Goal: Information Seeking & Learning: Compare options

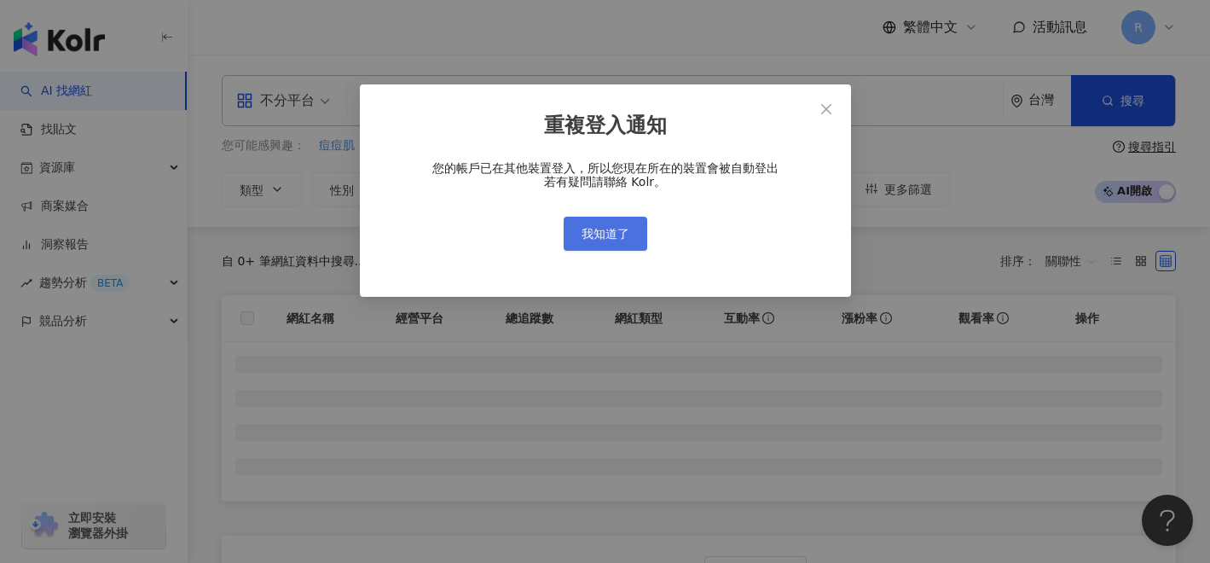
click at [618, 234] on span "我知道了" at bounding box center [606, 234] width 48 height 14
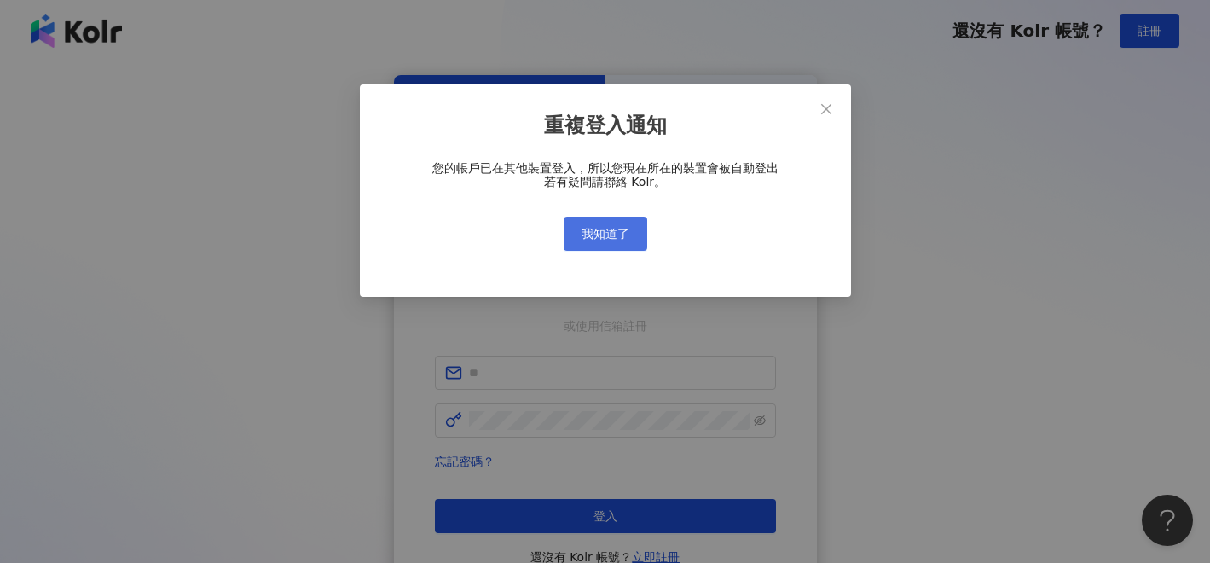
click at [618, 234] on div "重複登入通知 您的帳戶已在其他裝置登入，所以您現在所在的裝置會被自動登出 若有疑問請聯絡 Kolr。 我知道了" at bounding box center [605, 281] width 1210 height 563
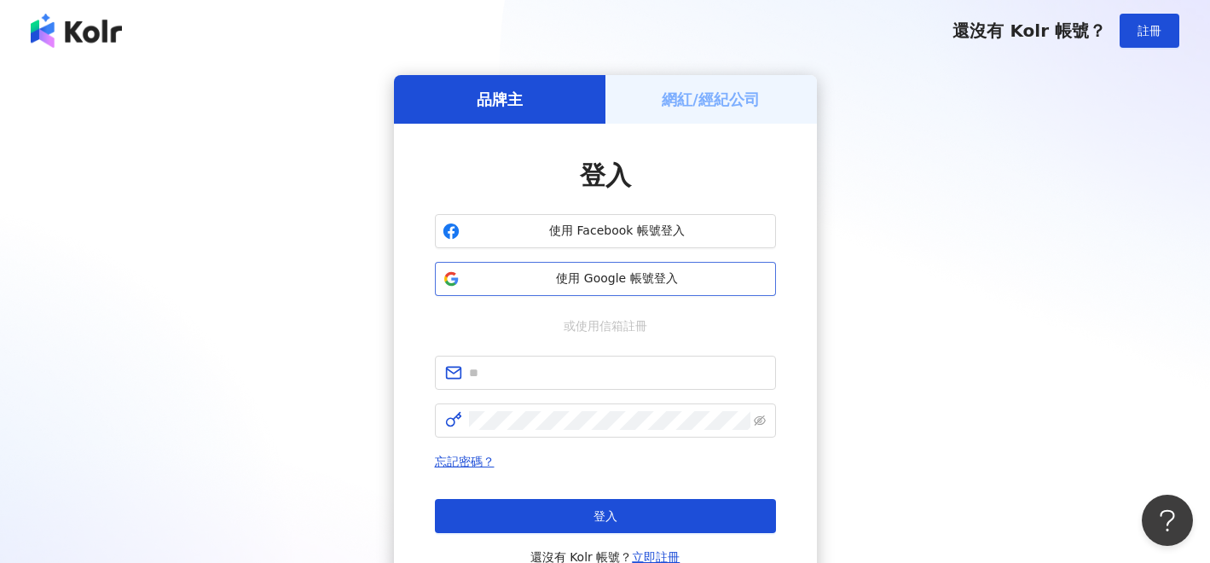
click at [654, 275] on span "使用 Google 帳號登入" at bounding box center [618, 278] width 302 height 17
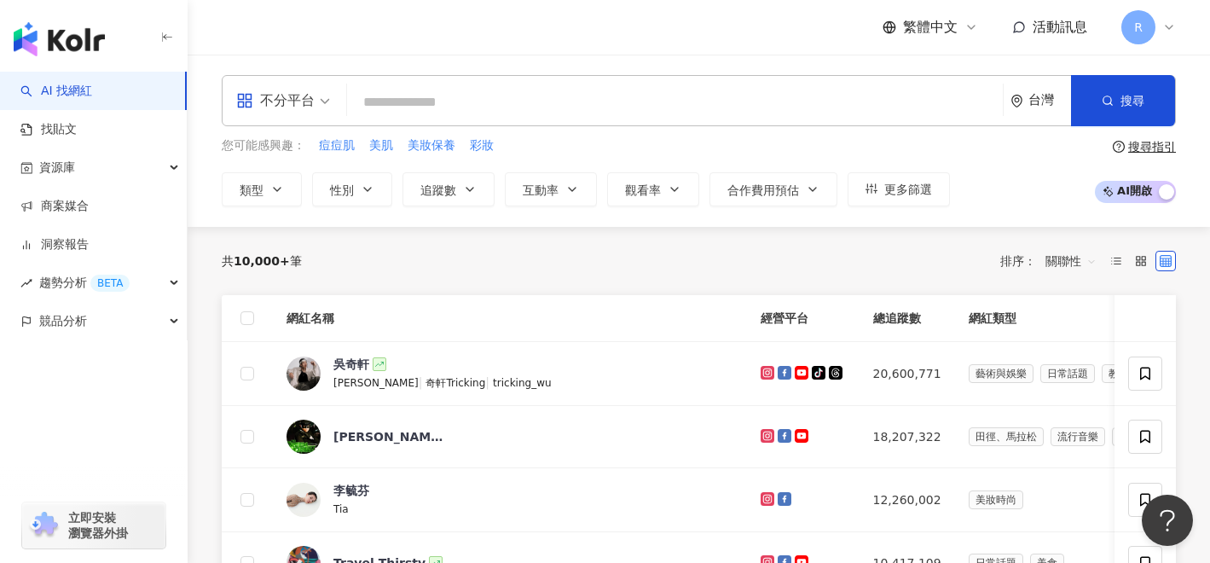
click at [292, 98] on div "不分平台" at bounding box center [275, 100] width 78 height 27
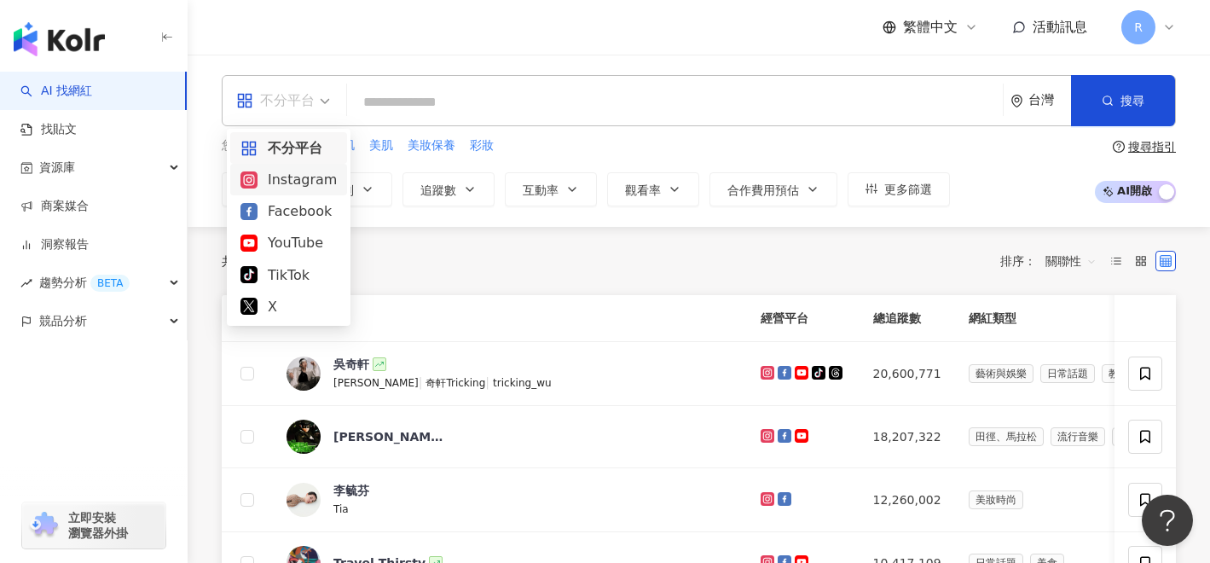
click at [292, 183] on div "Instagram" at bounding box center [289, 179] width 96 height 21
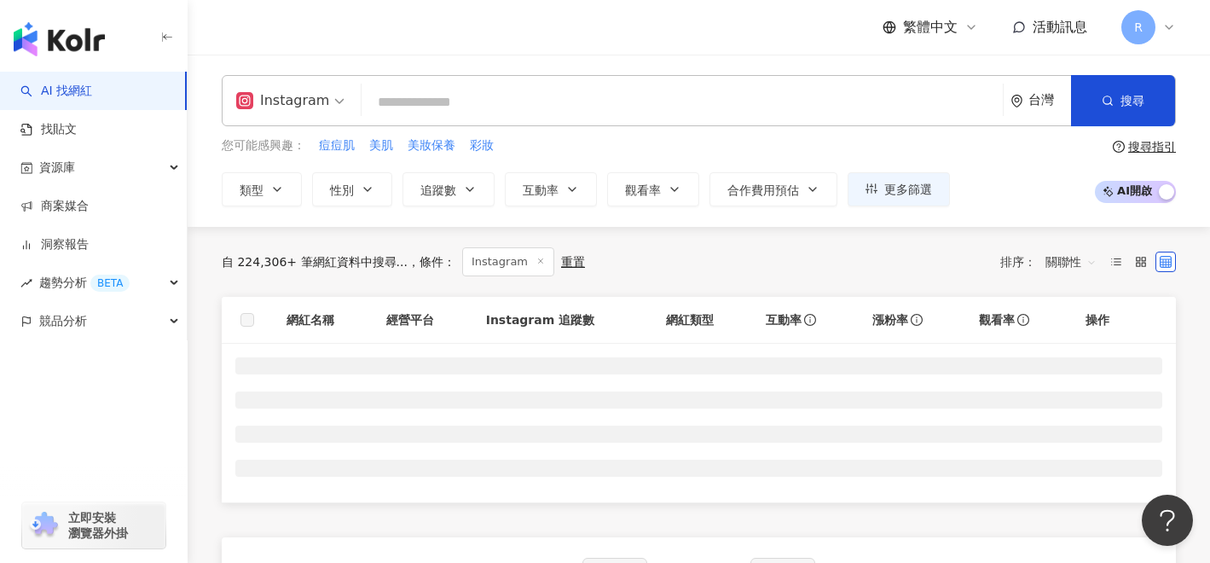
click at [292, 183] on button "類型" at bounding box center [262, 189] width 80 height 34
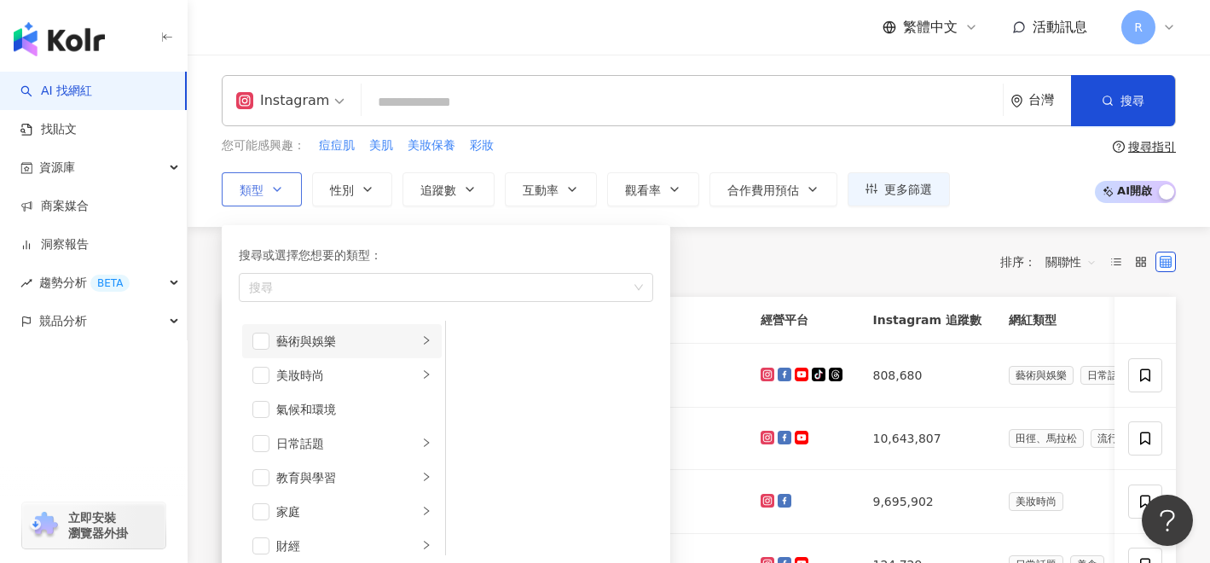
click at [356, 339] on div "藝術與娛樂" at bounding box center [347, 341] width 142 height 19
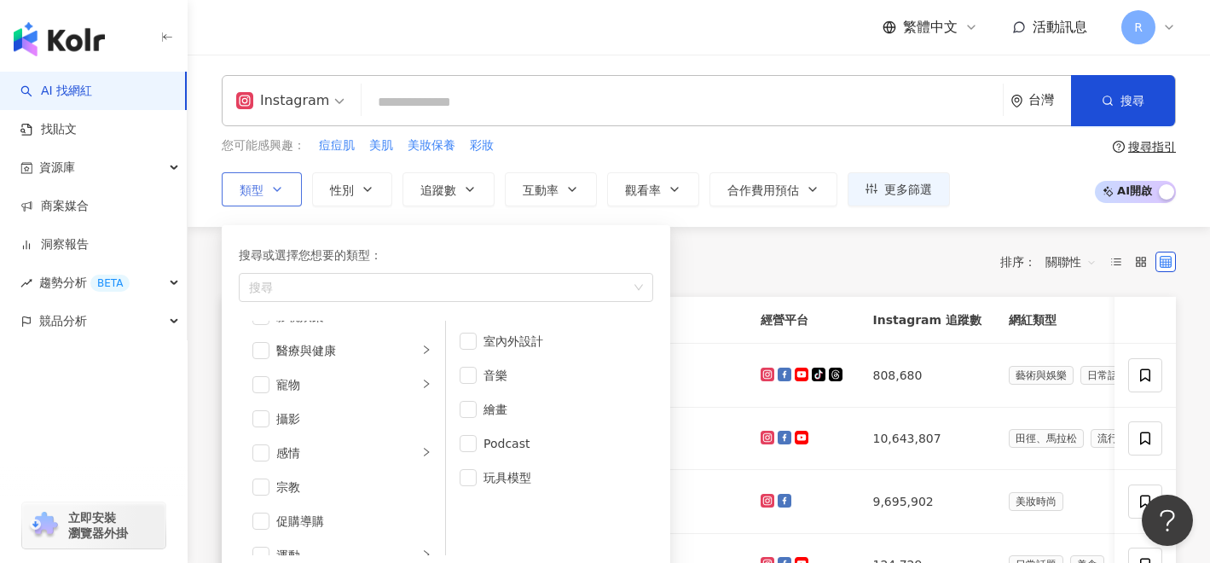
scroll to position [389, 0]
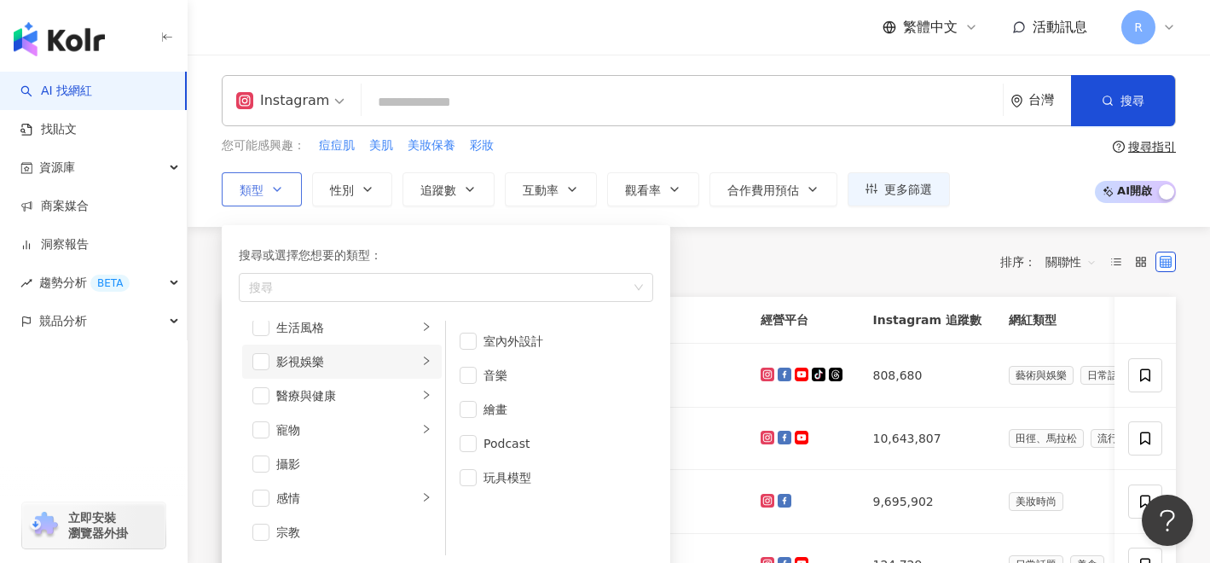
click at [383, 368] on div "影視娛樂" at bounding box center [347, 361] width 142 height 19
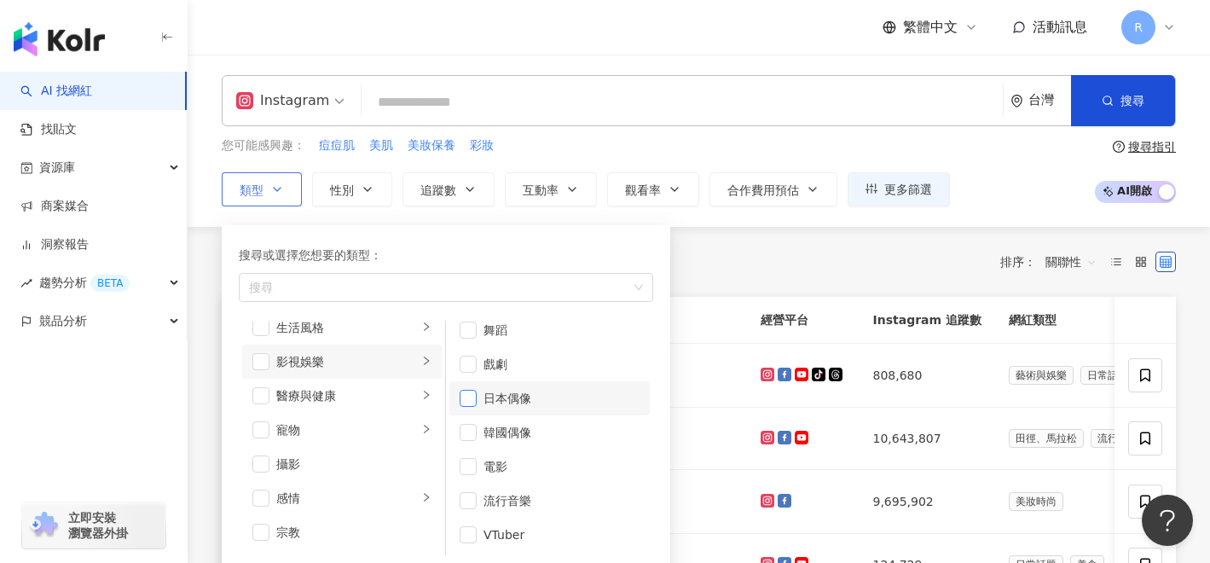
click at [461, 397] on span "button" at bounding box center [468, 398] width 17 height 17
click at [469, 362] on span "button" at bounding box center [468, 364] width 17 height 17
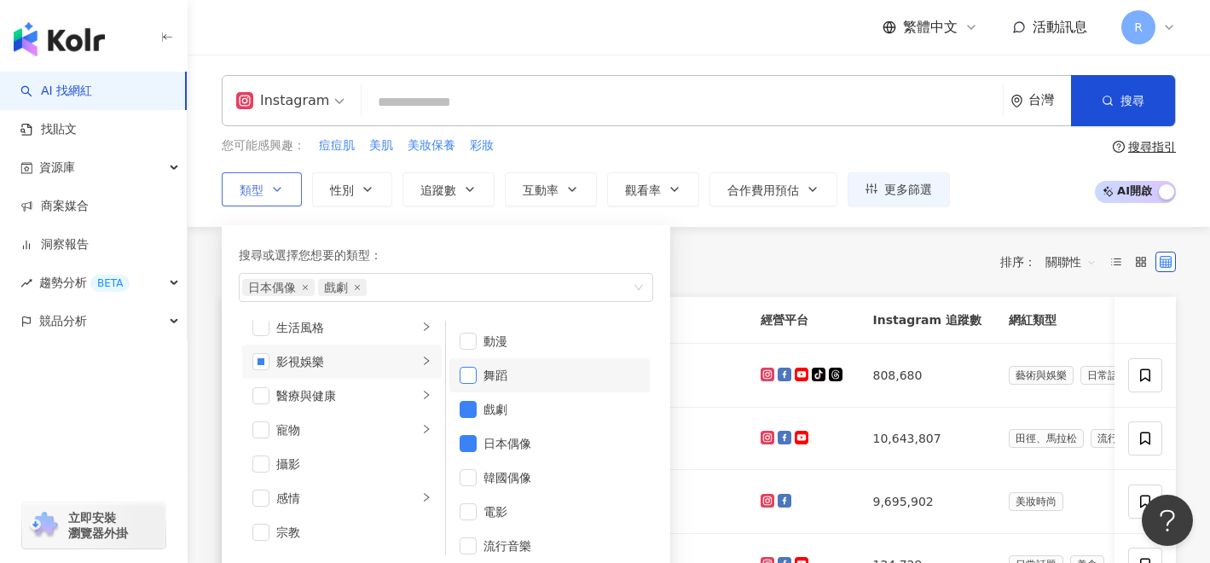
click at [469, 373] on span "button" at bounding box center [468, 375] width 17 height 17
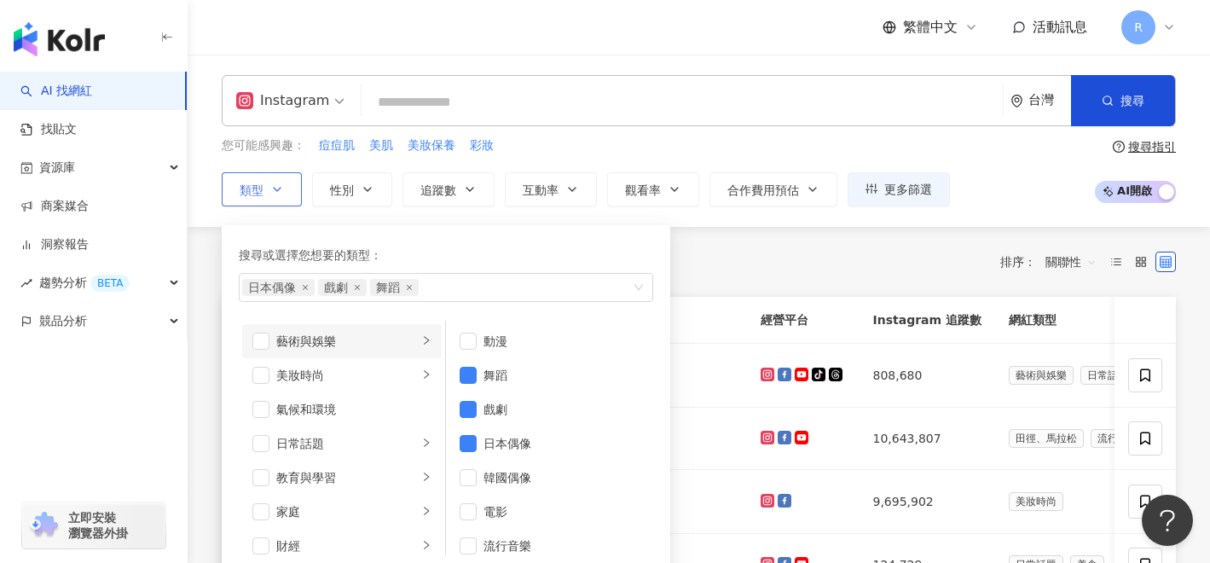
click at [378, 337] on div "藝術與娛樂" at bounding box center [347, 341] width 142 height 19
click at [468, 383] on span "button" at bounding box center [468, 375] width 17 height 17
click at [339, 378] on div "美妝時尚" at bounding box center [347, 375] width 142 height 19
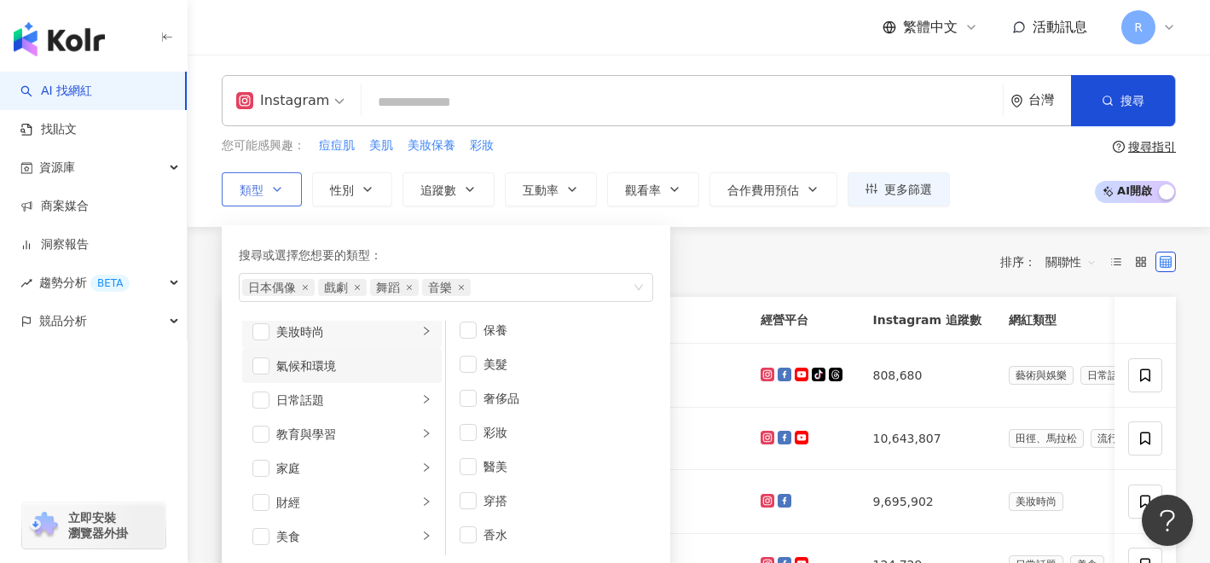
scroll to position [45, 0]
click at [373, 403] on div "日常話題" at bounding box center [347, 398] width 142 height 19
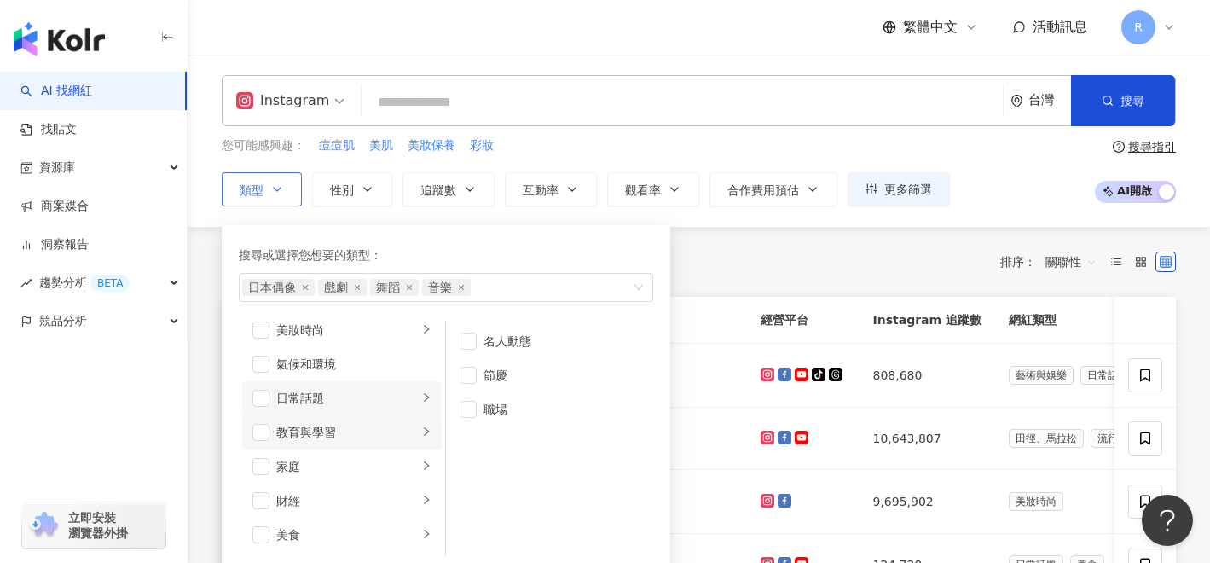
click at [370, 432] on div "教育與學習" at bounding box center [347, 432] width 142 height 19
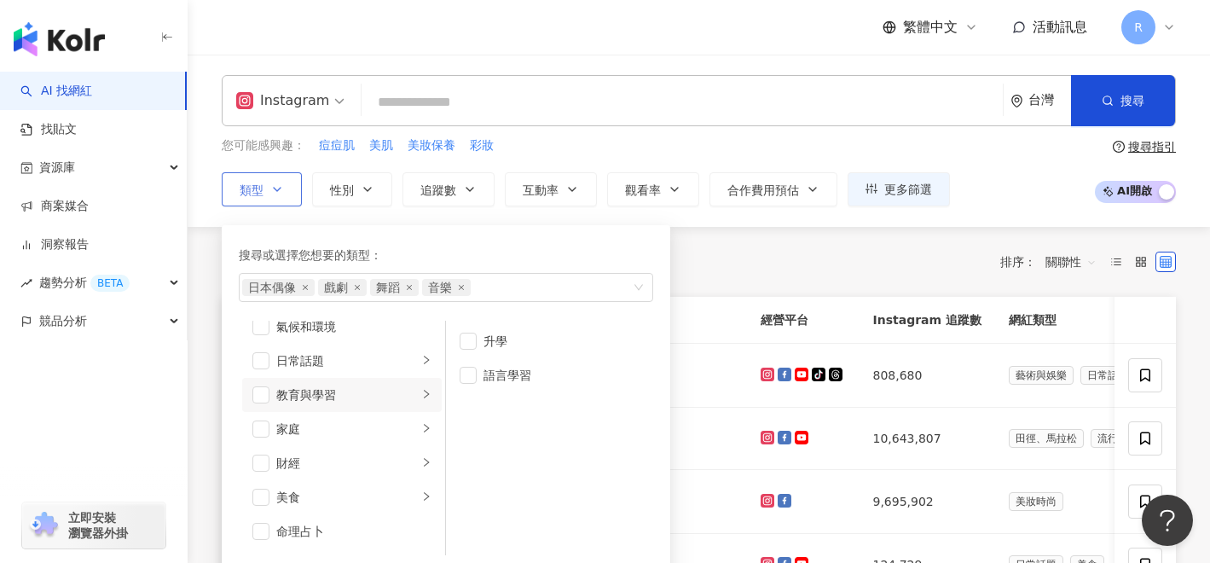
scroll to position [84, 0]
click at [370, 432] on div "家庭" at bounding box center [347, 427] width 142 height 19
click at [368, 458] on div "財經" at bounding box center [347, 461] width 142 height 19
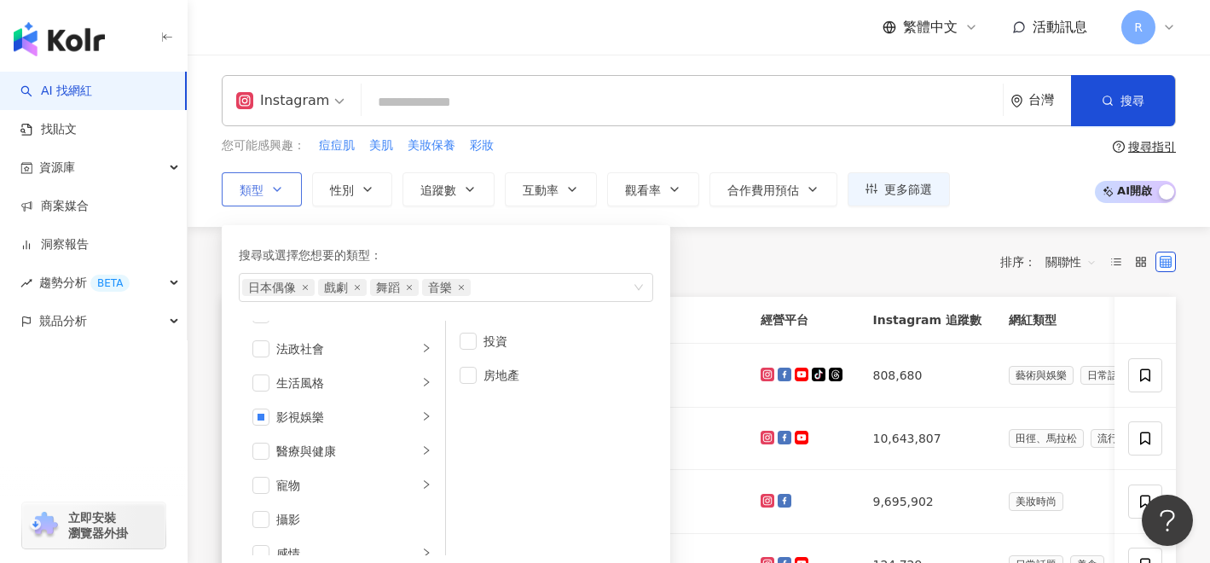
scroll to position [334, 0]
click at [381, 381] on div "生活風格" at bounding box center [347, 382] width 142 height 19
click at [421, 379] on icon "right" at bounding box center [426, 381] width 10 height 10
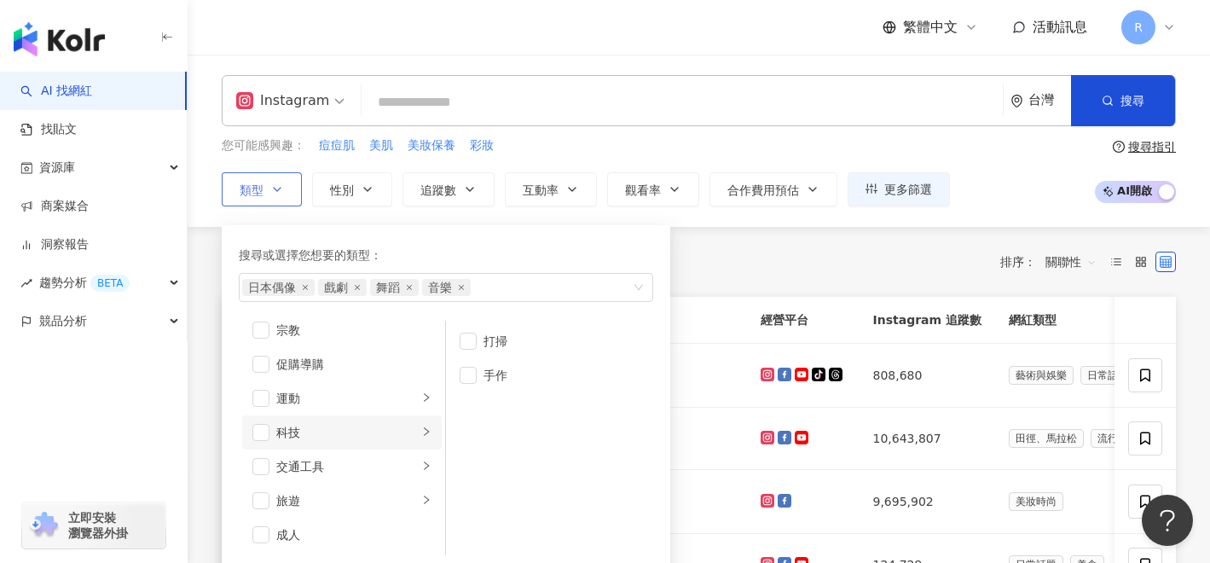
click at [385, 442] on li "科技" at bounding box center [342, 432] width 200 height 34
click at [463, 340] on span "button" at bounding box center [468, 341] width 17 height 17
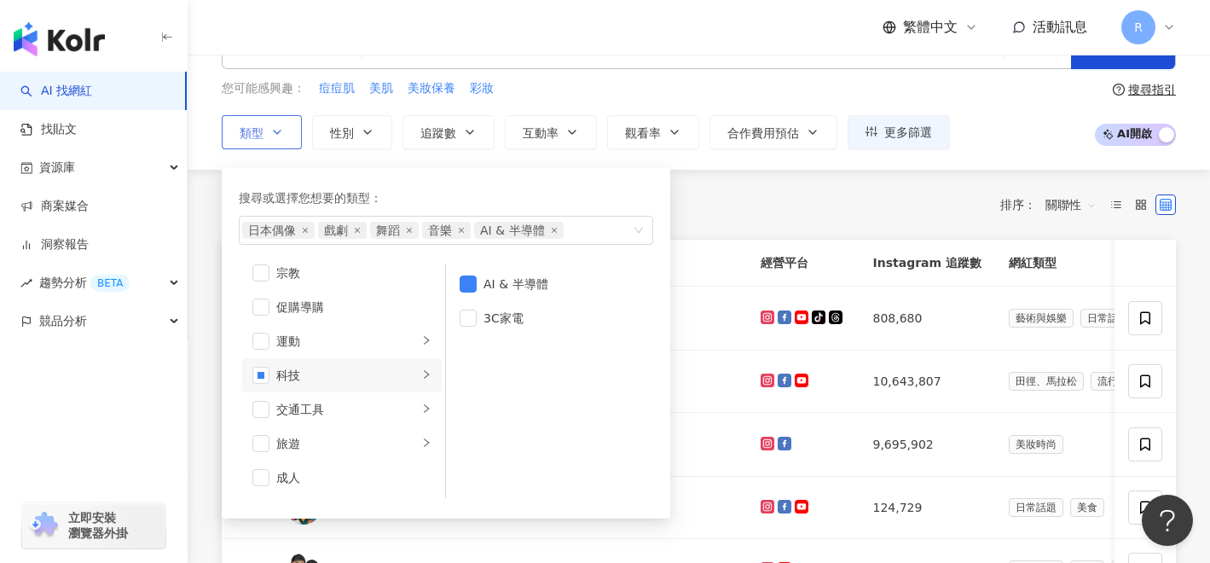
scroll to position [69, 0]
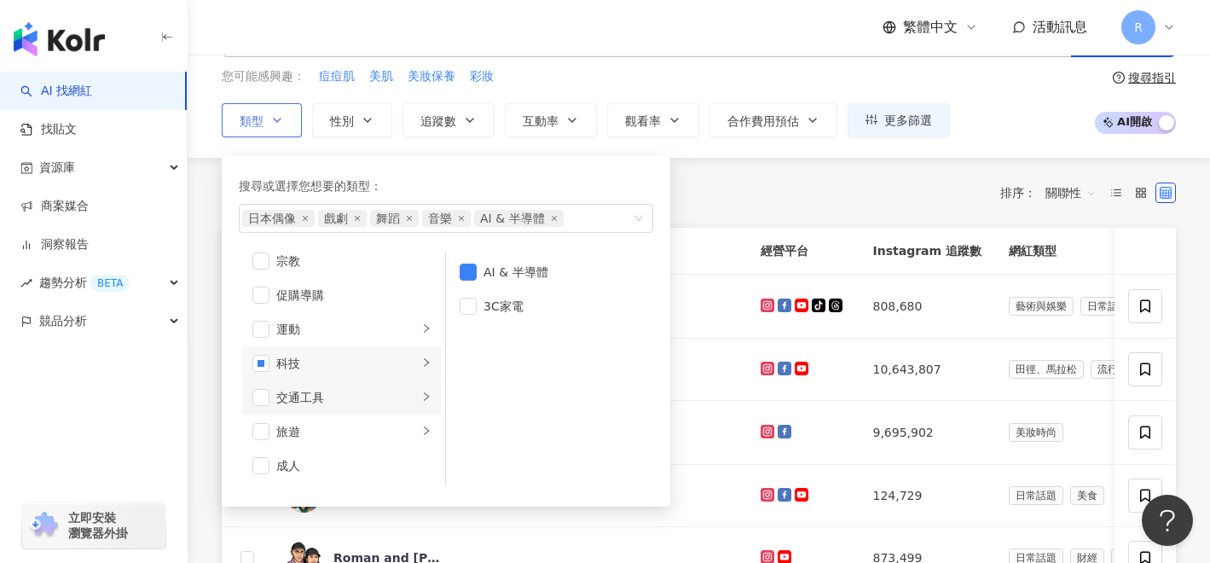
click at [398, 394] on div "交通工具" at bounding box center [347, 397] width 142 height 19
click at [392, 417] on li "旅遊" at bounding box center [342, 432] width 200 height 34
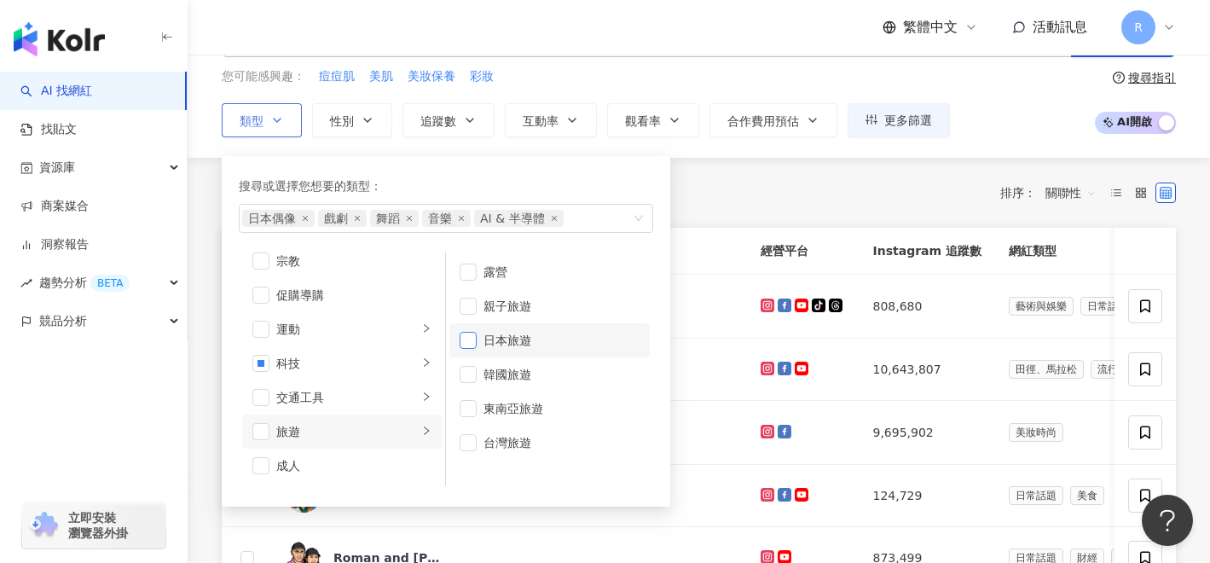
click at [473, 336] on span "button" at bounding box center [468, 340] width 17 height 17
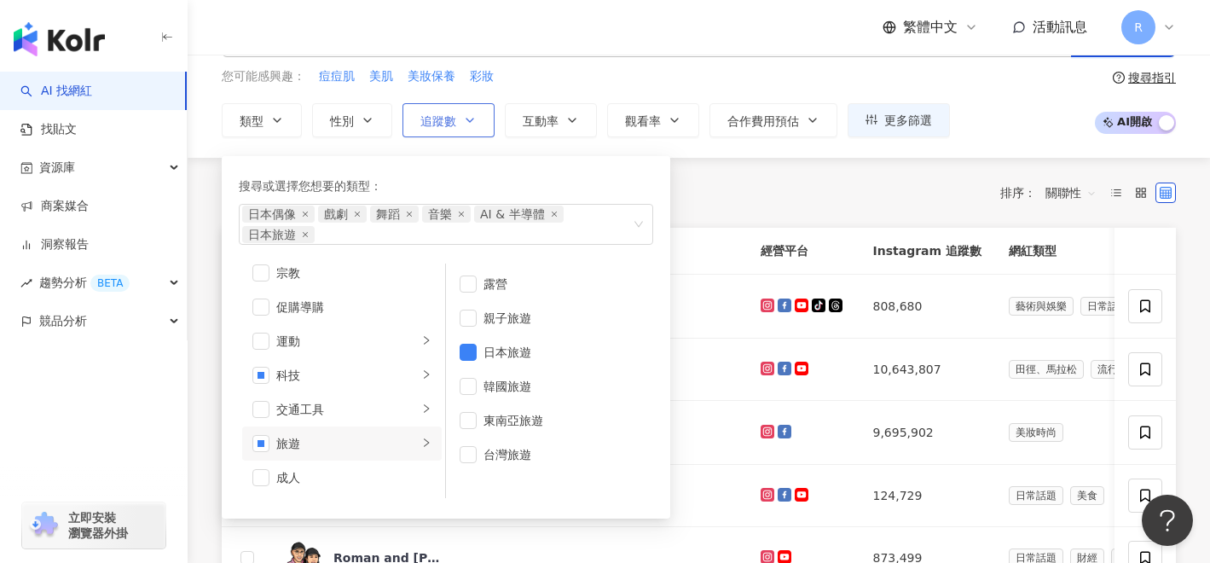
click at [435, 115] on span "追蹤數" at bounding box center [439, 121] width 36 height 14
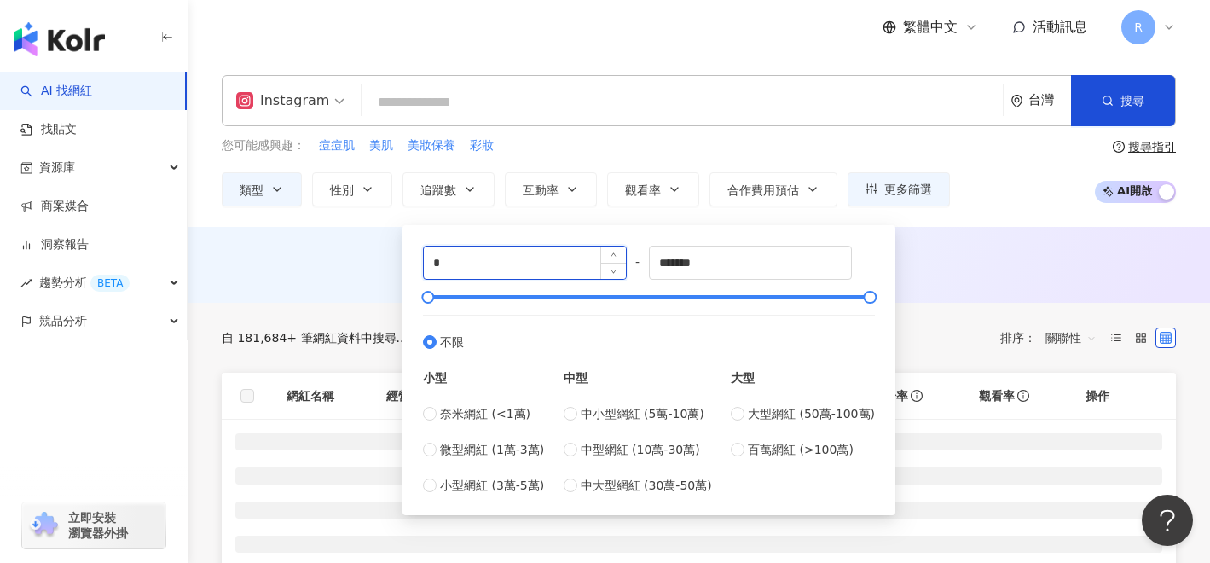
click at [493, 265] on input "*" at bounding box center [525, 263] width 202 height 32
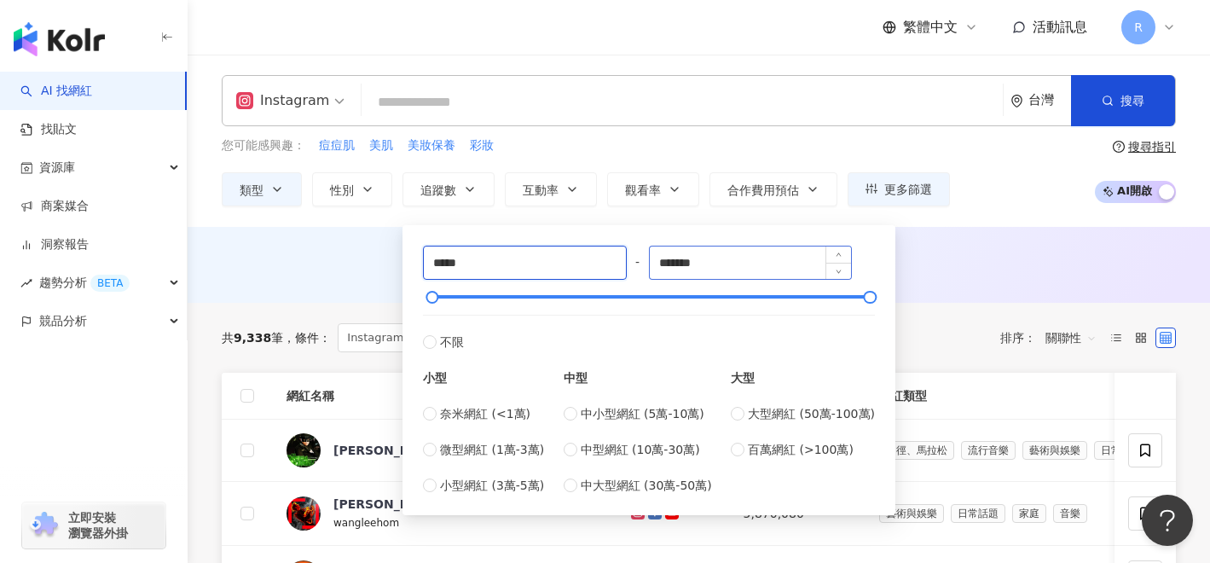
type input "*****"
click at [732, 254] on input "*******" at bounding box center [751, 263] width 202 height 32
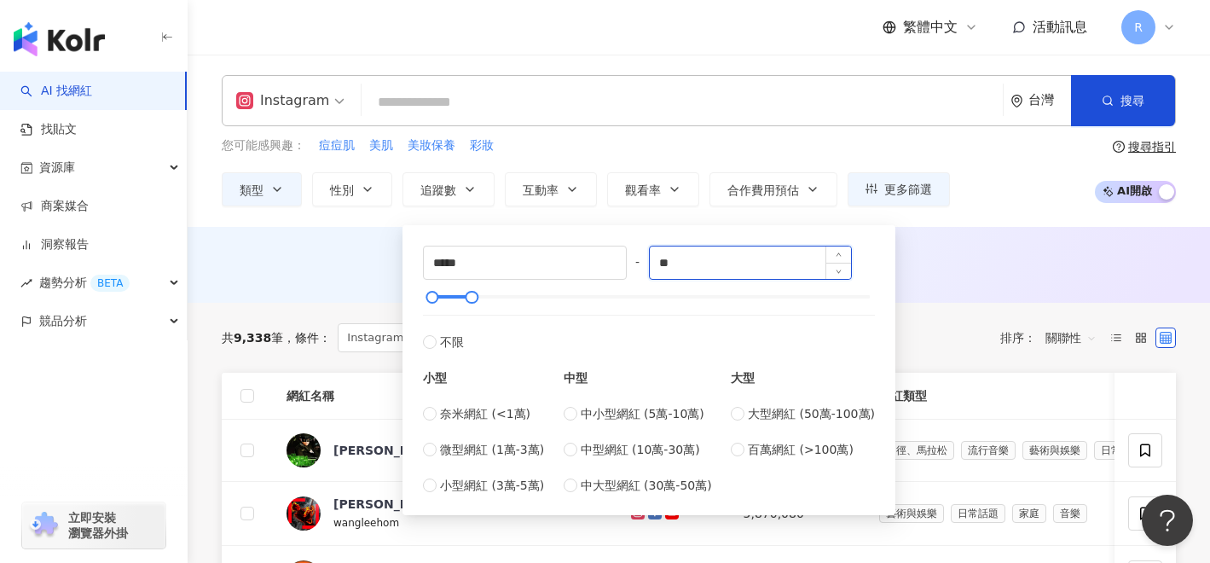
type input "*"
type input "*****"
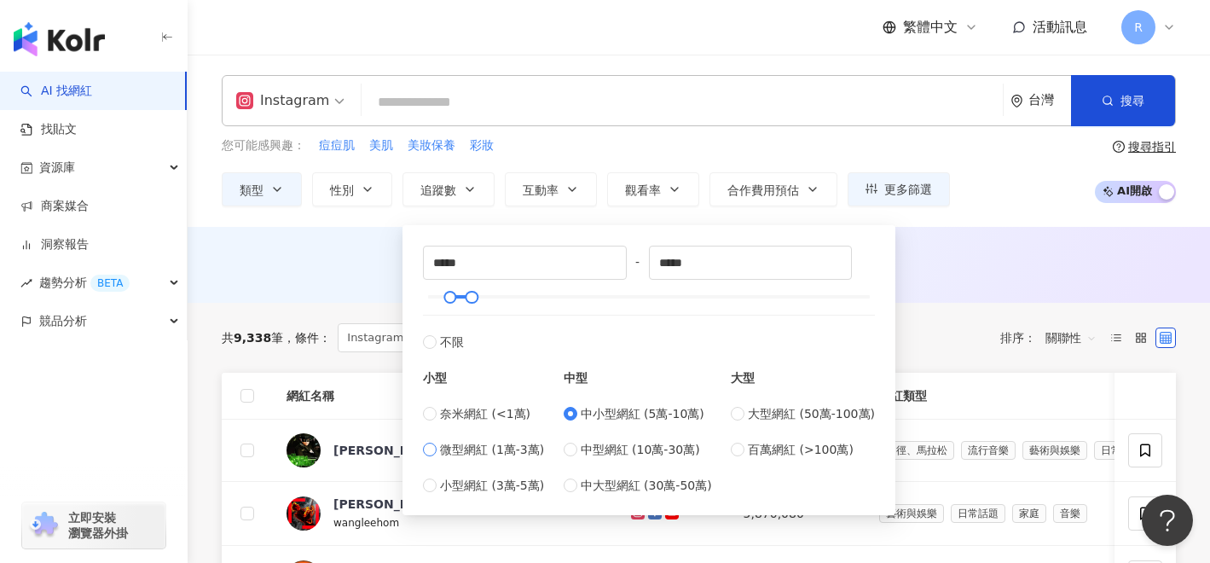
type input "*****"
click at [479, 485] on span "小型網紅 (3萬-5萬)" at bounding box center [492, 485] width 104 height 19
type input "*****"
click at [1080, 107] on button "搜尋" at bounding box center [1123, 100] width 104 height 51
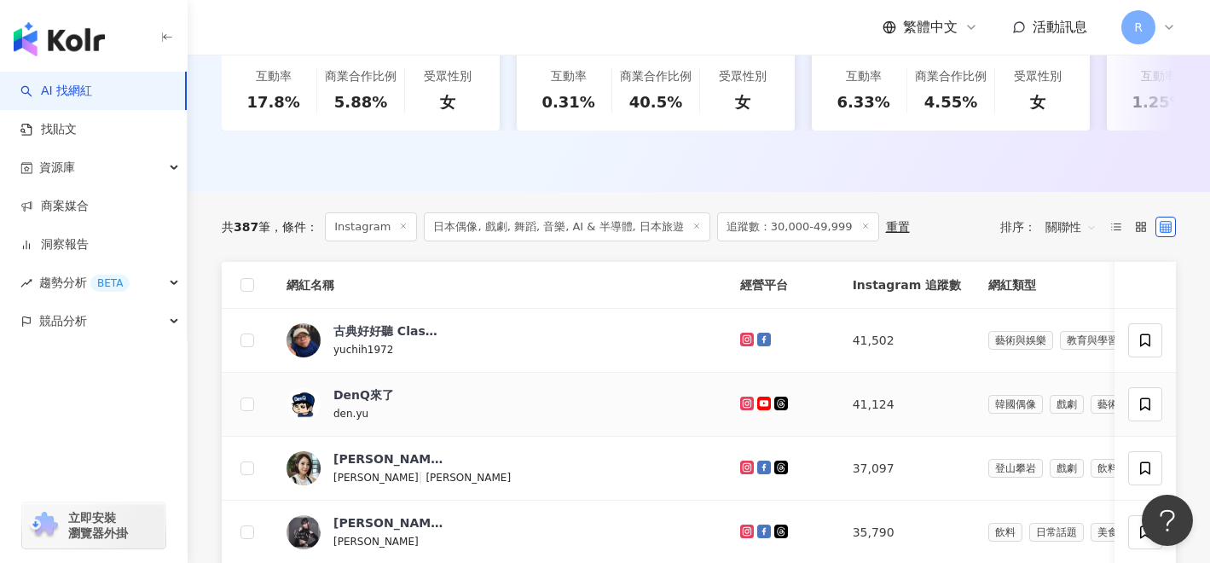
scroll to position [447, 0]
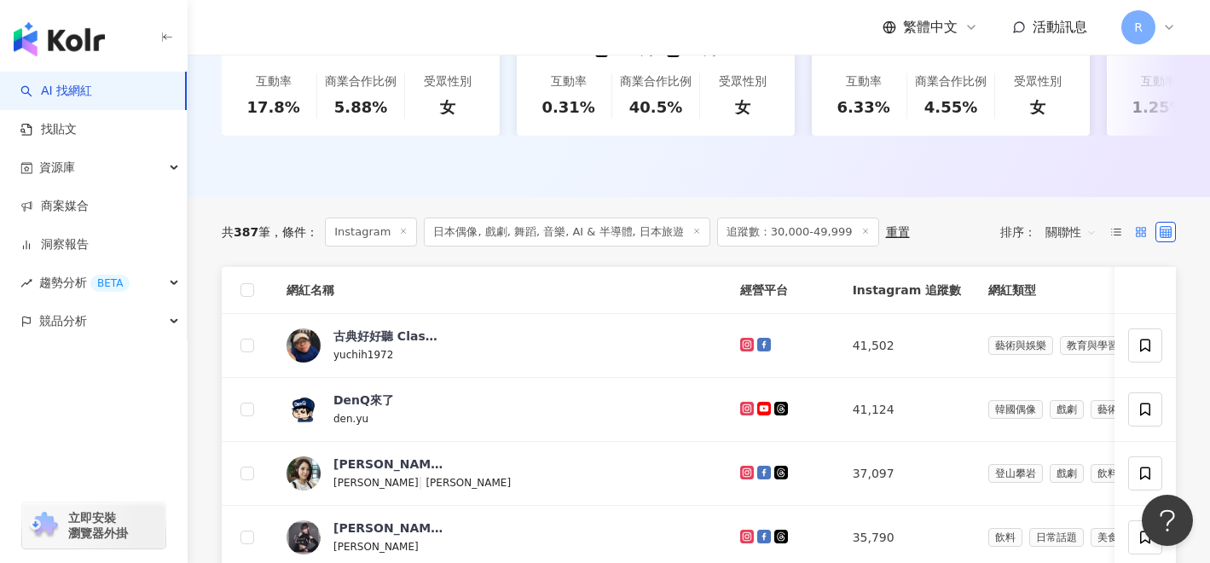
click at [1138, 224] on label at bounding box center [1141, 232] width 20 height 20
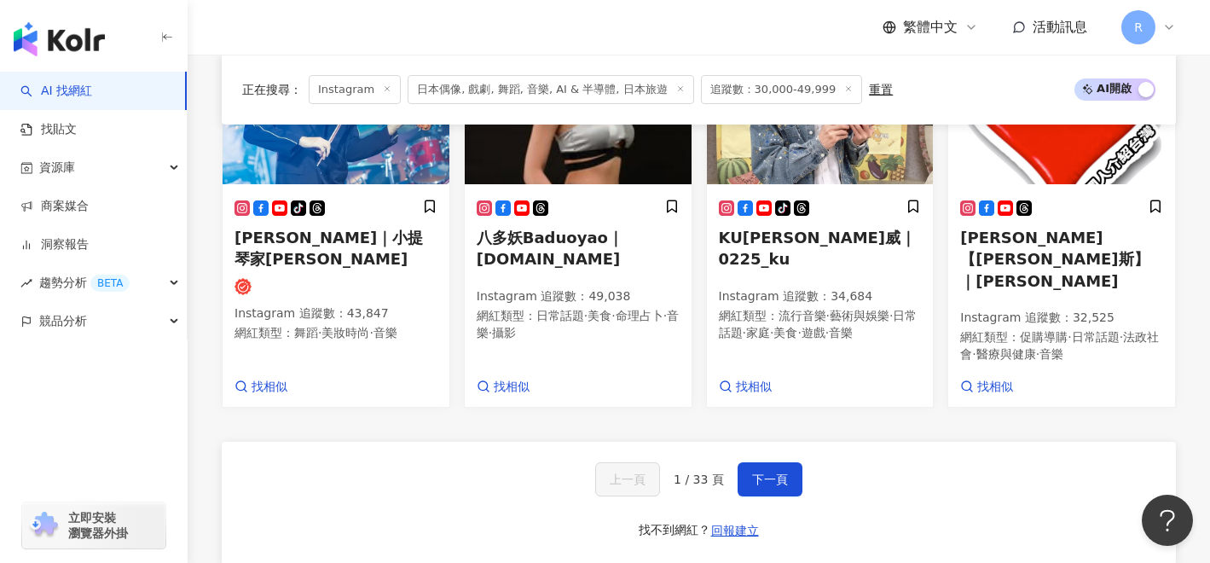
scroll to position [1546, 0]
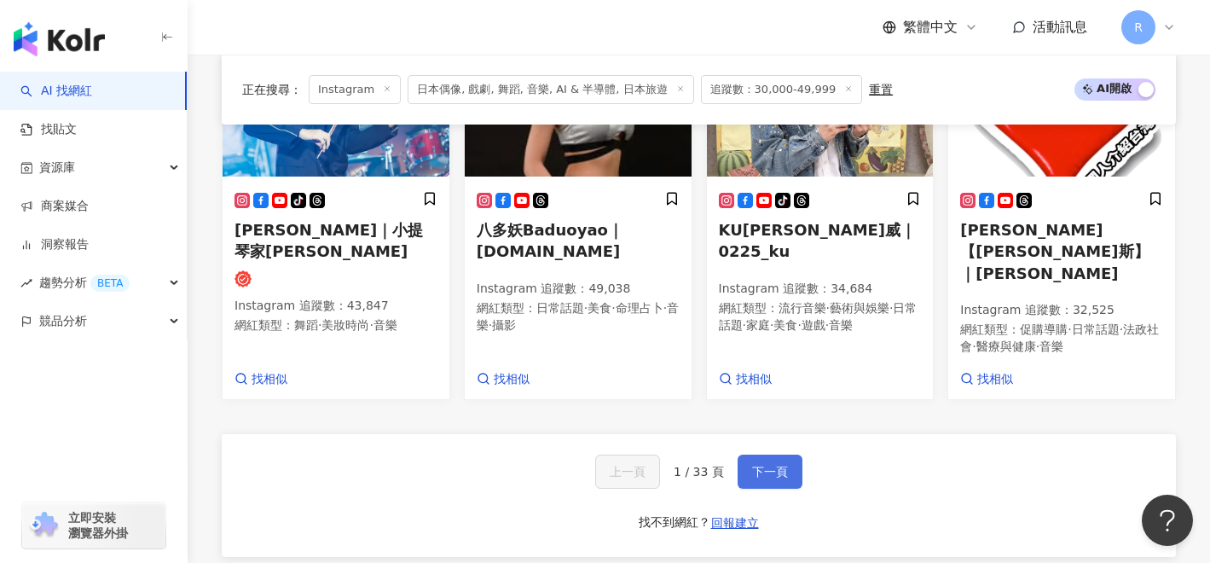
click at [780, 465] on span "下一頁" at bounding box center [770, 472] width 36 height 14
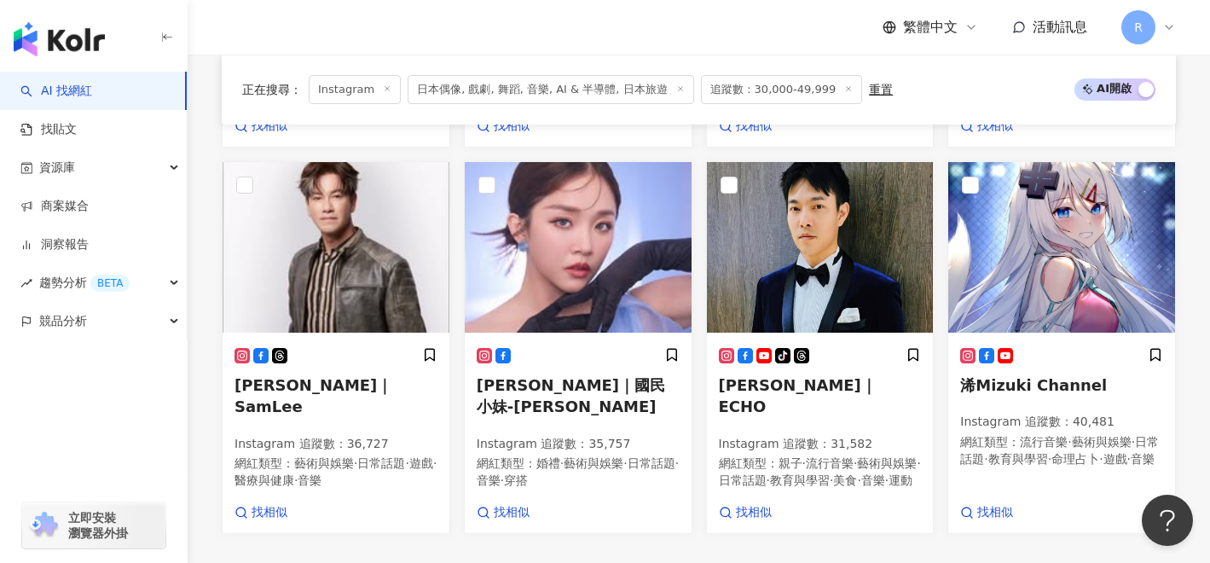
scroll to position [1397, 0]
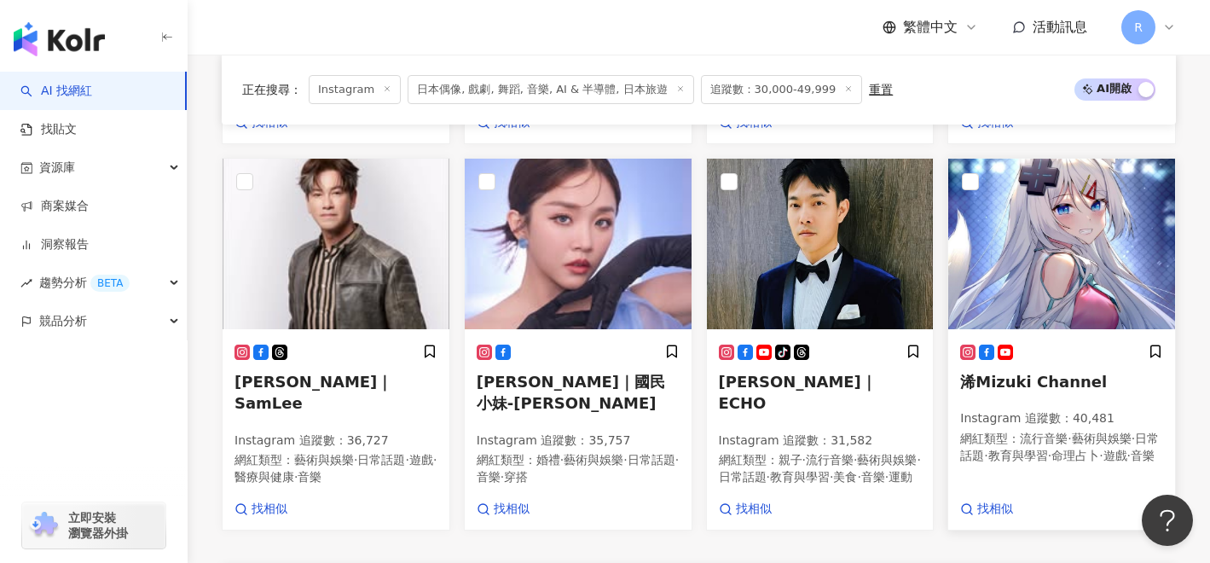
click at [1053, 373] on span "浠Mizuki Channel" at bounding box center [1033, 382] width 147 height 18
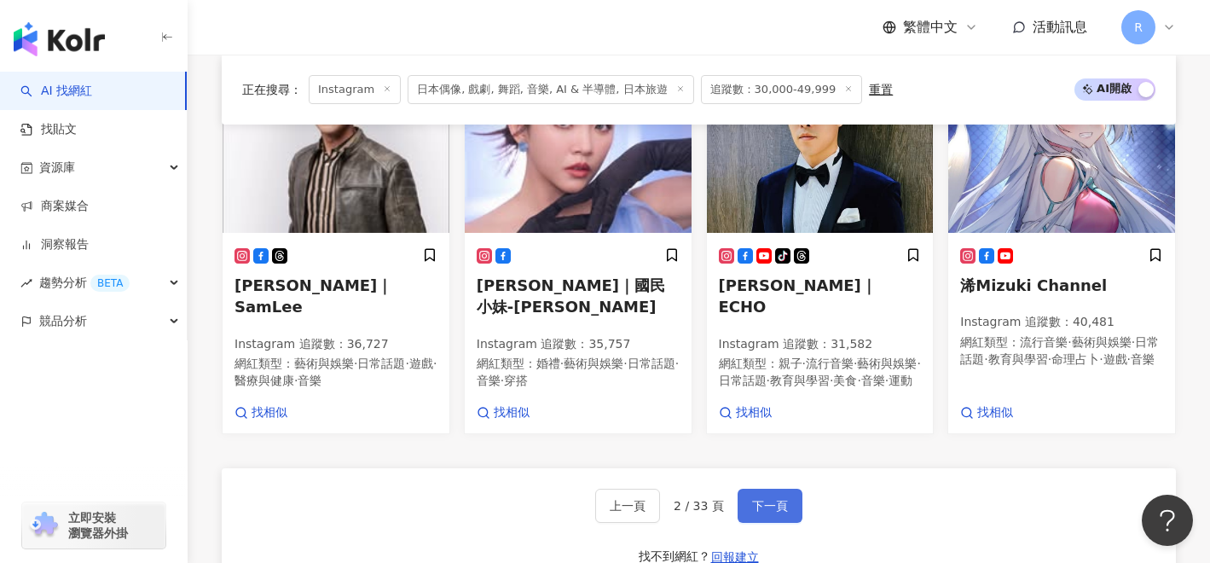
scroll to position [1515, 0]
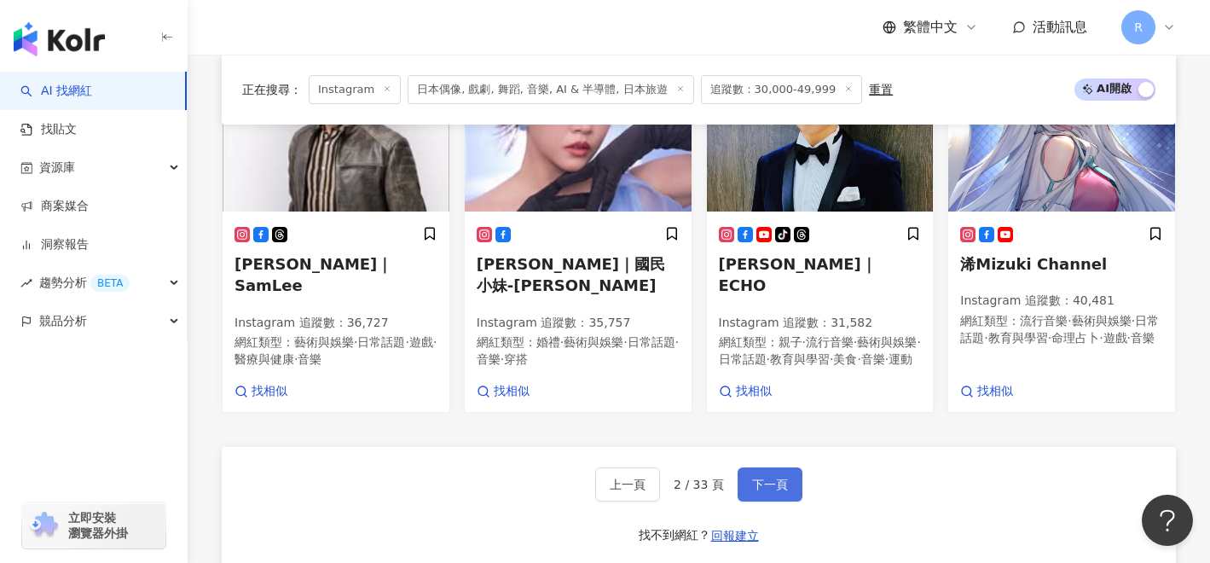
click at [782, 478] on span "下一頁" at bounding box center [770, 485] width 36 height 14
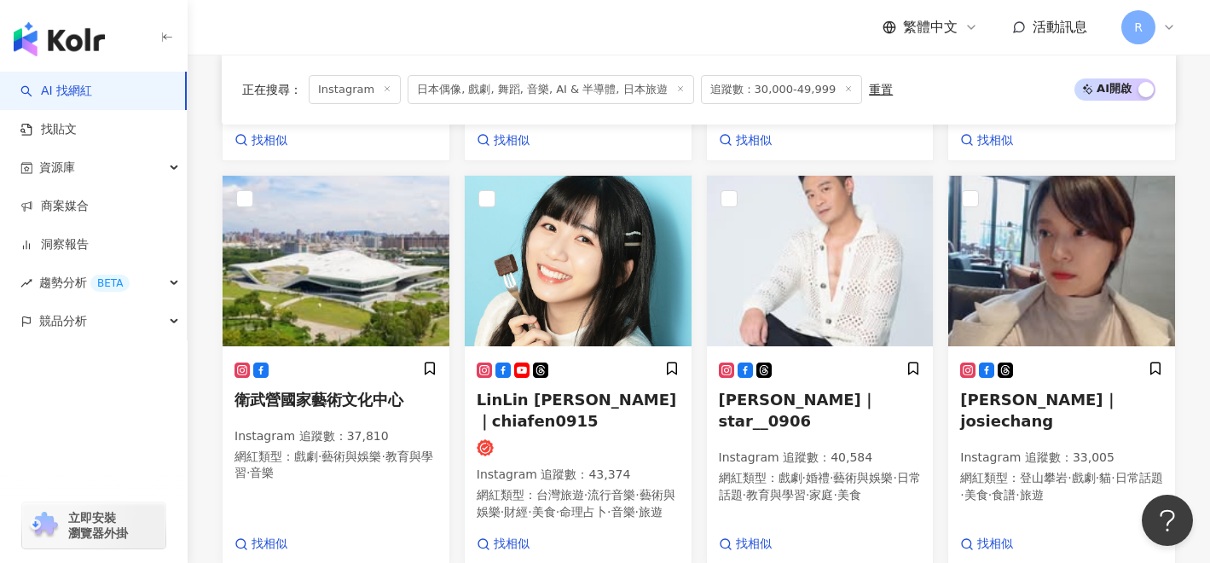
scroll to position [1349, 0]
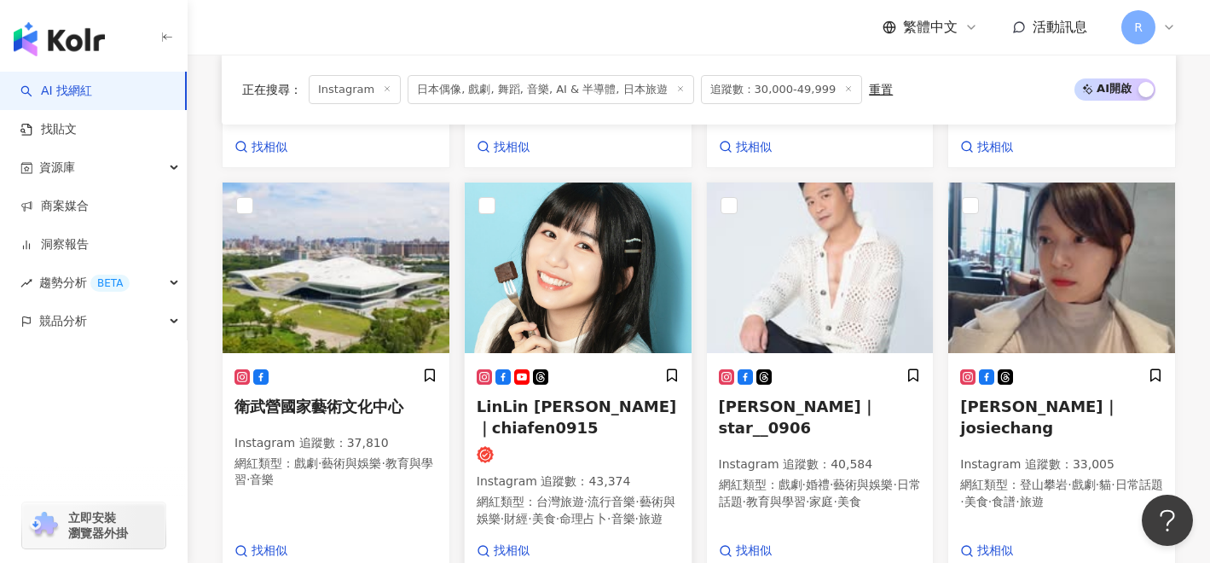
click at [622, 397] on span "LinLin 林佳棻｜chiafen0915" at bounding box center [577, 416] width 200 height 39
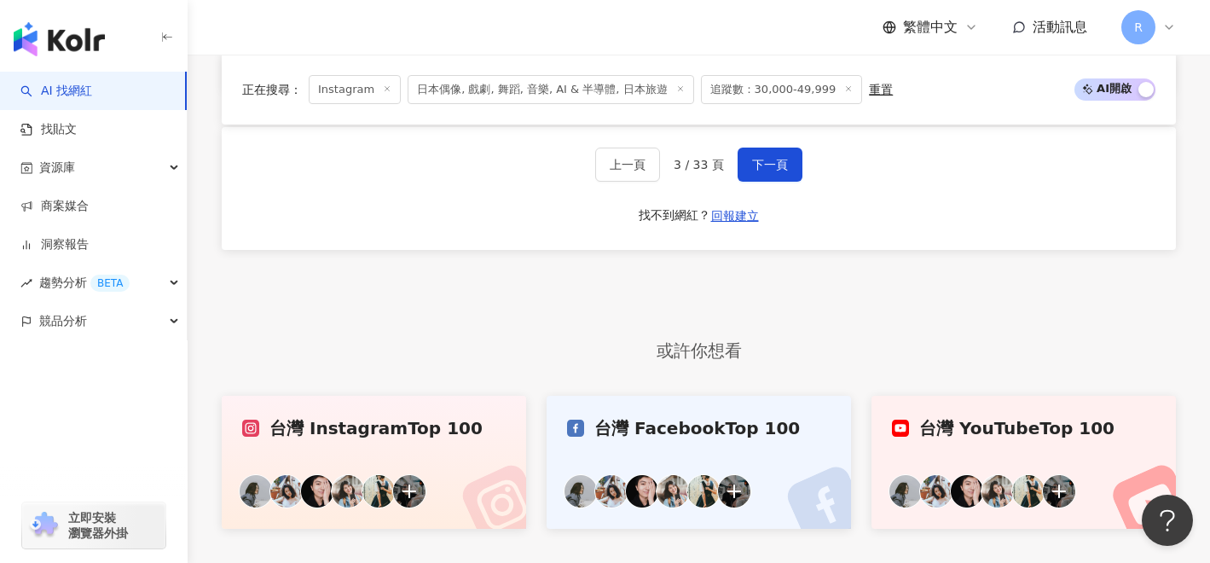
scroll to position [1716, 0]
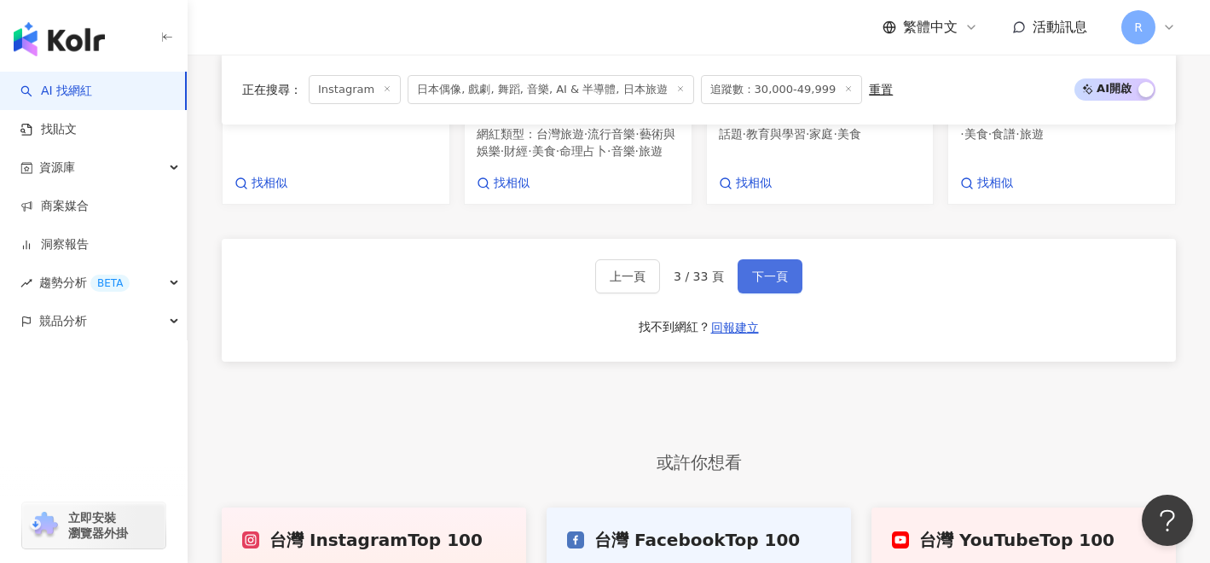
click at [765, 270] on span "下一頁" at bounding box center [770, 277] width 36 height 14
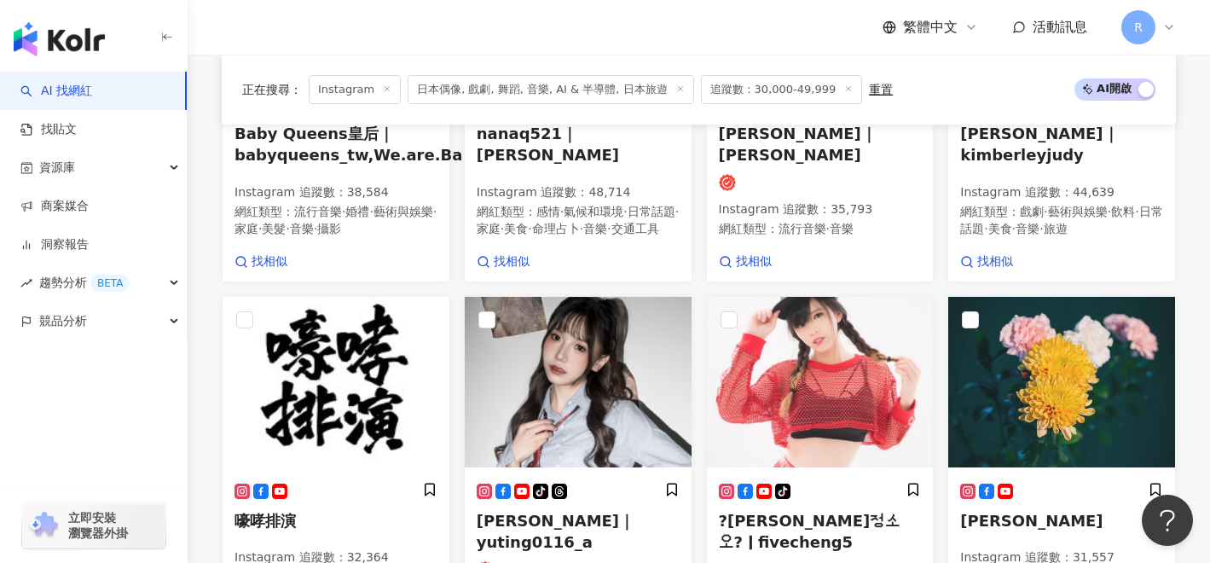
scroll to position [1047, 0]
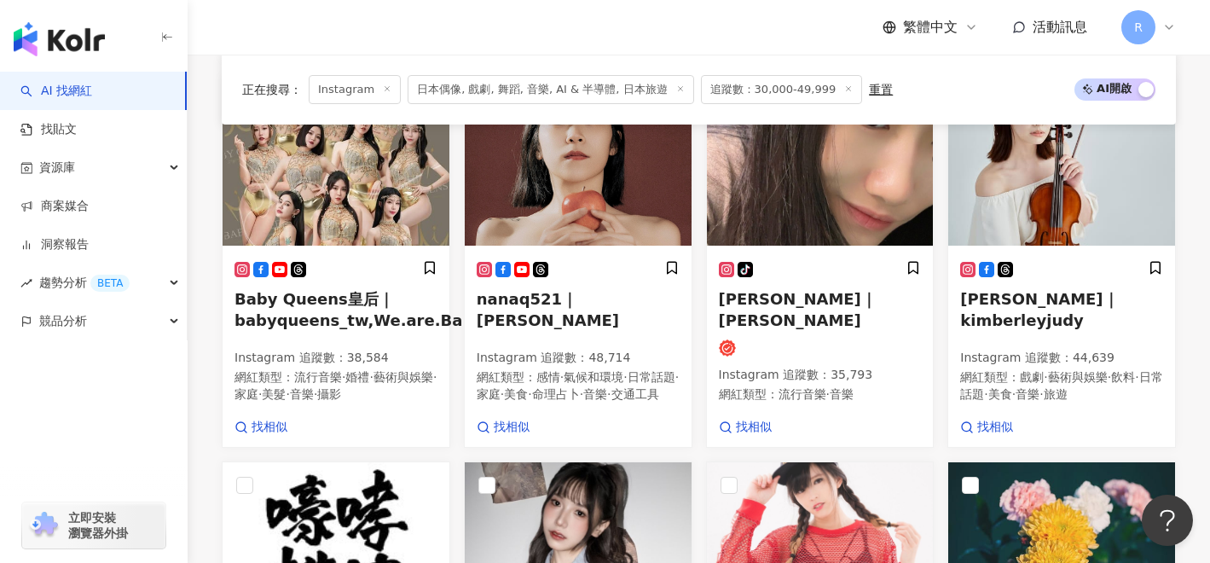
click at [751, 87] on span "追蹤數：30,000-49,999" at bounding box center [782, 89] width 162 height 29
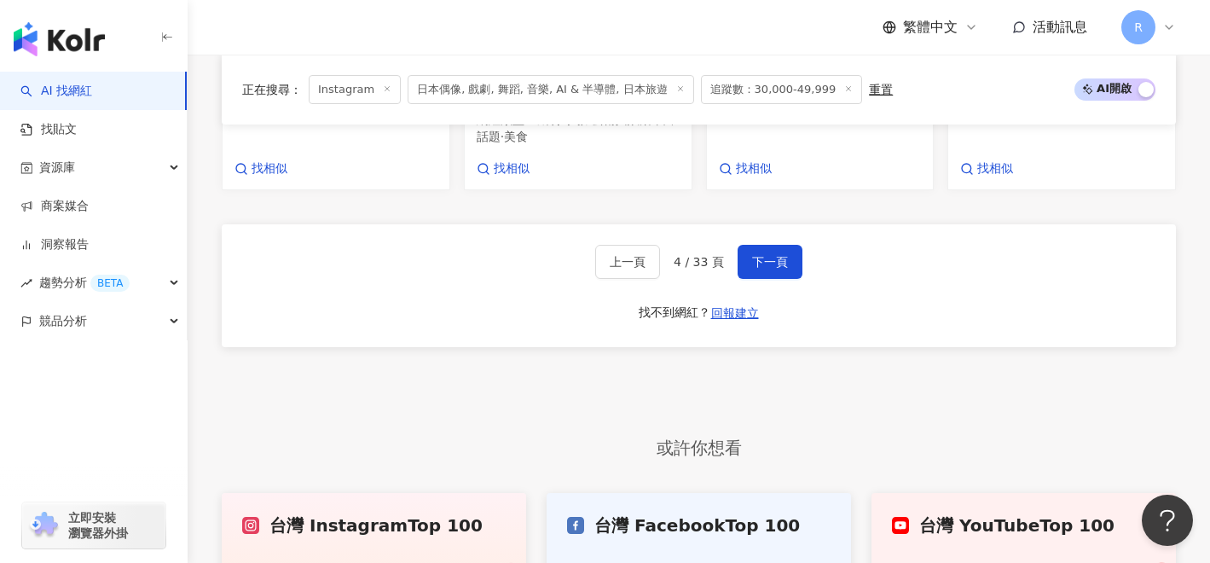
scroll to position [1755, 0]
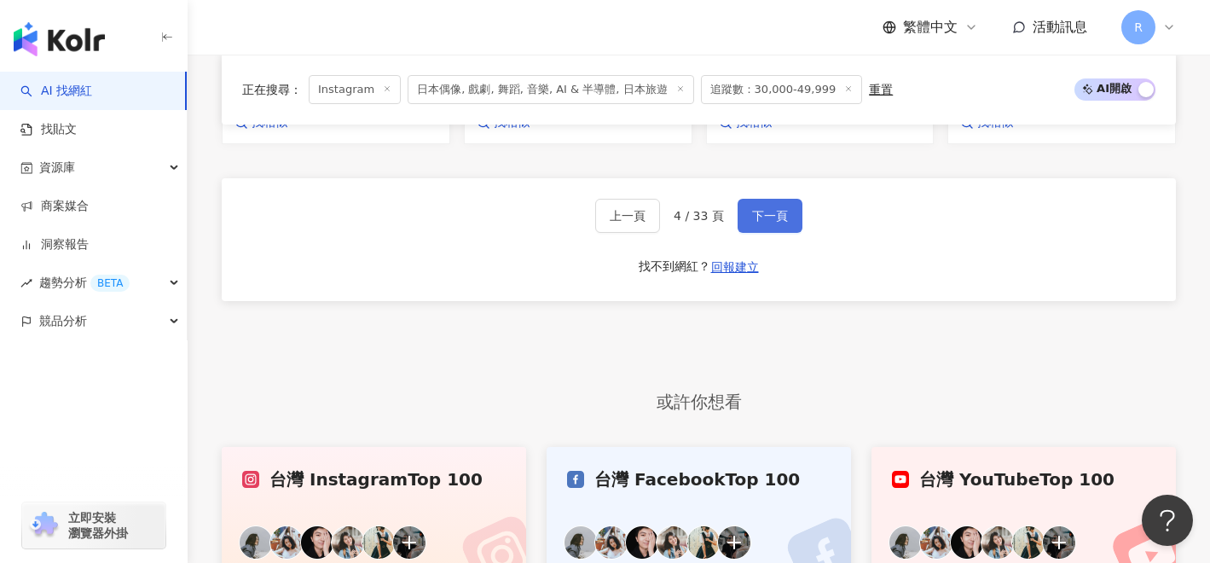
click at [780, 201] on button "下一頁" at bounding box center [770, 216] width 65 height 34
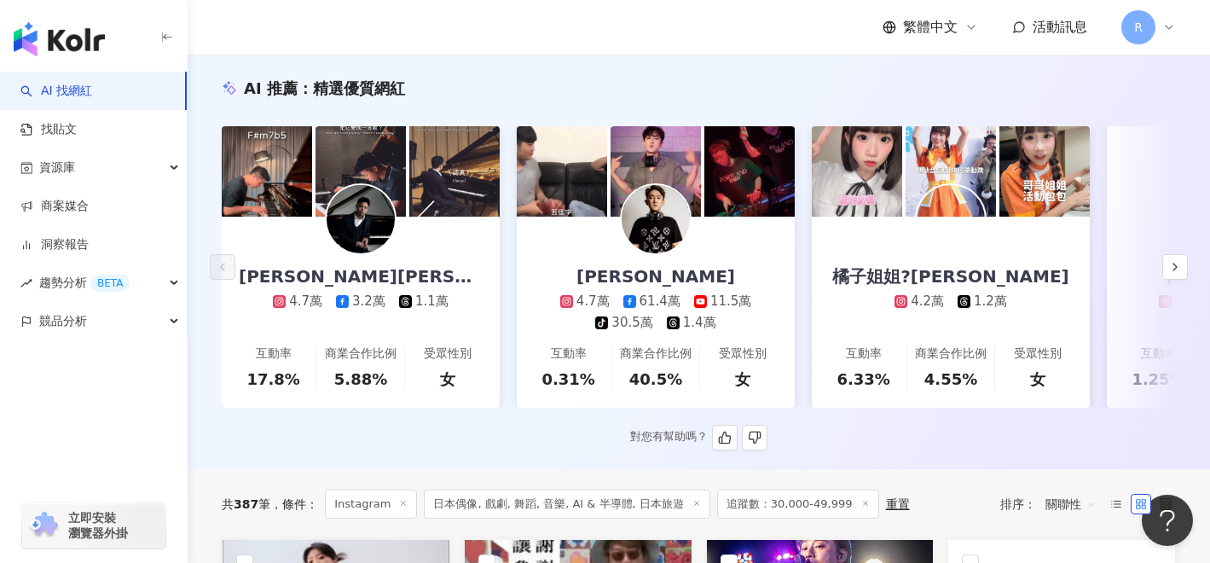
scroll to position [265, 0]
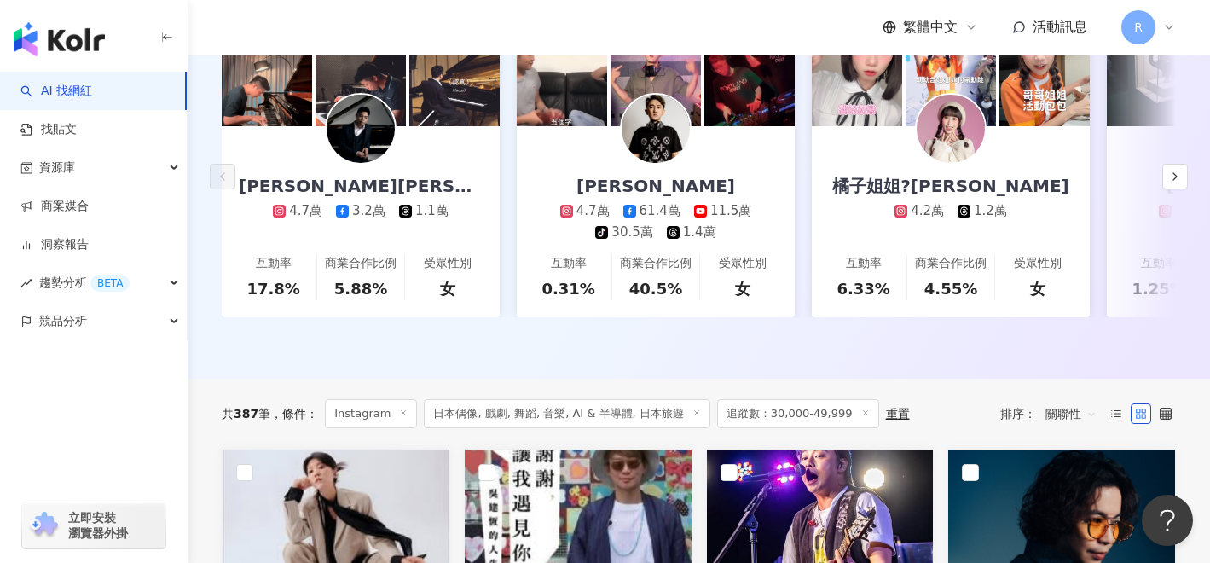
click at [886, 415] on div "重置" at bounding box center [898, 414] width 24 height 14
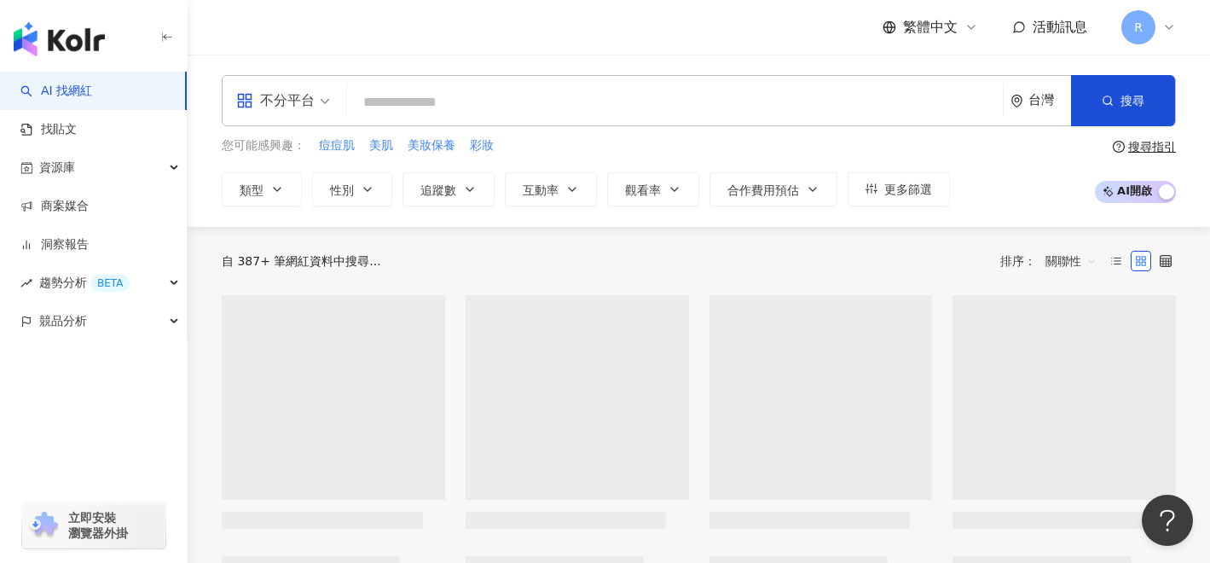
click at [314, 90] on div "不分平台" at bounding box center [275, 100] width 78 height 27
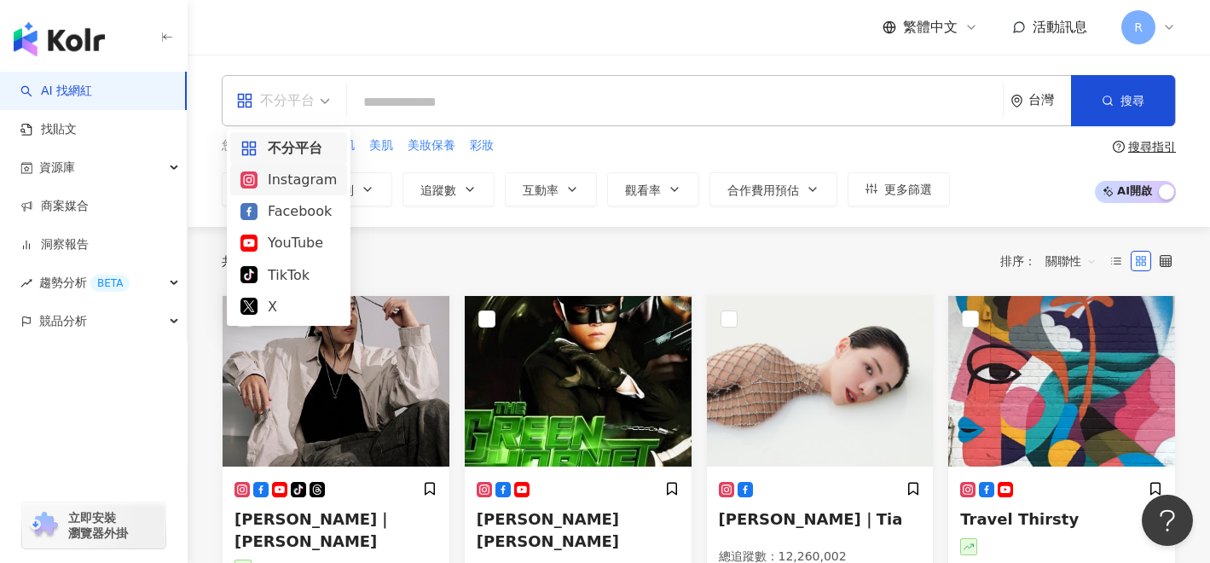
click at [288, 185] on div "Instagram" at bounding box center [289, 179] width 96 height 21
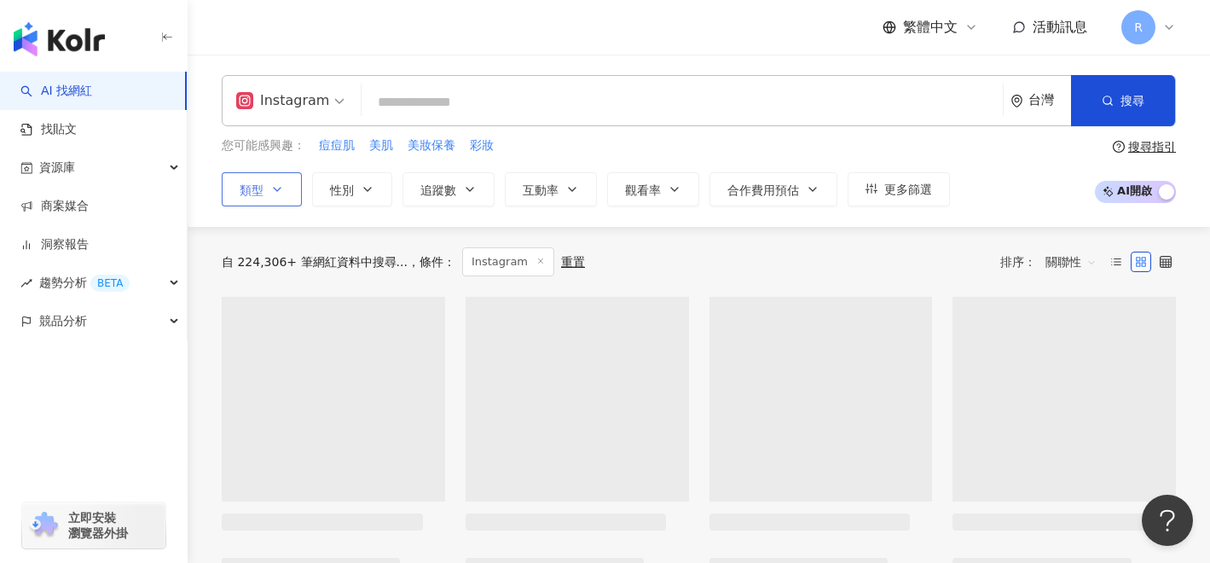
click at [270, 192] on icon "button" at bounding box center [277, 190] width 14 height 14
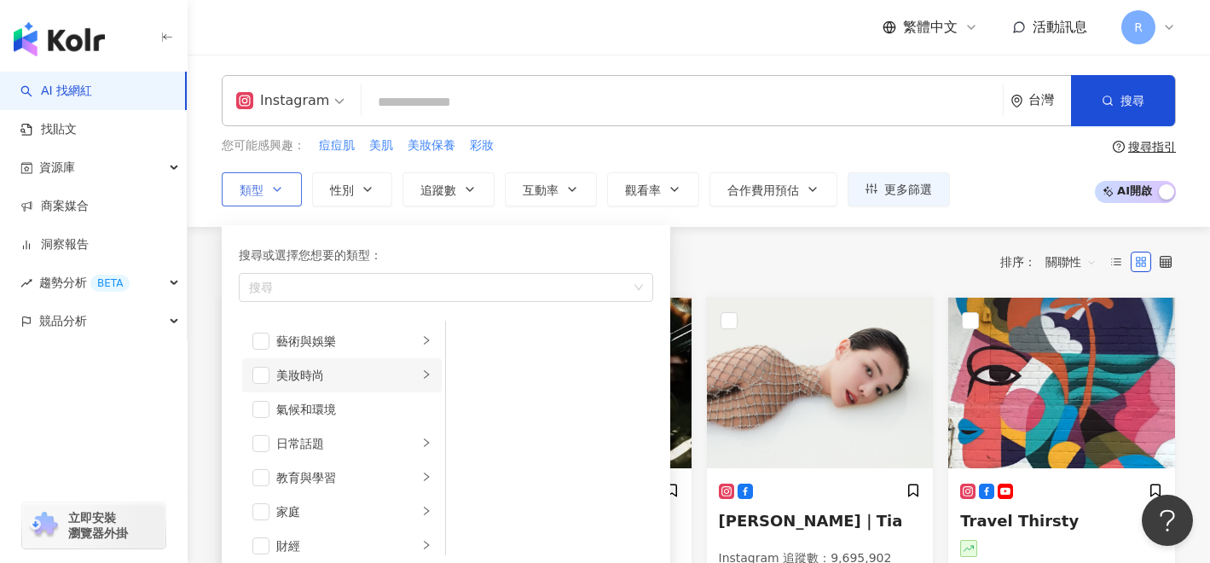
scroll to position [13, 0]
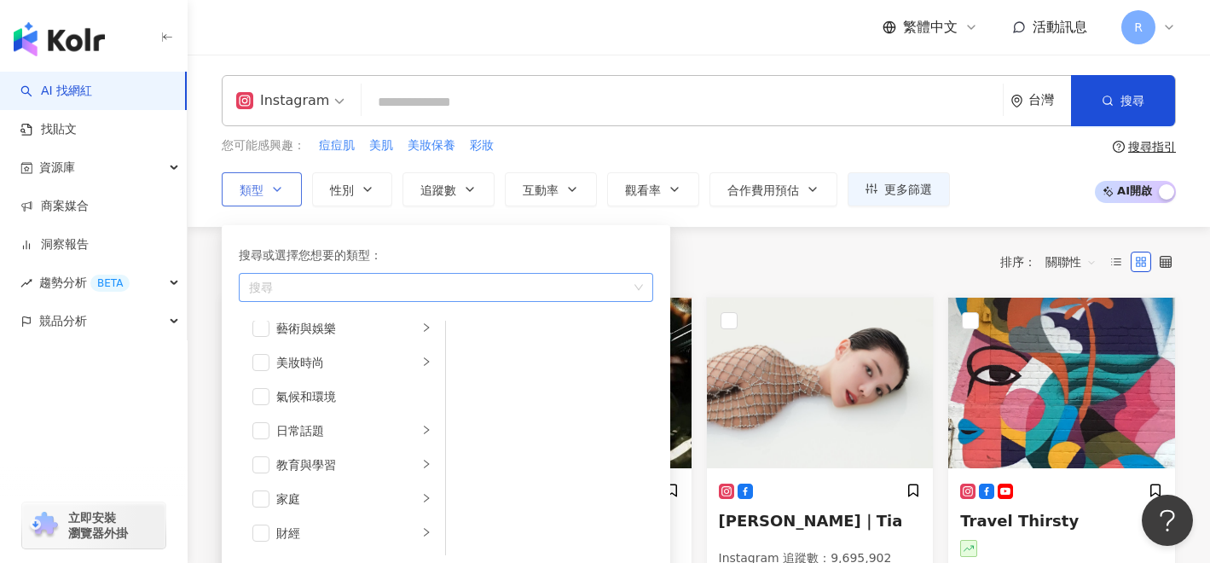
click at [331, 293] on div "button" at bounding box center [437, 287] width 390 height 13
type input "*"
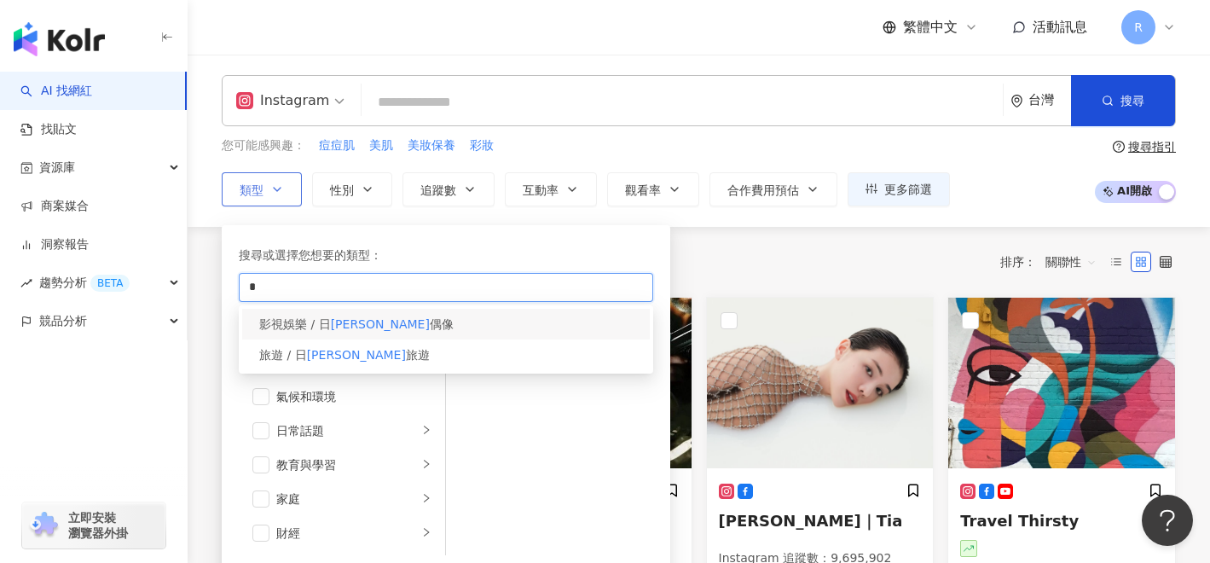
type input "*"
click at [305, 322] on span "影視娛樂 / 日" at bounding box center [295, 324] width 72 height 14
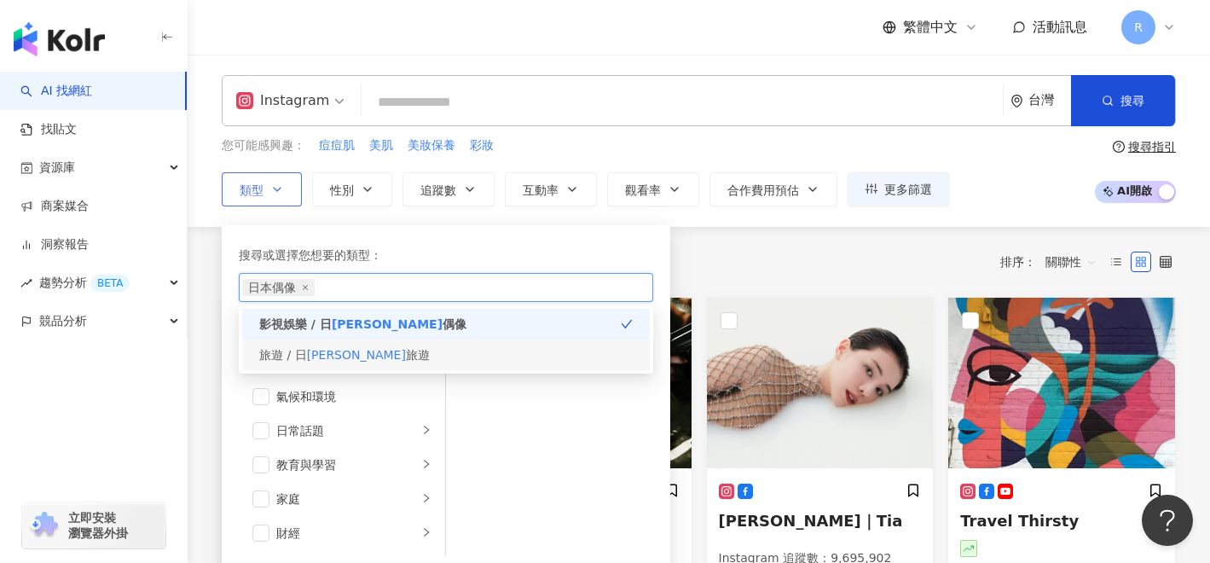
click at [355, 360] on div "旅遊 / 日 本 旅遊" at bounding box center [446, 354] width 408 height 31
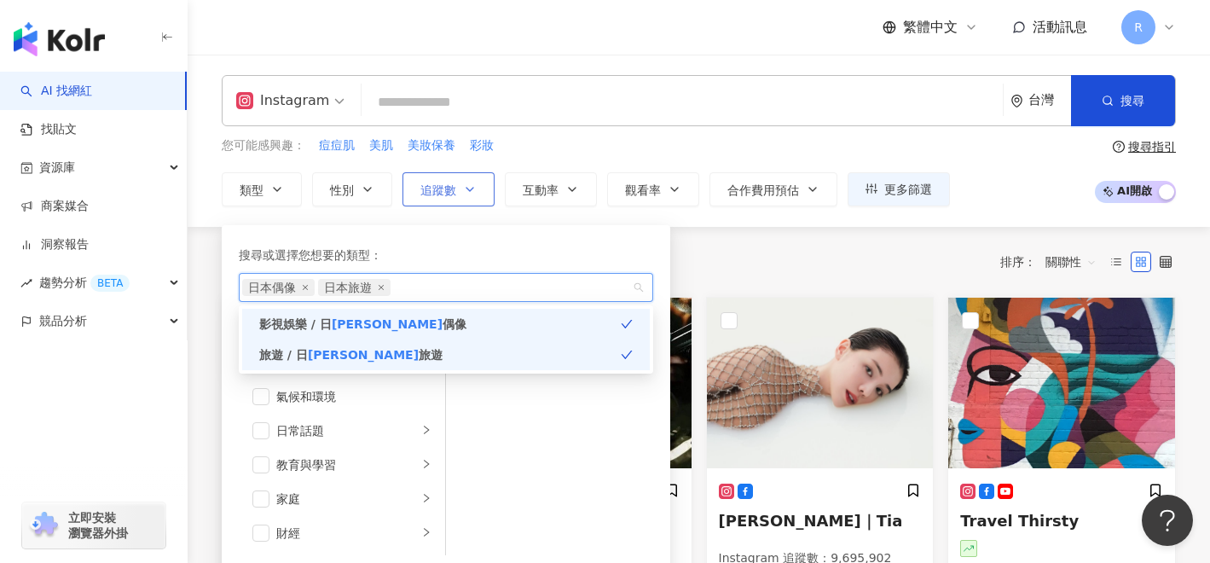
click at [450, 185] on span "追蹤數" at bounding box center [439, 190] width 36 height 14
type input "*"
type input "*******"
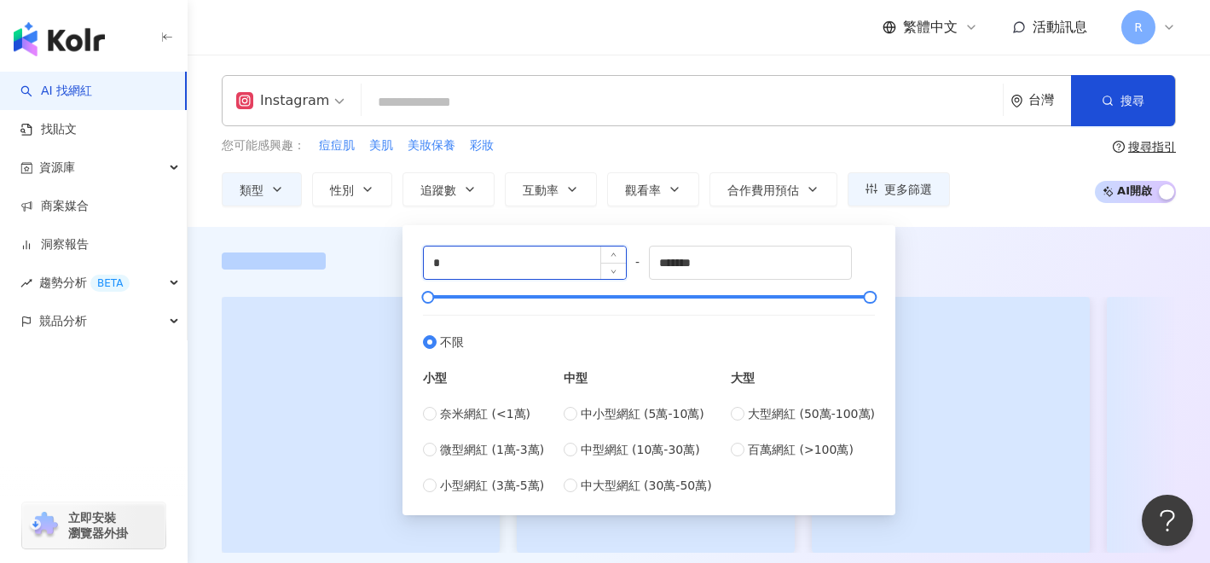
click at [507, 264] on input "*" at bounding box center [525, 263] width 202 height 32
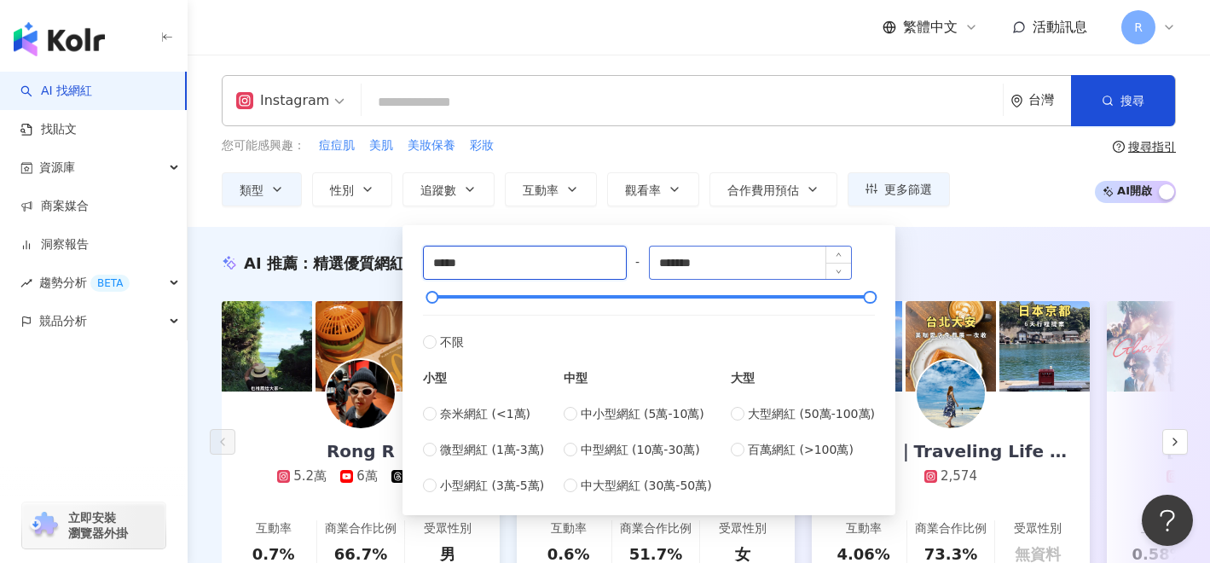
type input "*****"
drag, startPoint x: 732, startPoint y: 259, endPoint x: 662, endPoint y: 260, distance: 70.0
click at [662, 260] on input "*******" at bounding box center [751, 263] width 202 height 32
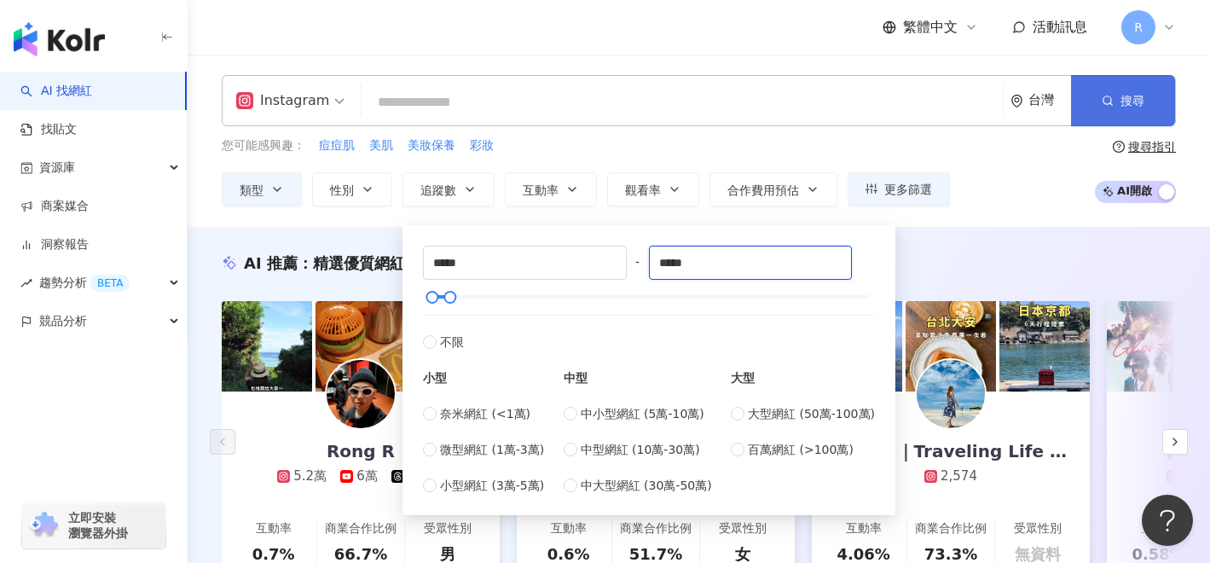
type input "*****"
click at [1105, 96] on icon "button" at bounding box center [1108, 101] width 12 height 12
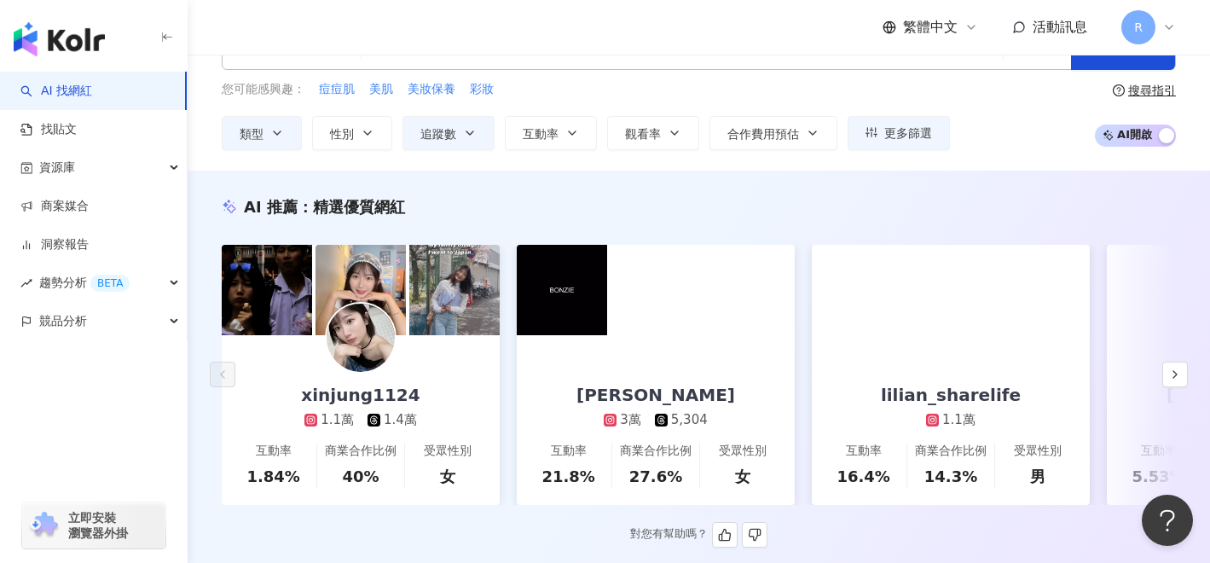
scroll to position [10, 0]
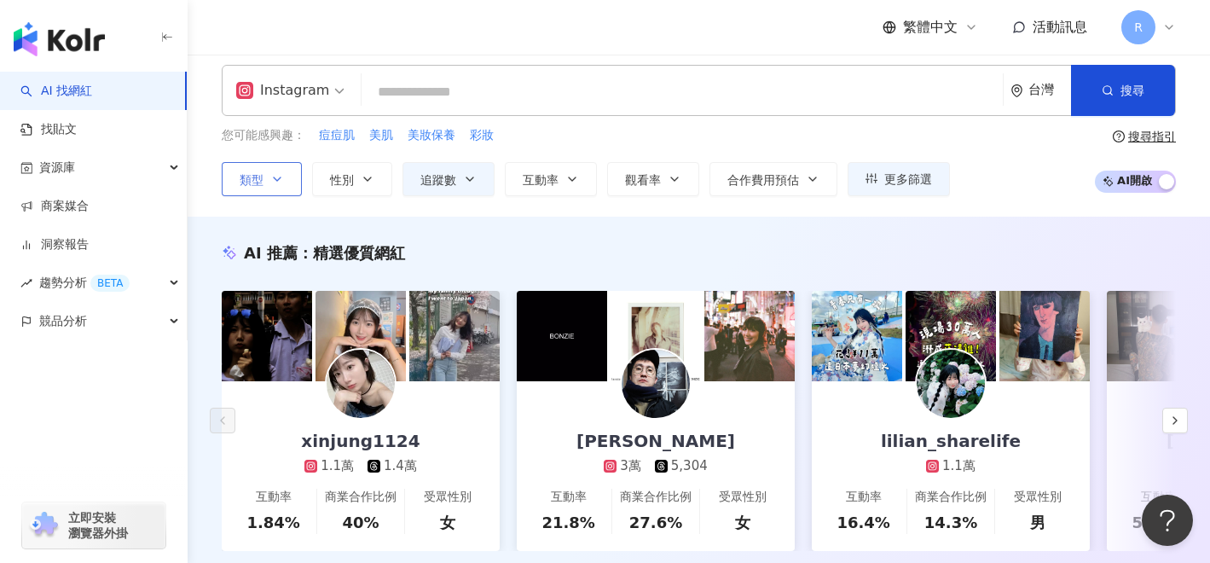
click at [282, 183] on icon "button" at bounding box center [277, 179] width 14 height 14
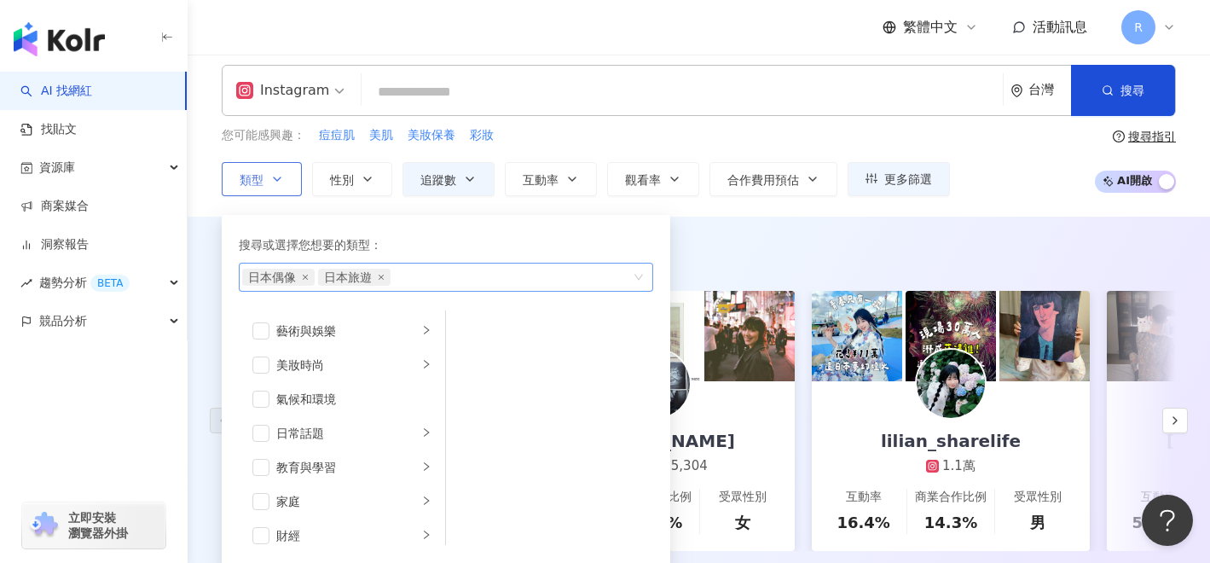
click at [419, 281] on div "日本偶像 日本旅遊" at bounding box center [437, 277] width 390 height 17
type input "*"
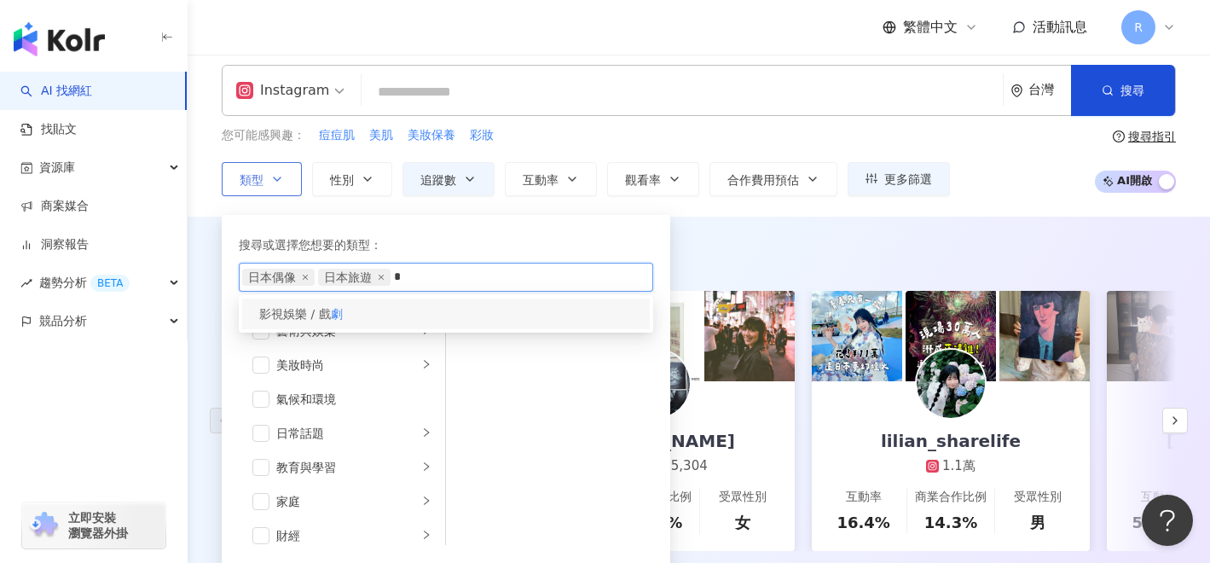
type input "*"
click at [344, 311] on div "影視娛樂 / 戲 劇" at bounding box center [446, 314] width 408 height 31
click at [502, 269] on div "日本偶像 日本旅遊 戲劇" at bounding box center [437, 277] width 390 height 17
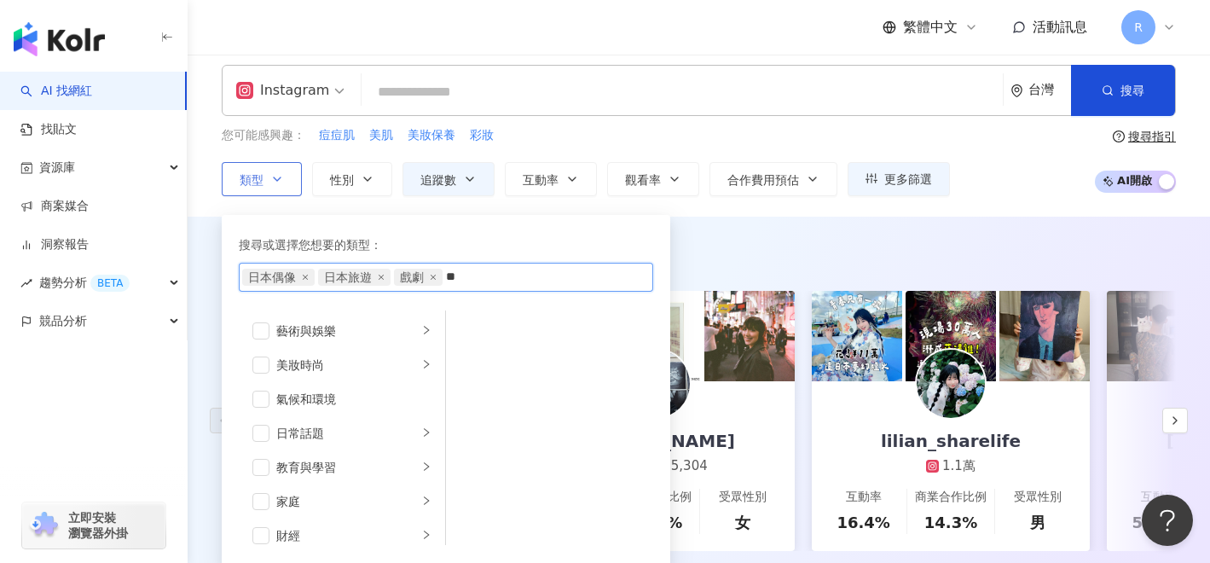
type input "*"
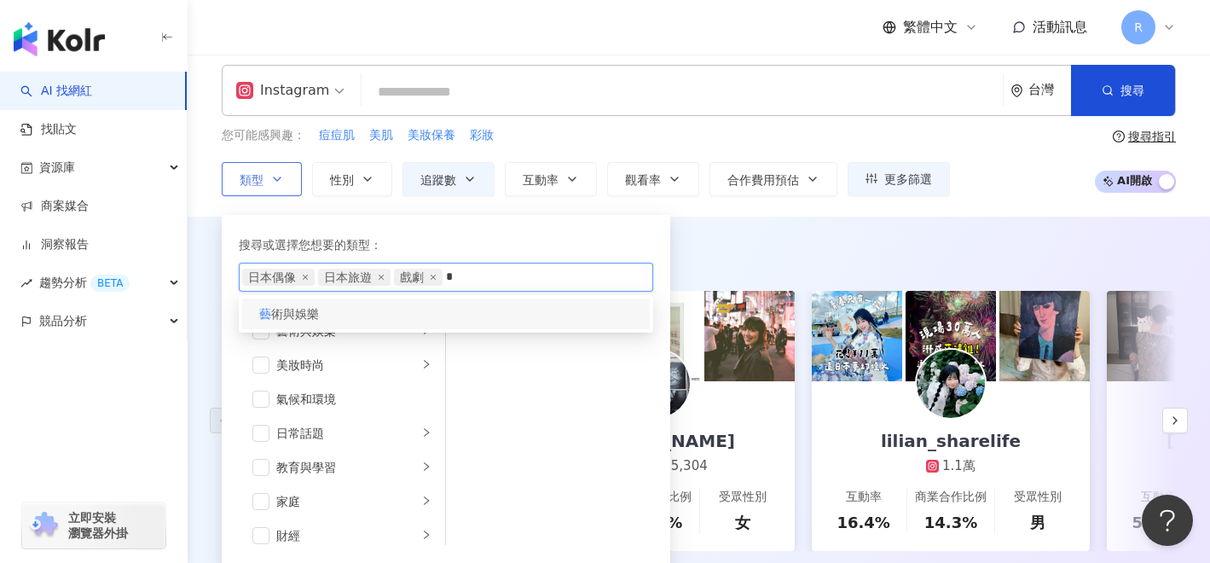
type input "*"
click at [480, 320] on div "藝 術與娛樂" at bounding box center [446, 314] width 408 height 31
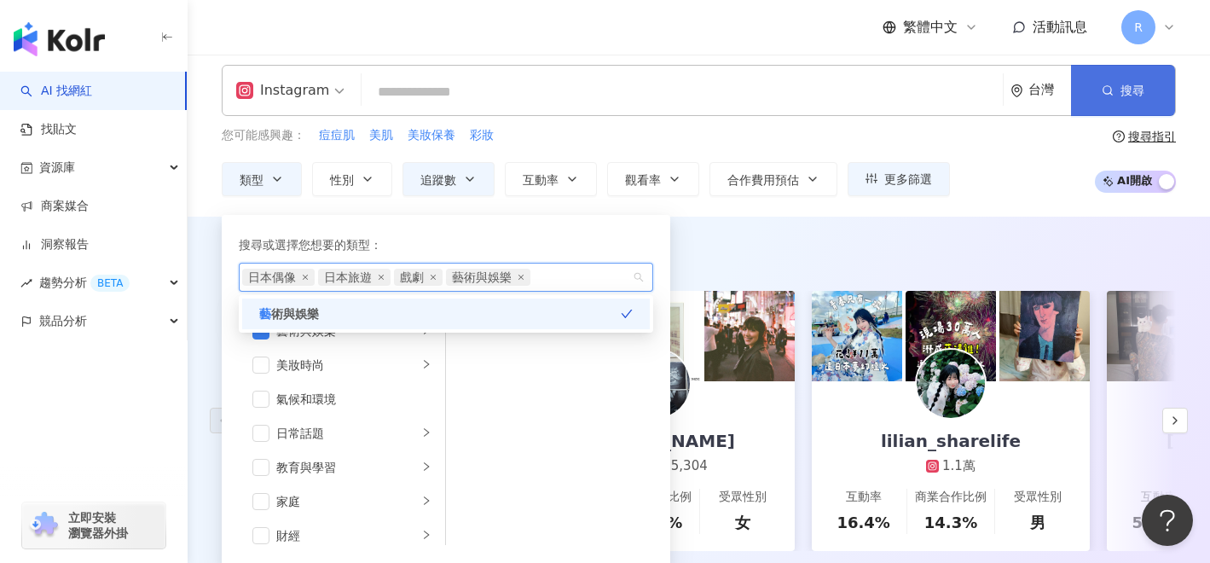
click at [1126, 90] on span "搜尋" at bounding box center [1133, 91] width 24 height 14
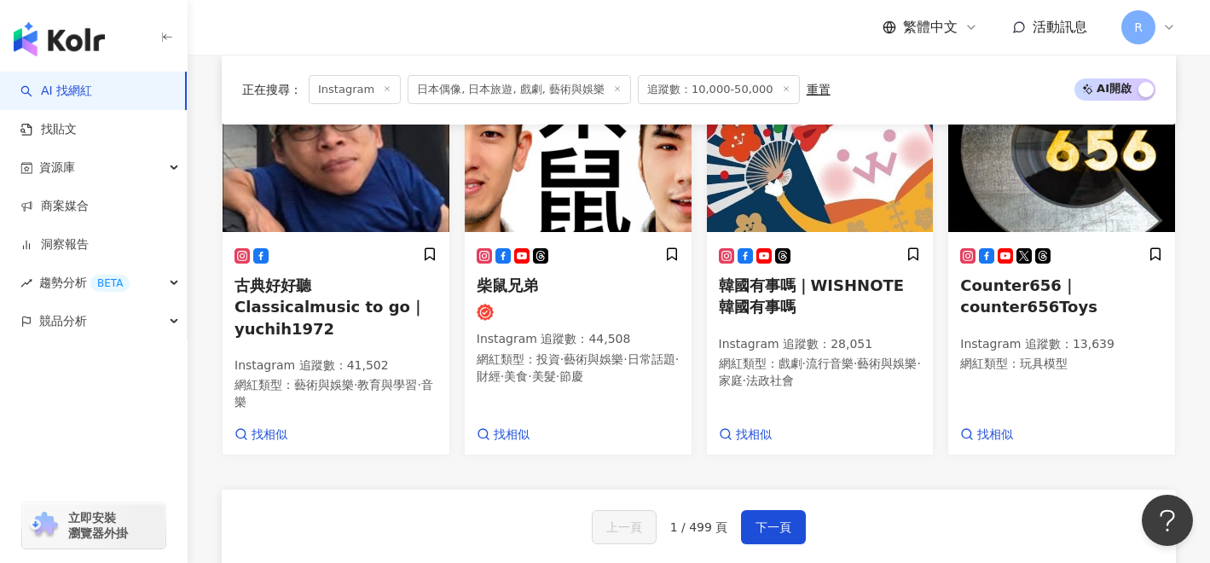
scroll to position [1506, 0]
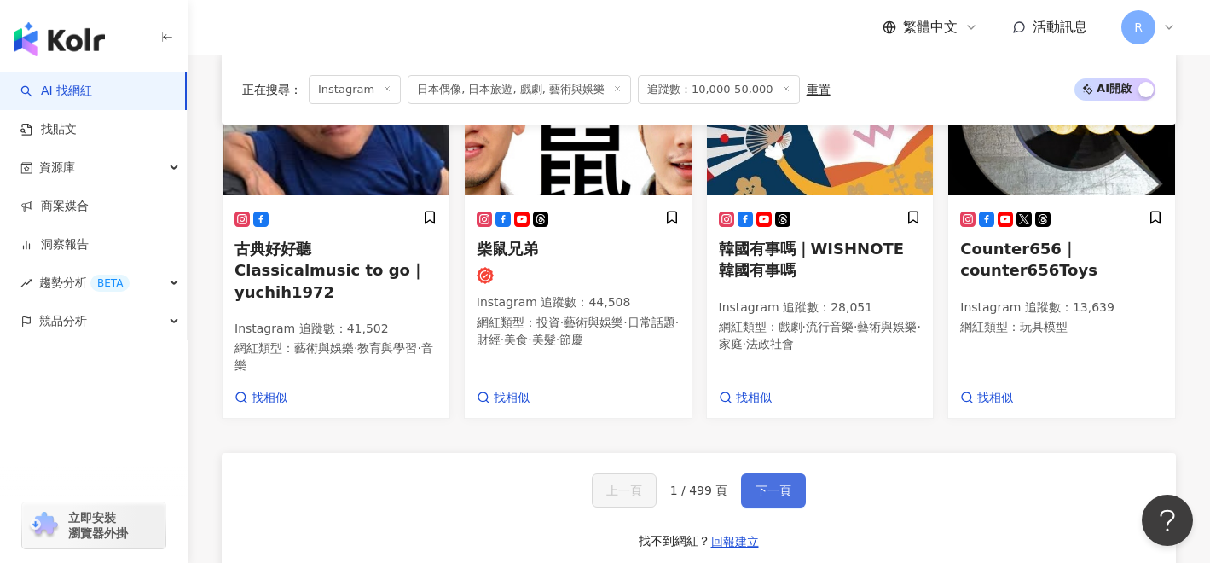
click at [768, 473] on button "下一頁" at bounding box center [773, 490] width 65 height 34
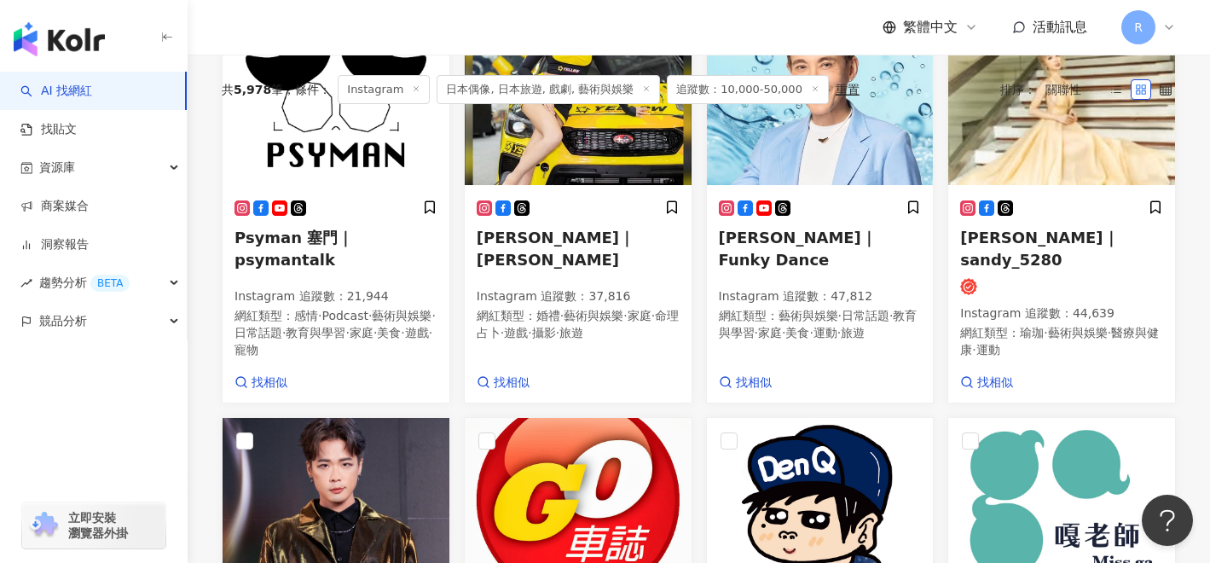
scroll to position [0, 0]
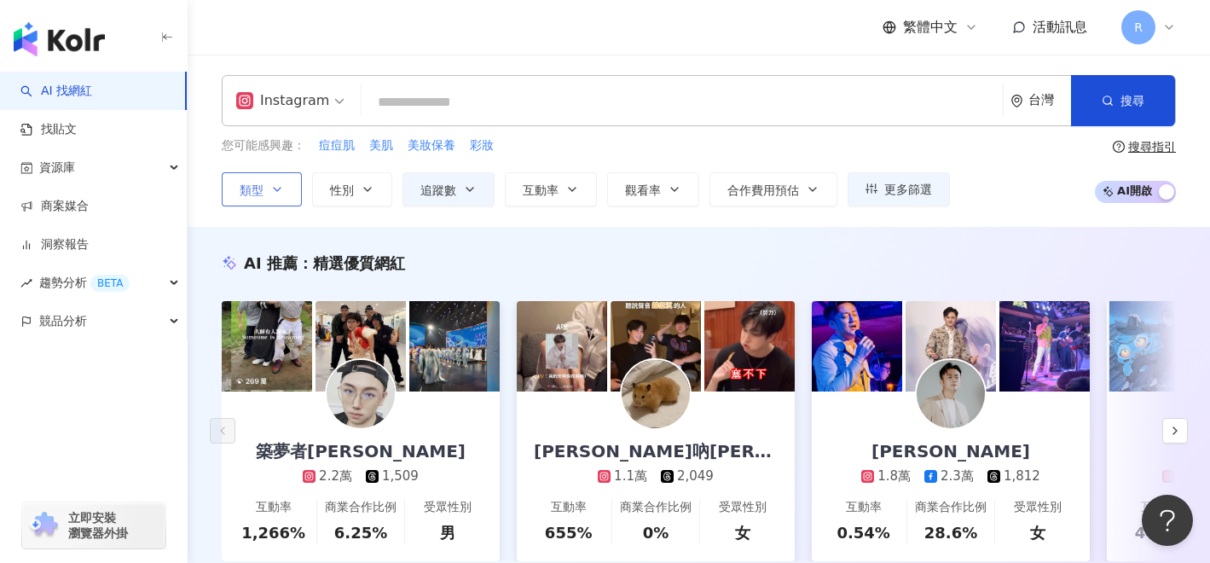
click at [274, 200] on button "類型" at bounding box center [262, 189] width 80 height 34
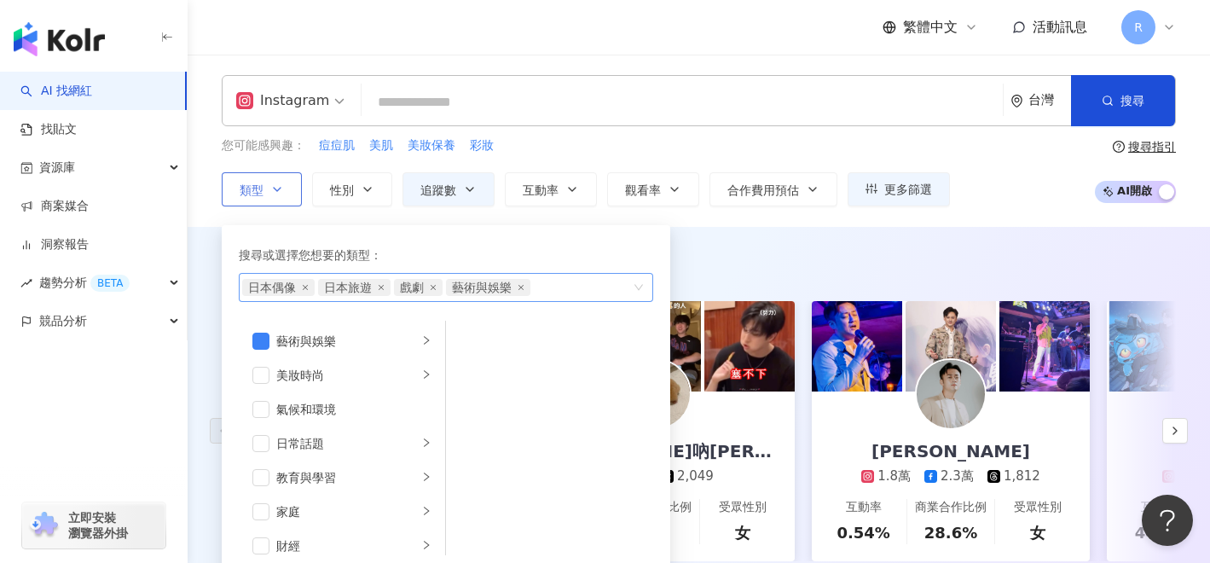
click at [558, 287] on div "日本偶像 日本旅遊 戲劇 藝術與娛樂" at bounding box center [437, 287] width 390 height 17
type input "*"
click at [433, 287] on icon "close" at bounding box center [433, 287] width 7 height 7
click at [472, 287] on icon "close" at bounding box center [469, 287] width 7 height 7
click at [720, 238] on div "AI 推薦 ： 精選優質網紅 築夢者杰哥 2.2萬 1,509 互動率 1,266% 商業合作比例 6.25% 受眾性別 男 韓恩吶卡拉✨ 1.1萬 2,04…" at bounding box center [699, 425] width 1023 height 396
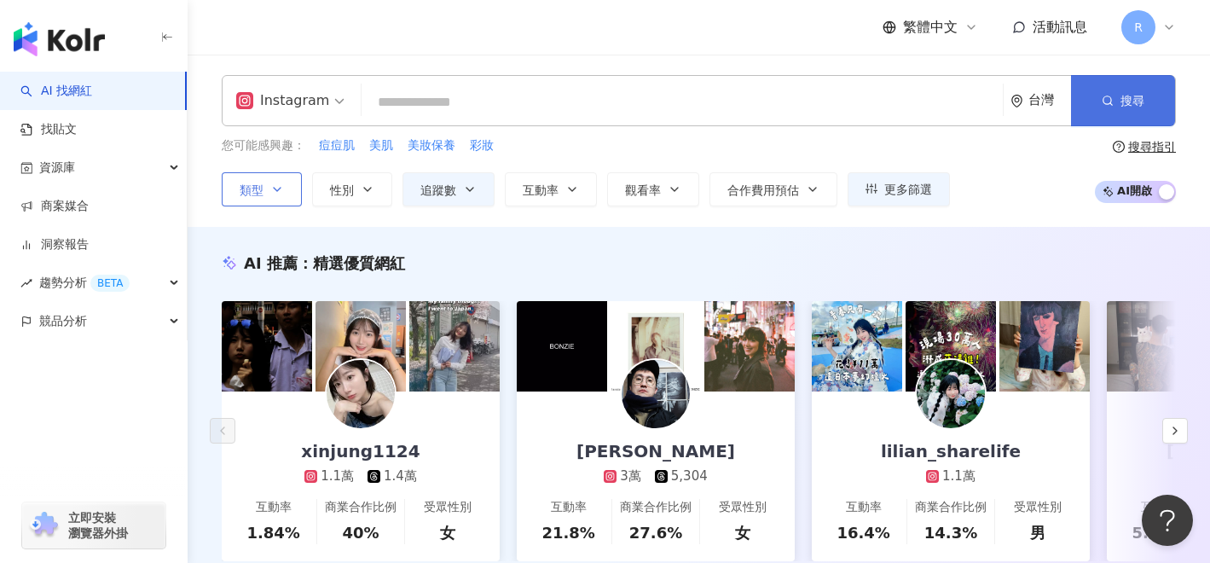
click at [1114, 92] on button "搜尋" at bounding box center [1123, 100] width 104 height 51
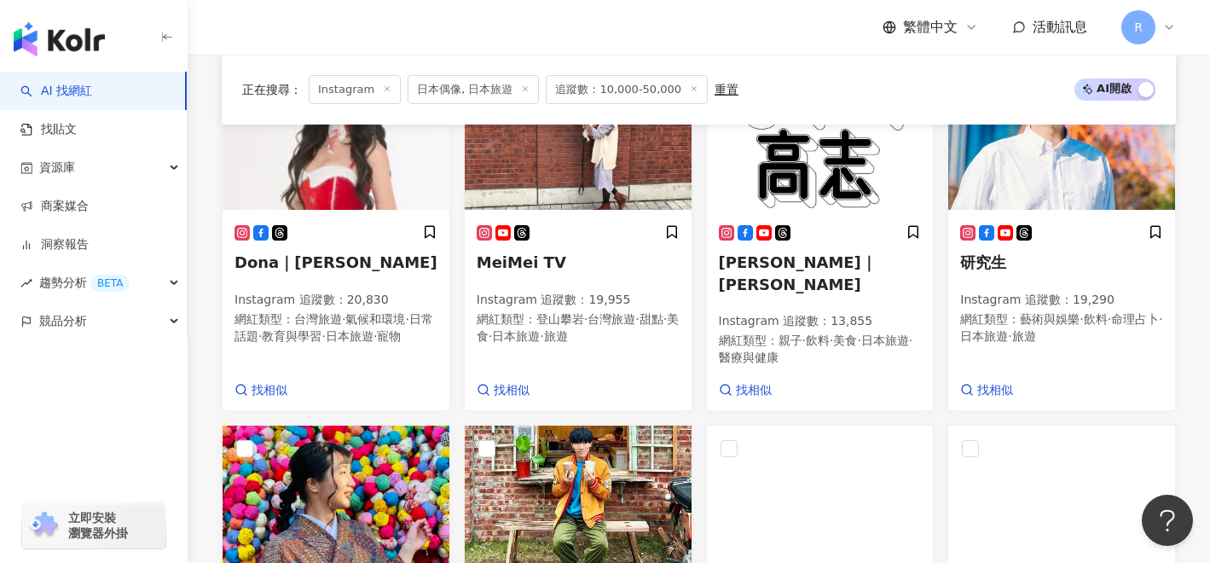
scroll to position [641, 0]
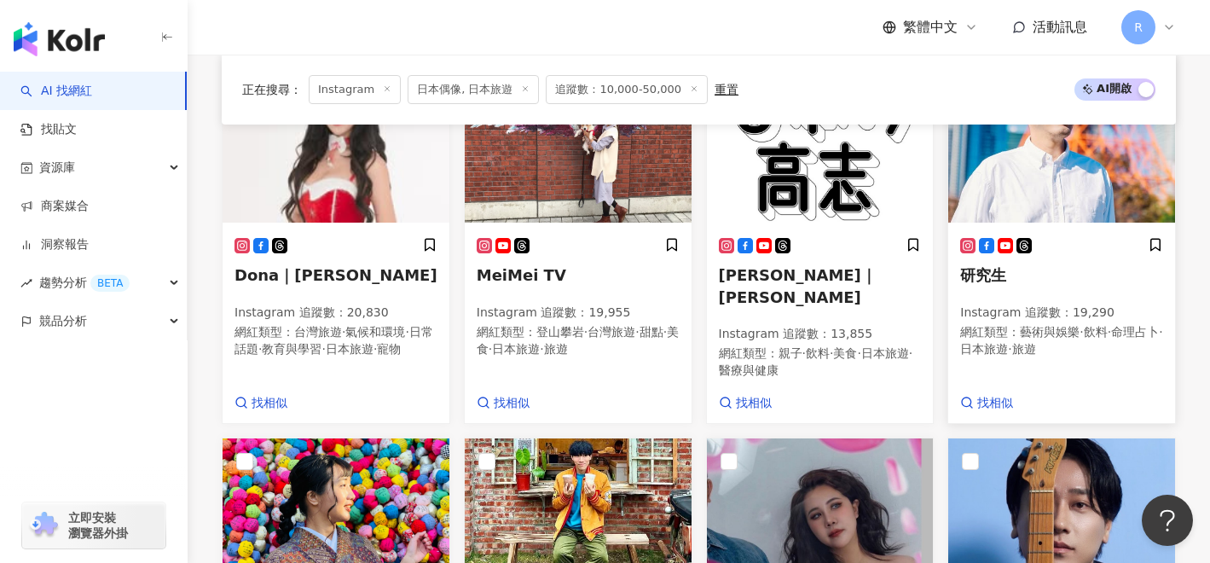
click at [1024, 177] on img at bounding box center [1062, 137] width 227 height 171
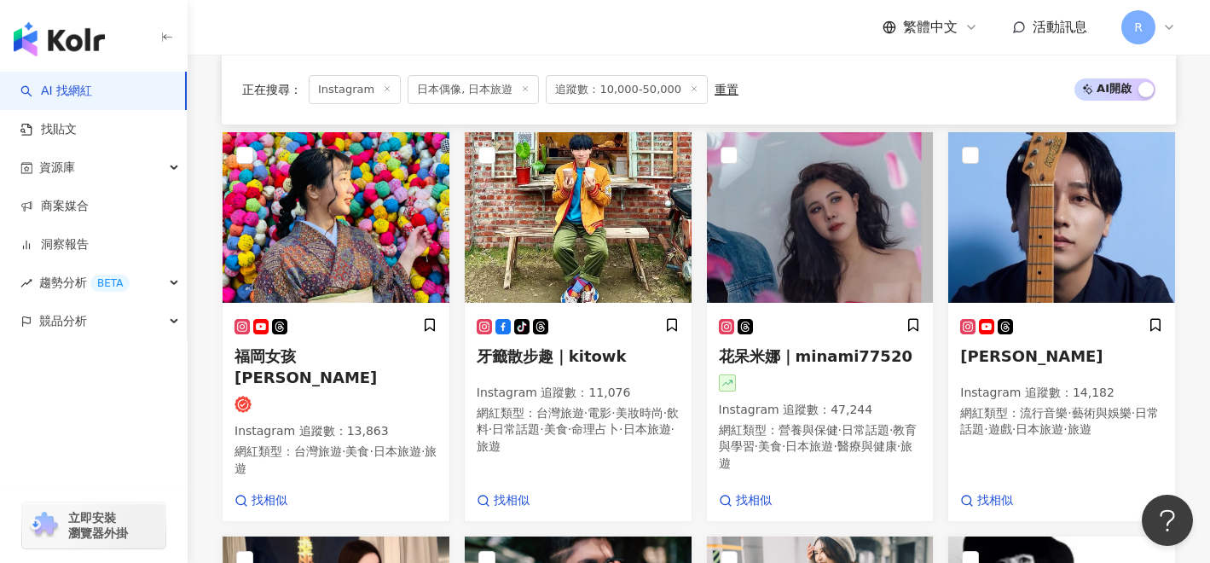
scroll to position [945, 0]
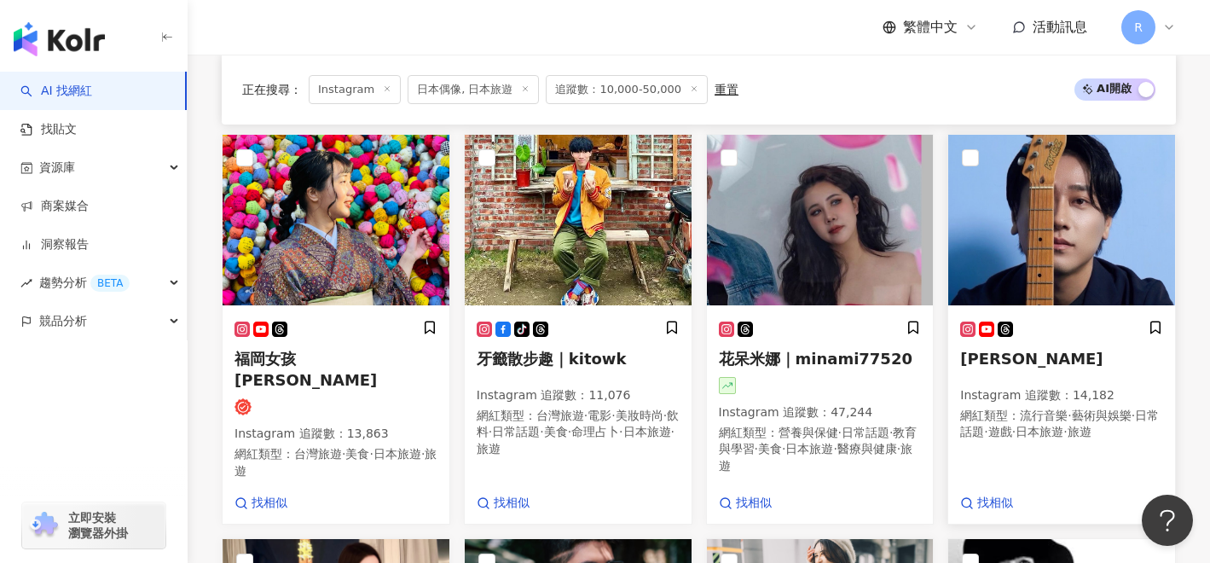
click at [1059, 252] on img at bounding box center [1062, 220] width 227 height 171
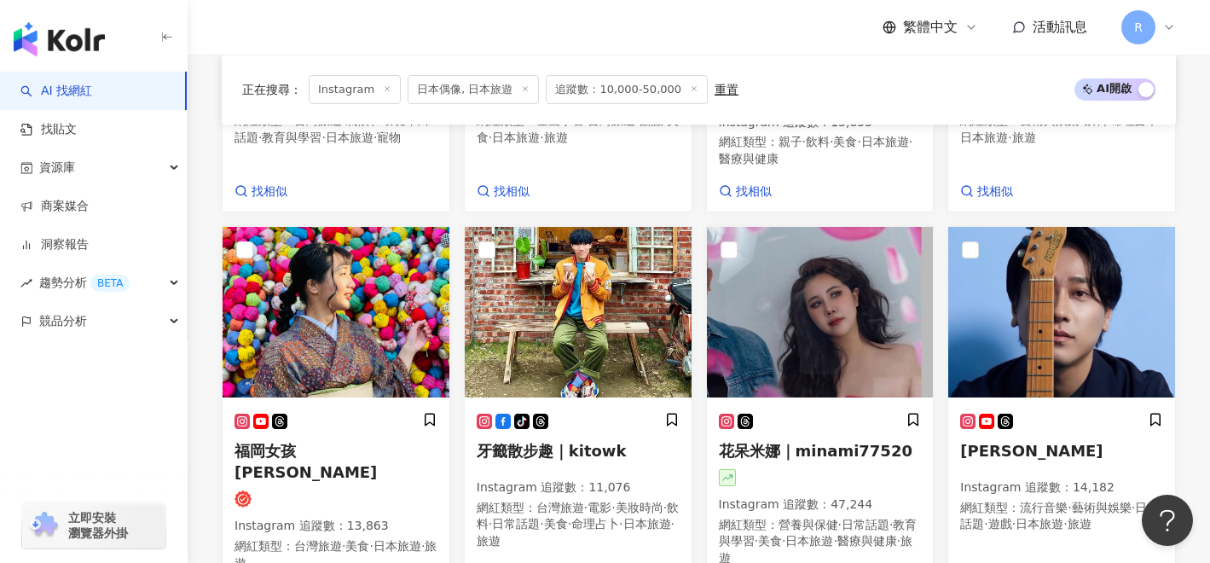
scroll to position [844, 0]
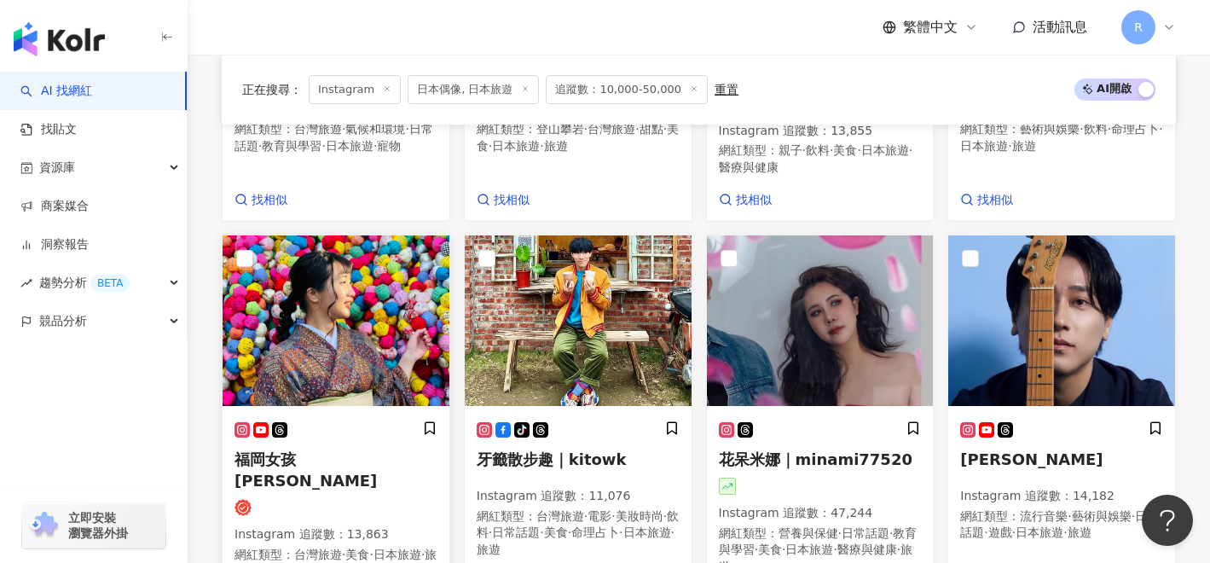
click at [316, 450] on span "福岡女孩Yumeko" at bounding box center [306, 469] width 142 height 39
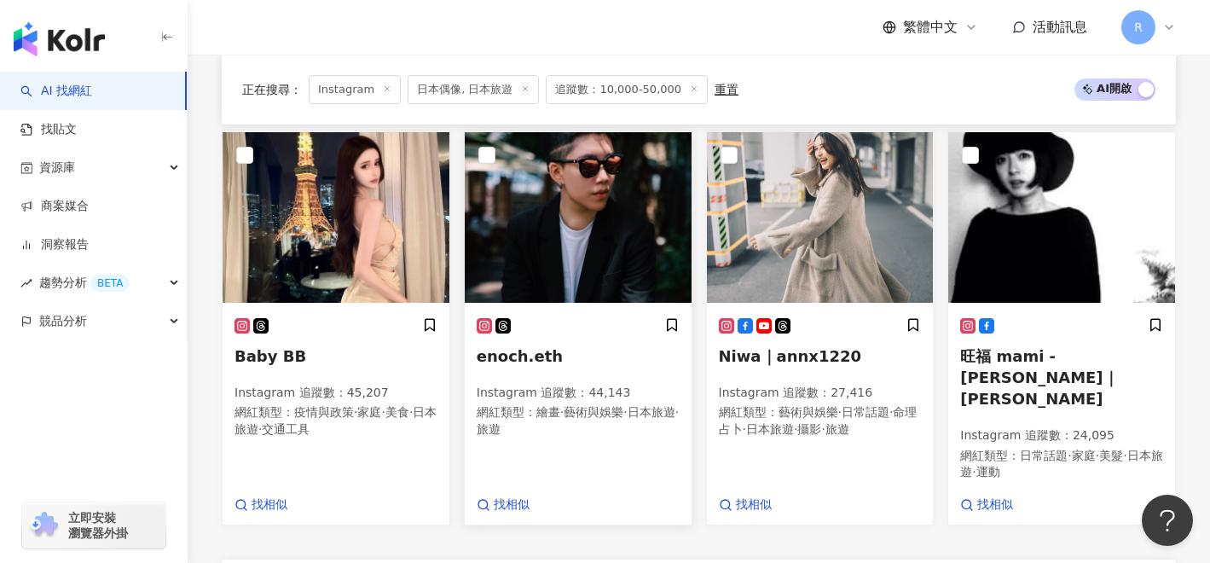
scroll to position [1355, 0]
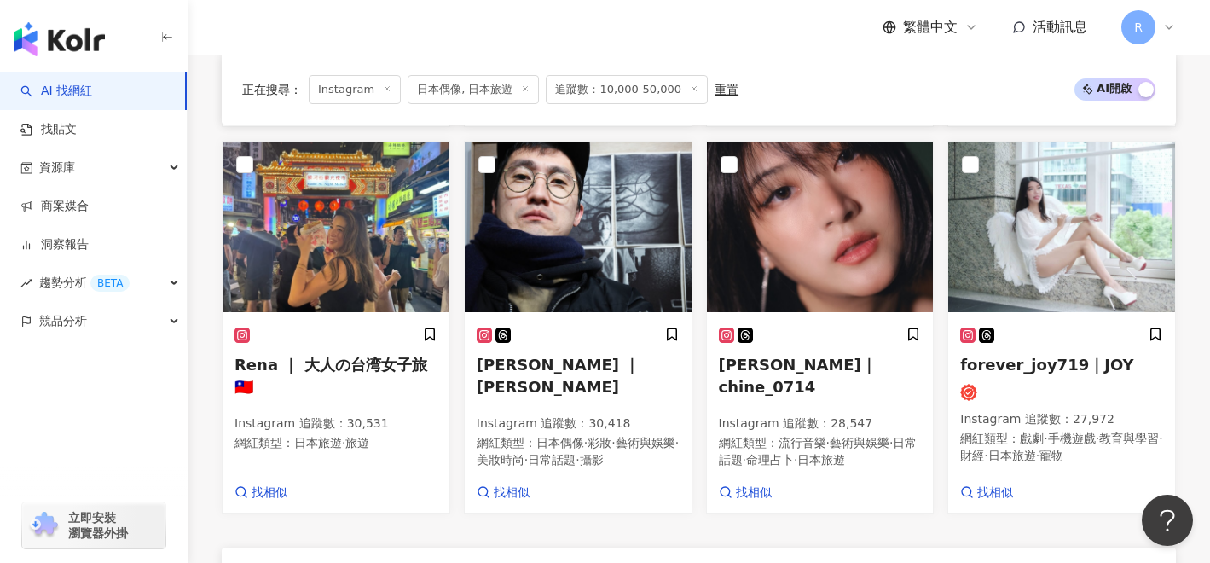
scroll to position [1376, 0]
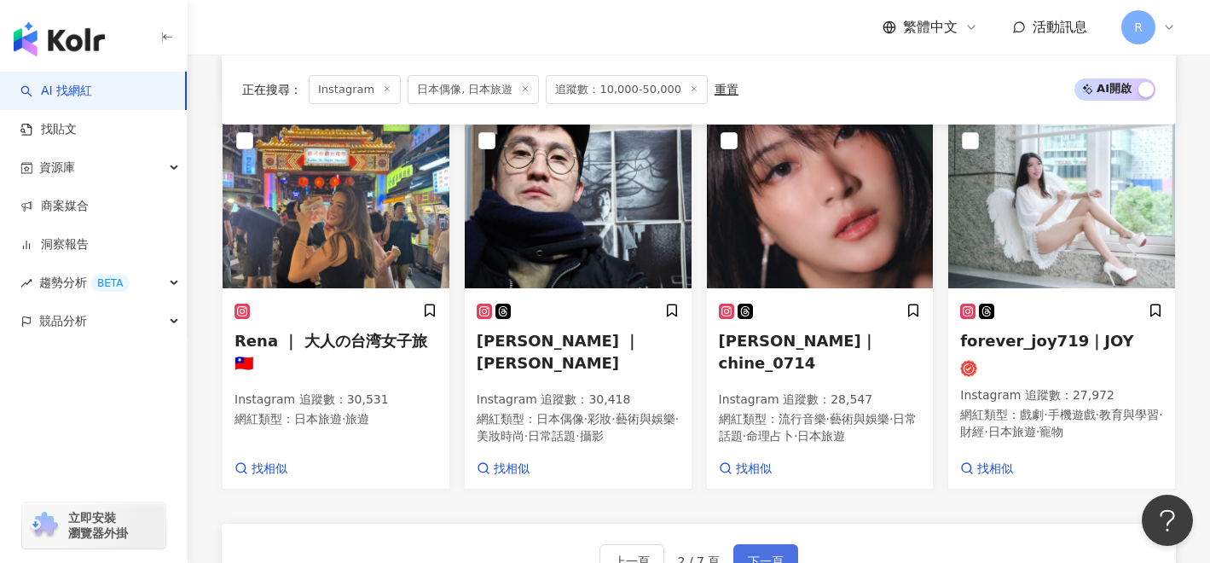
click at [751, 554] on span "下一頁" at bounding box center [766, 561] width 36 height 14
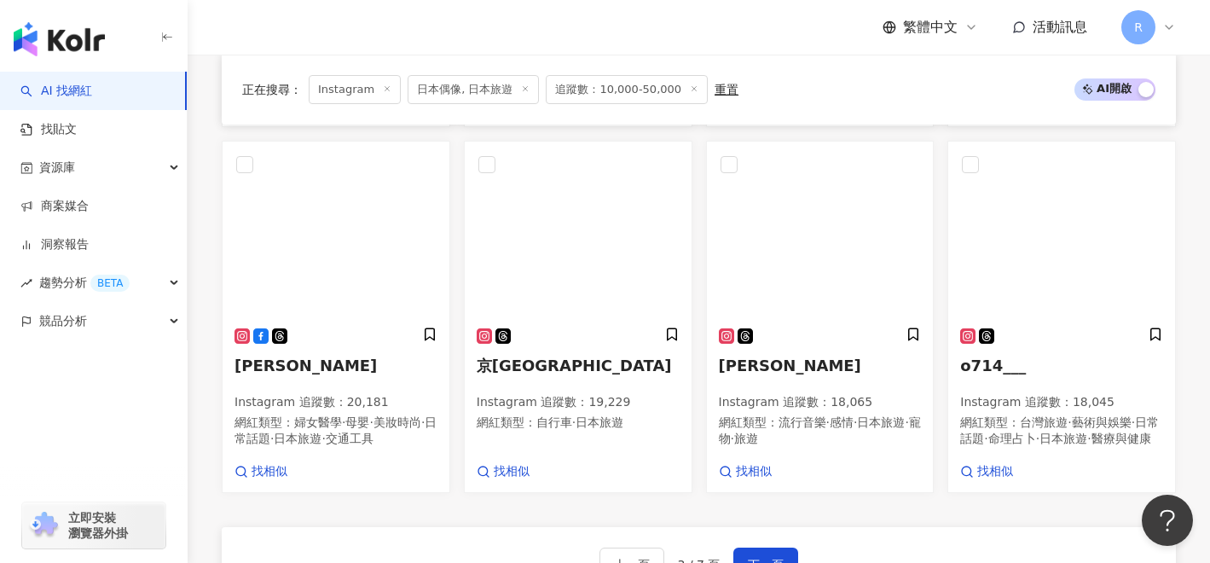
scroll to position [1372, 0]
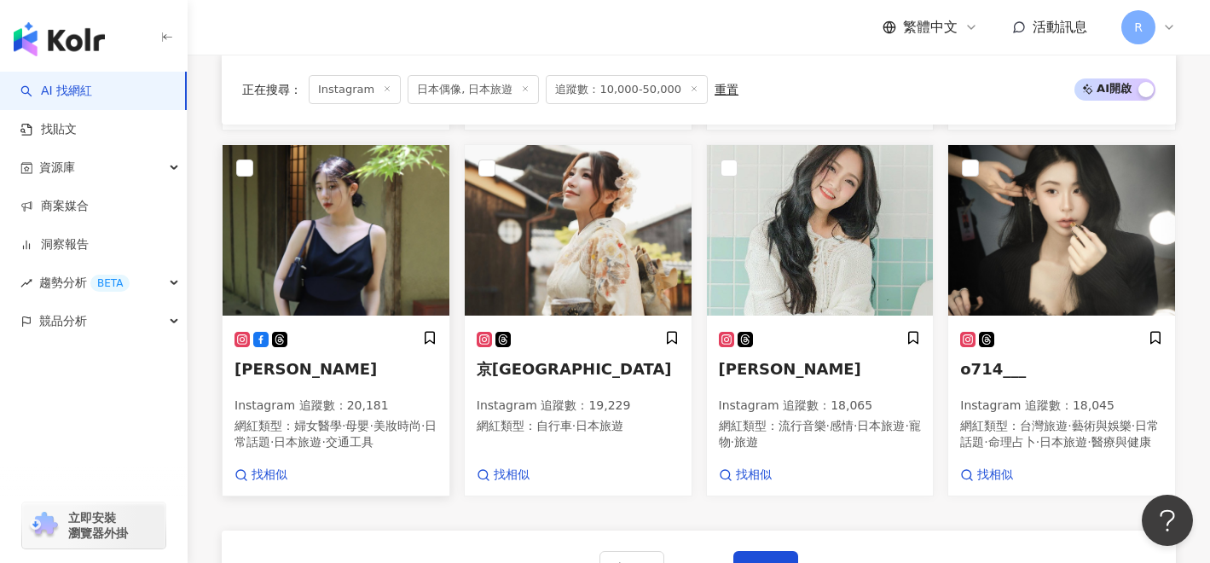
click at [327, 397] on p "Instagram 追蹤數 ： 20,181" at bounding box center [336, 405] width 203 height 17
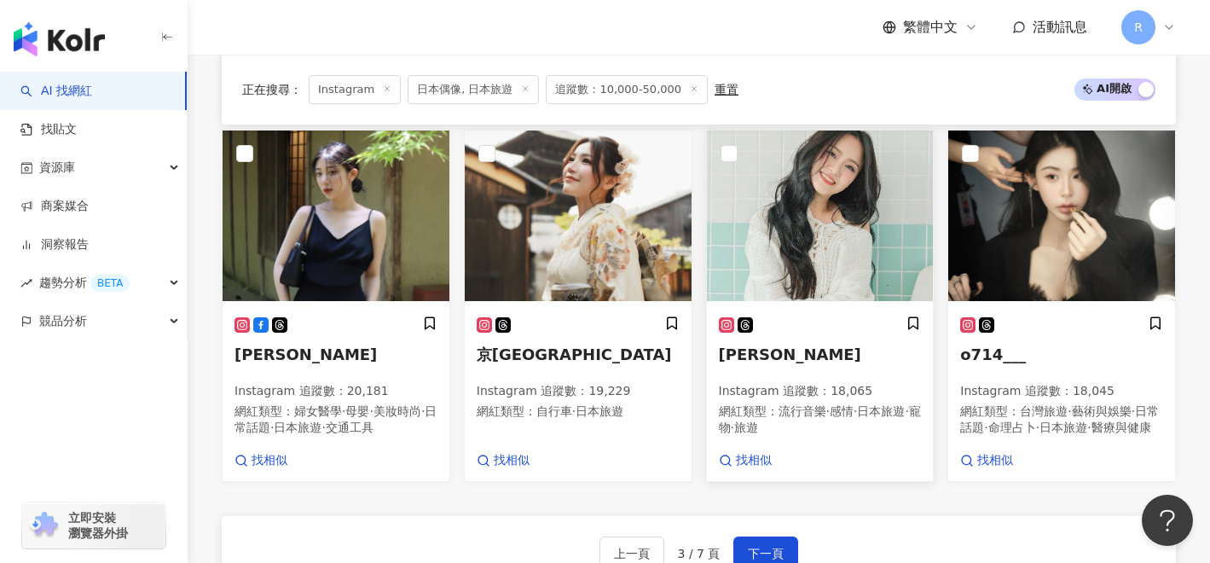
scroll to position [1391, 0]
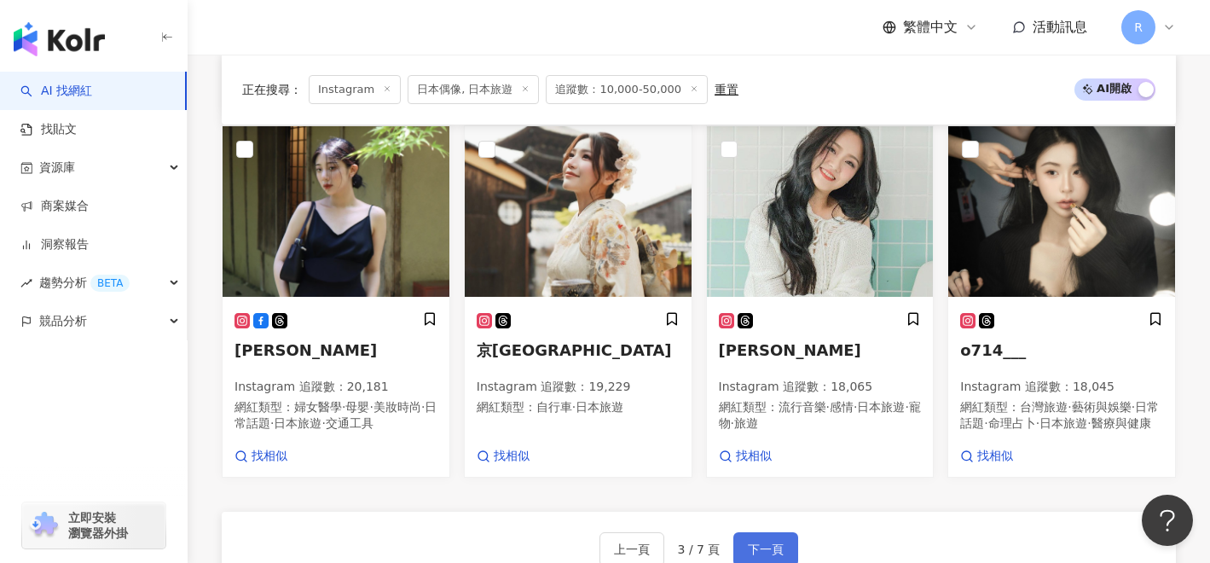
click at [756, 543] on span "下一頁" at bounding box center [766, 550] width 36 height 14
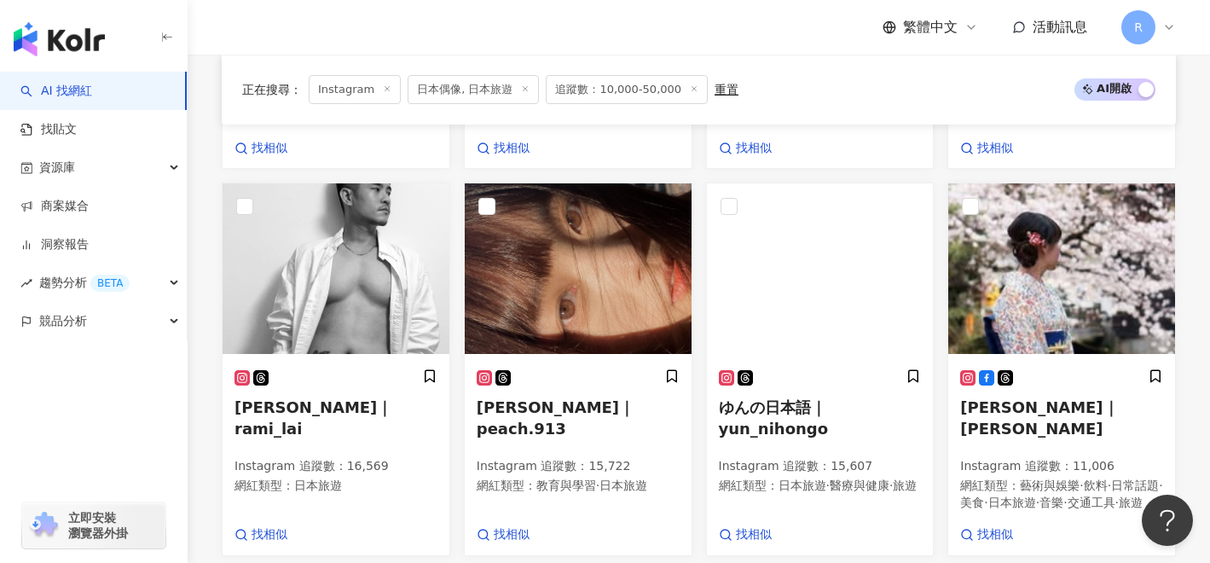
scroll to position [916, 0]
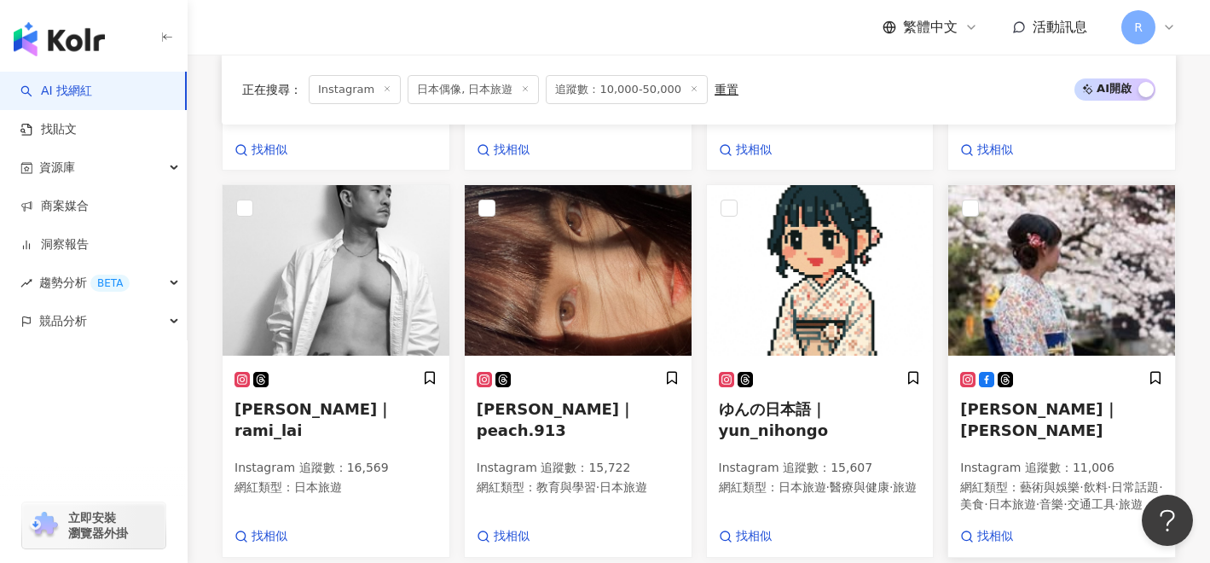
click at [1029, 400] on span "Annie｜annie_trip" at bounding box center [1039, 419] width 158 height 39
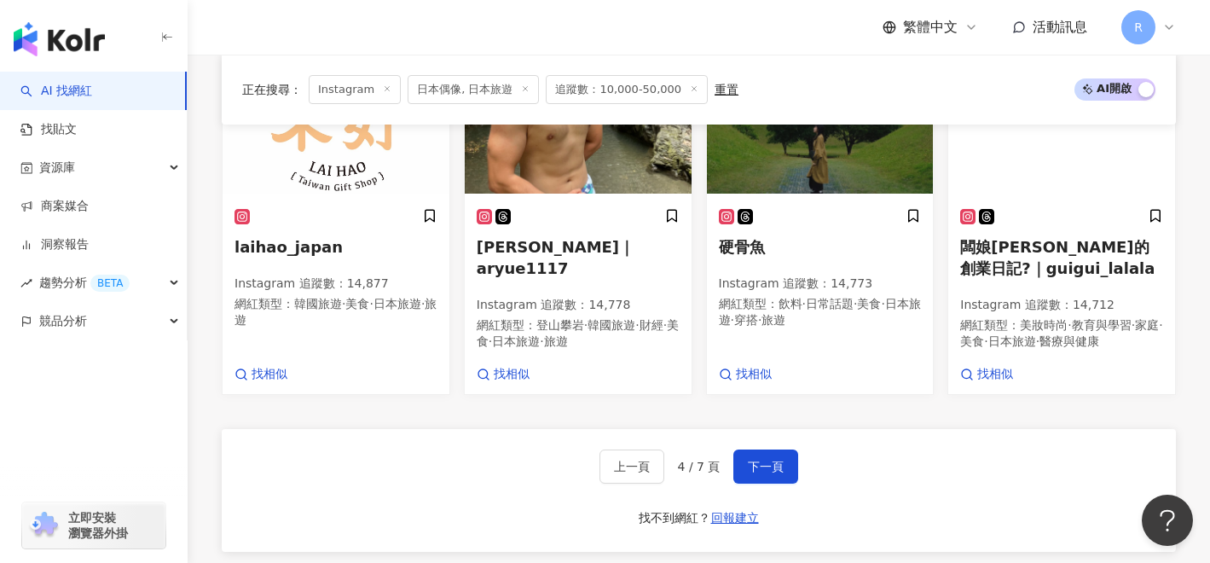
scroll to position [1466, 0]
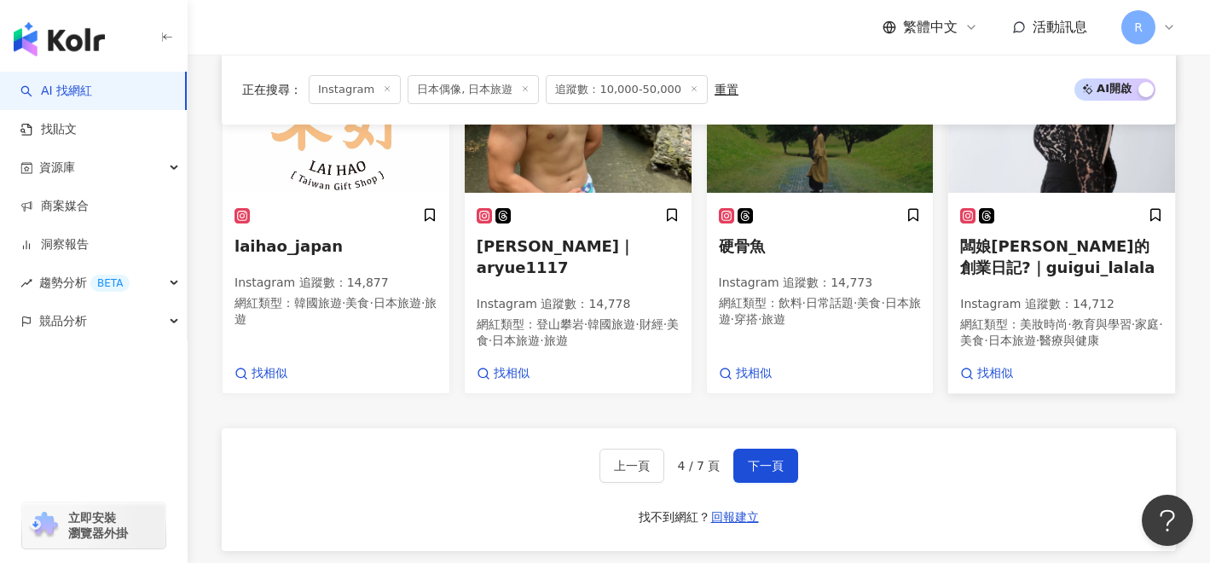
click at [974, 237] on span "闆娘桂桂的創業日記?｜guigui_lalala" at bounding box center [1057, 256] width 194 height 39
click at [769, 459] on span "下一頁" at bounding box center [766, 466] width 36 height 14
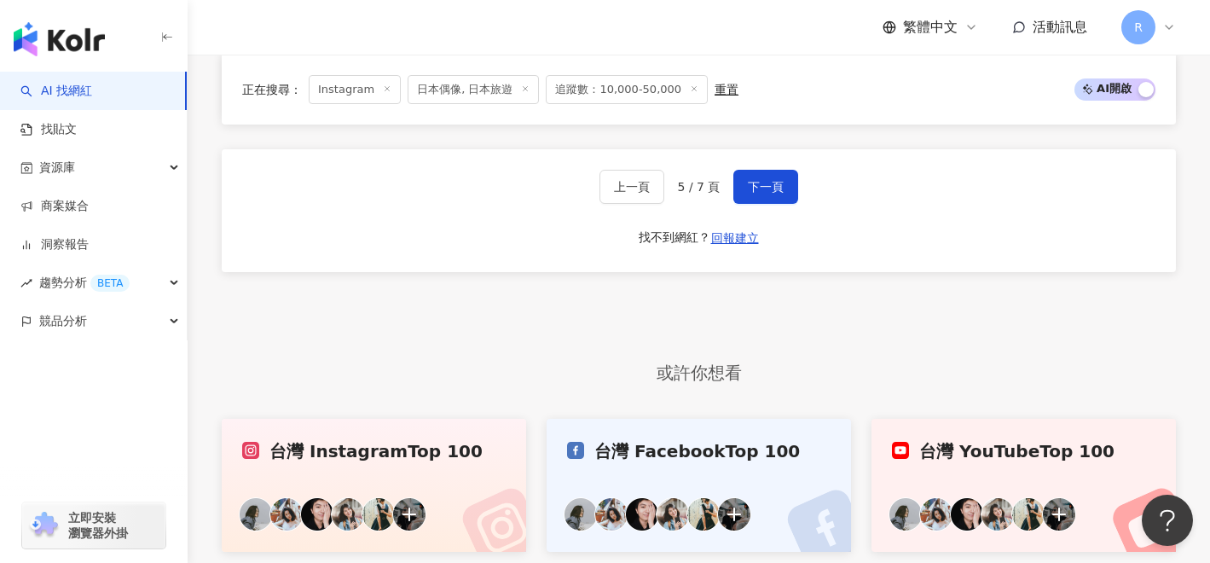
scroll to position [1585, 0]
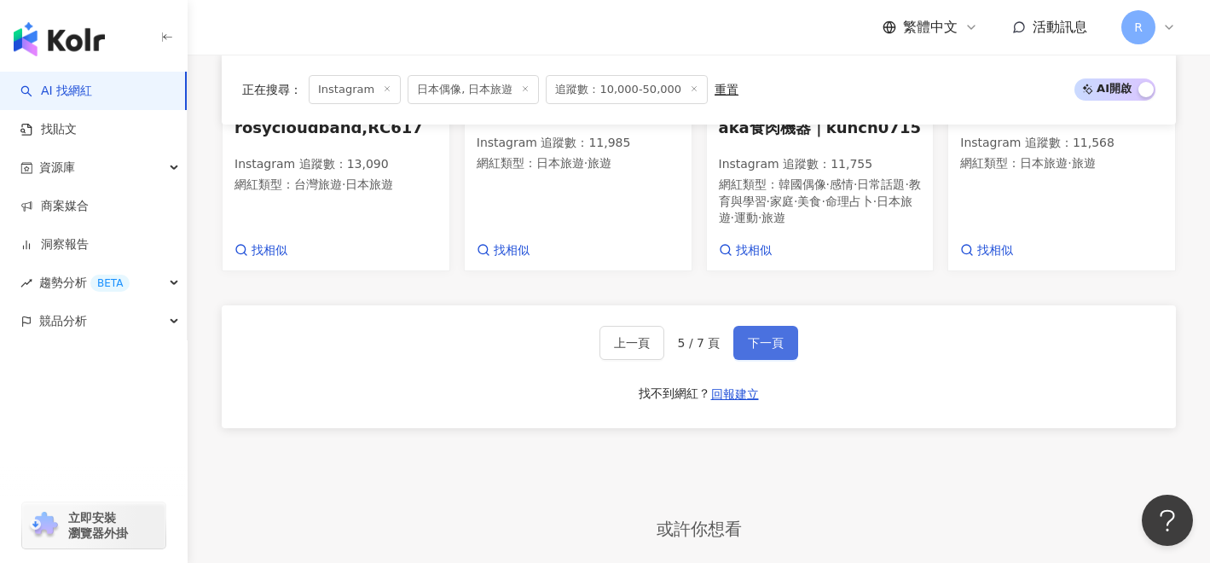
click at [768, 336] on span "下一頁" at bounding box center [766, 343] width 36 height 14
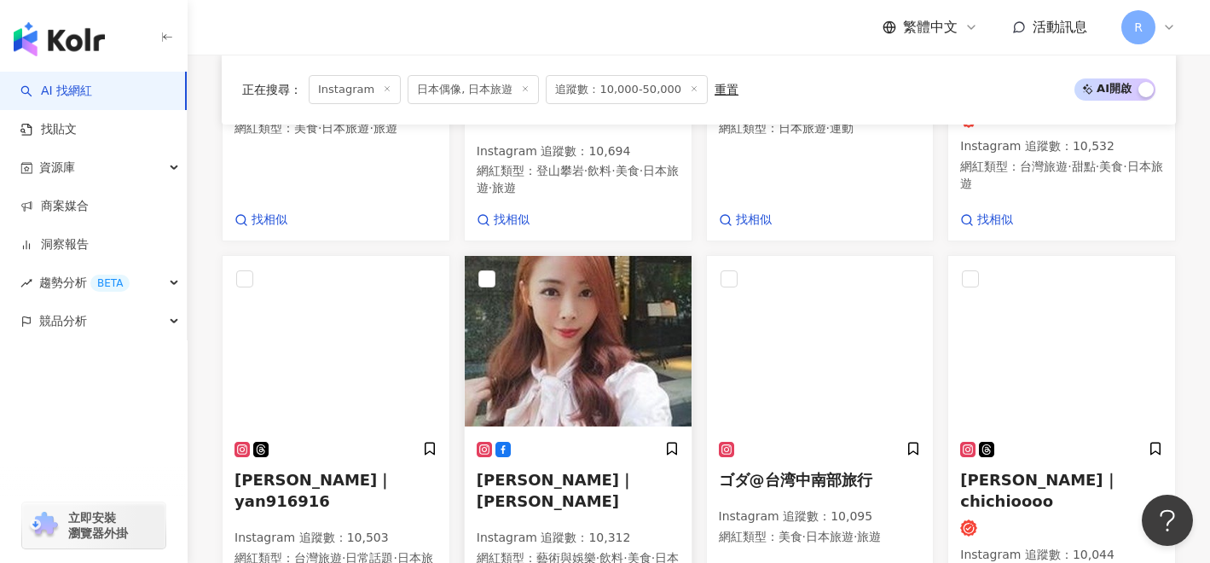
scroll to position [1303, 0]
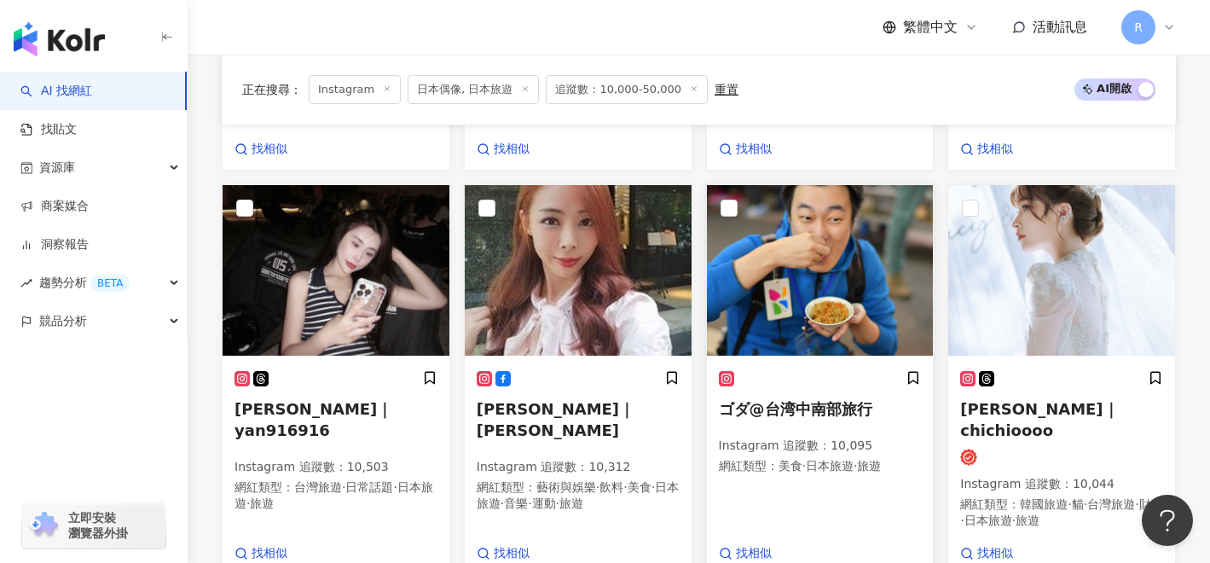
click at [818, 400] on span "ゴダ@台湾中南部旅行" at bounding box center [796, 409] width 154 height 18
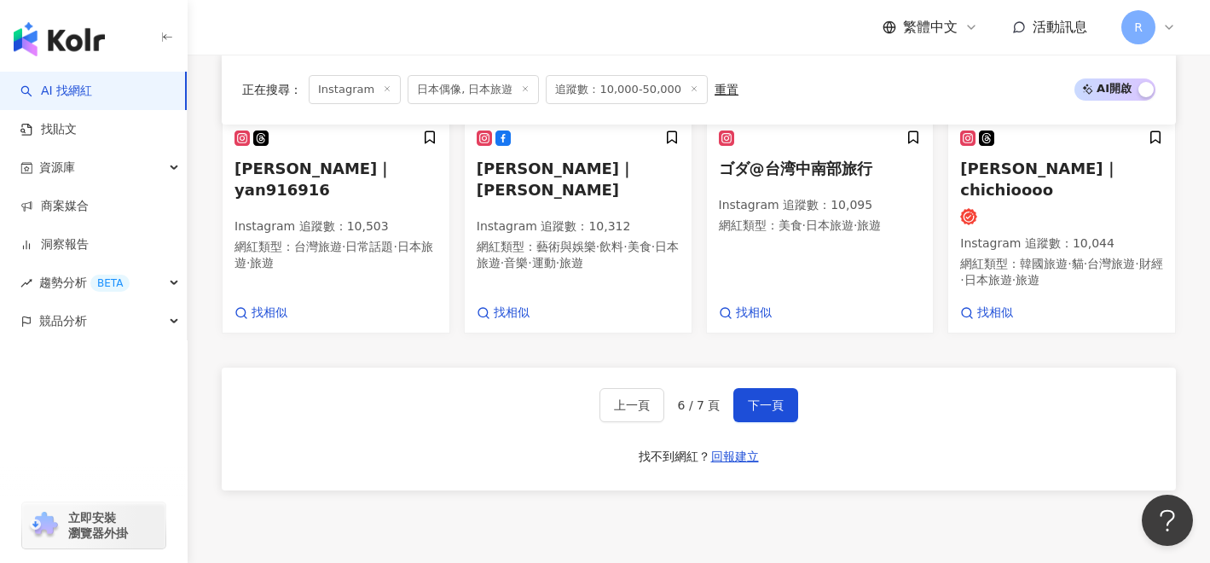
scroll to position [1603, 0]
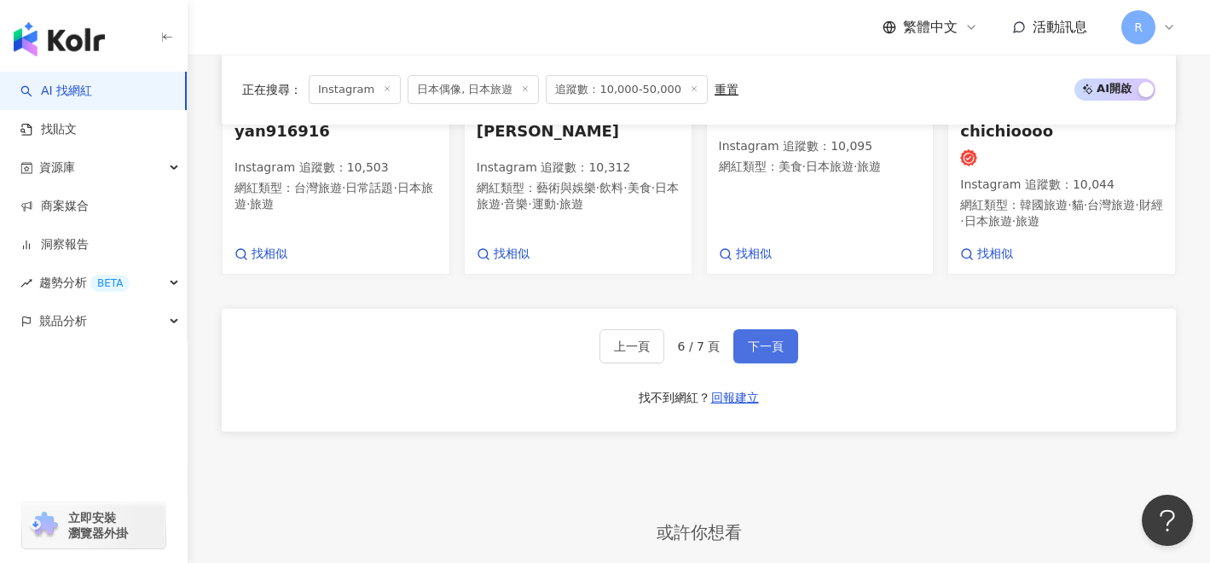
click at [768, 339] on span "下一頁" at bounding box center [766, 346] width 36 height 14
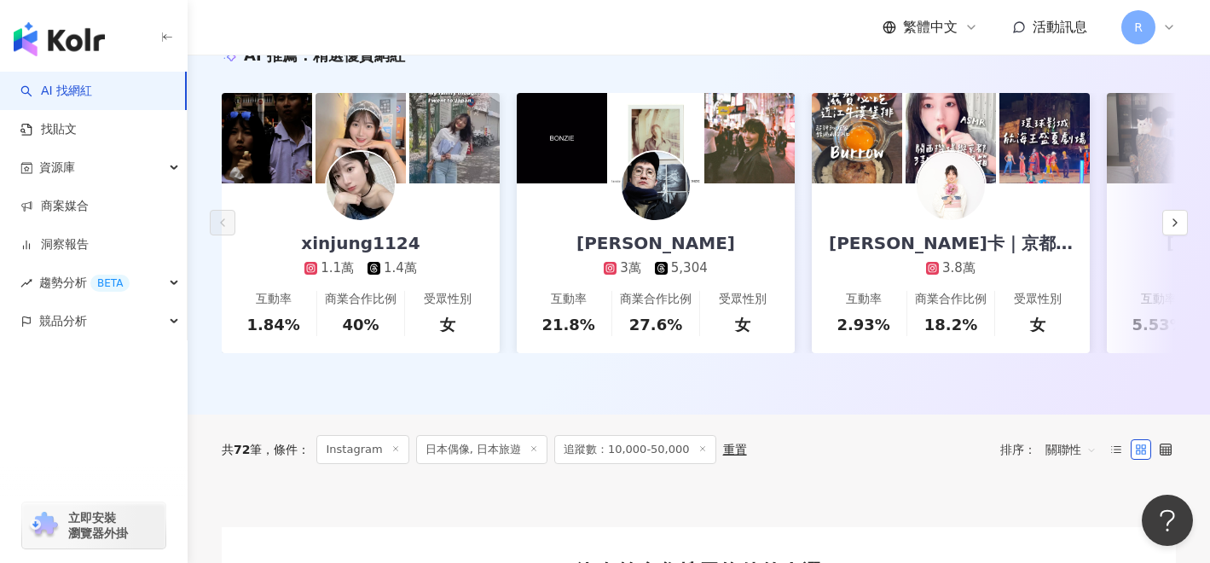
scroll to position [204, 0]
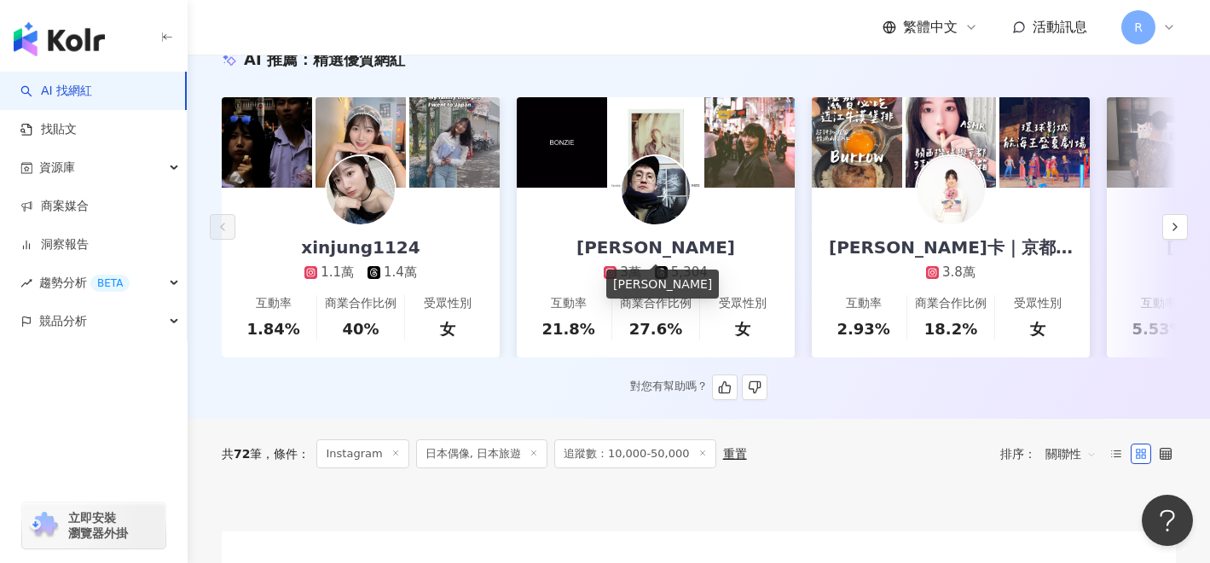
click at [699, 244] on div "Motohiko Hasui" at bounding box center [656, 247] width 193 height 24
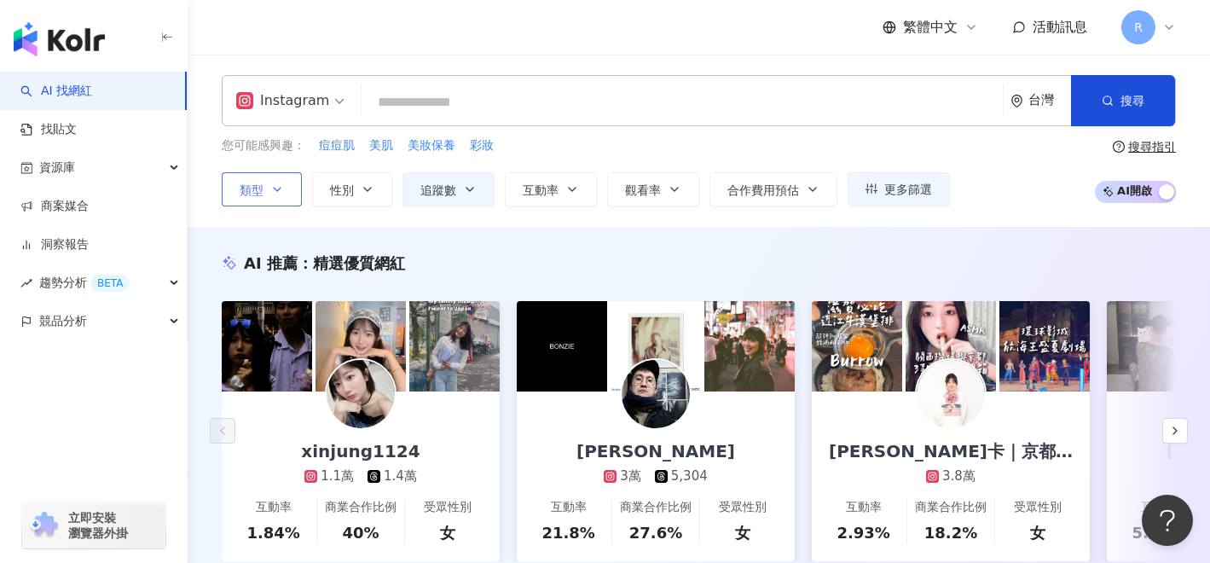
click at [246, 184] on span "類型" at bounding box center [252, 190] width 24 height 14
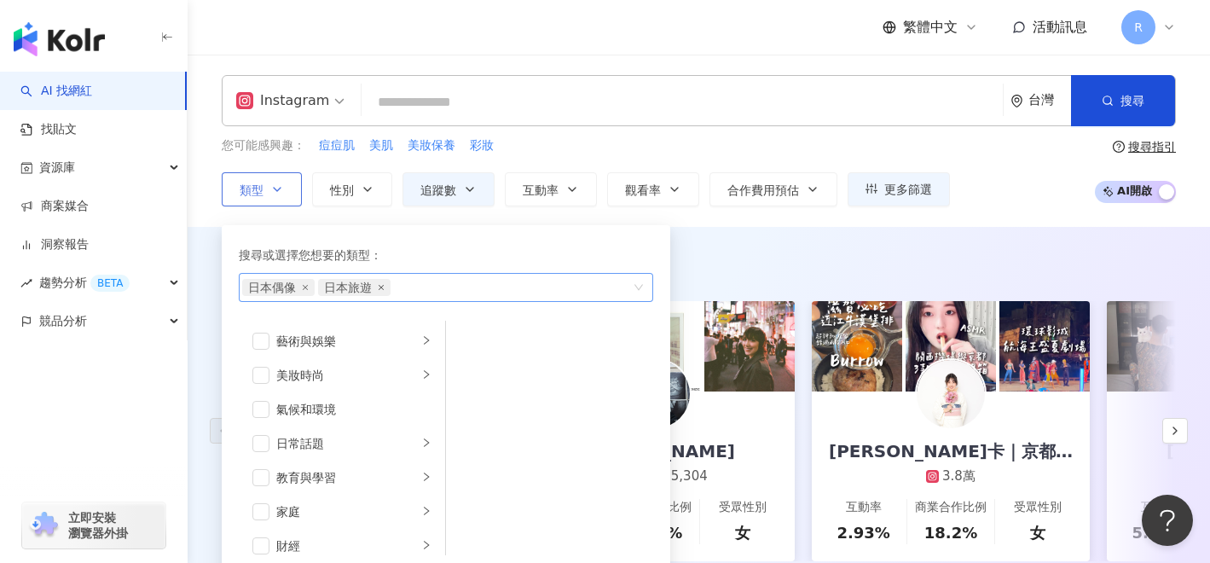
click at [378, 287] on icon "close" at bounding box center [381, 287] width 7 height 7
click at [352, 291] on div "日本偶像" at bounding box center [437, 287] width 390 height 17
click at [340, 342] on div "藝術與娛樂" at bounding box center [347, 341] width 142 height 19
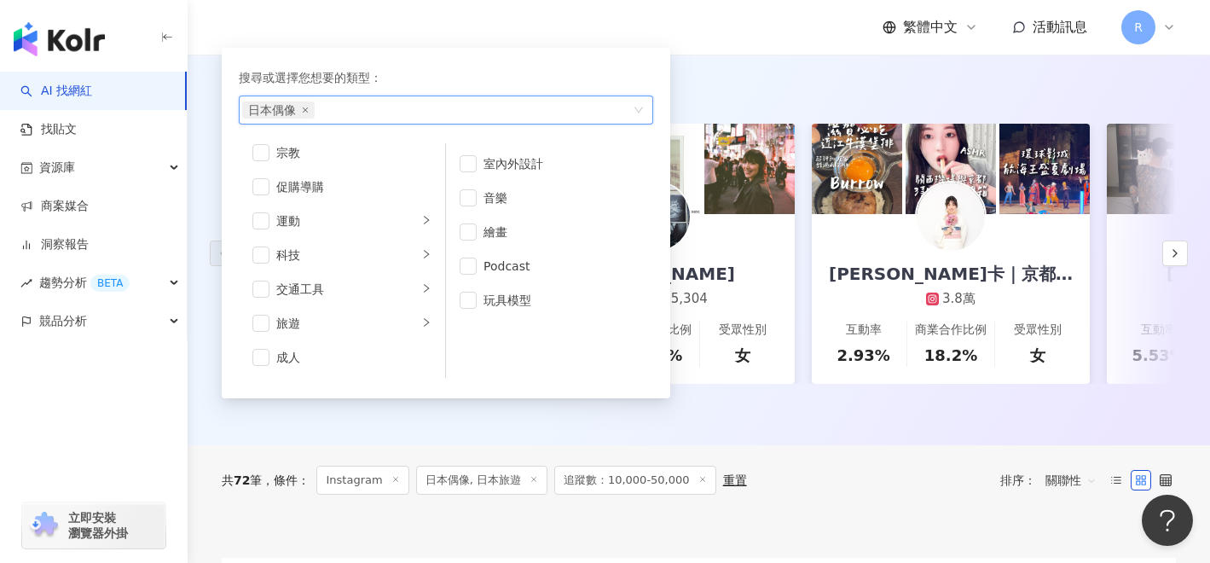
scroll to position [314, 0]
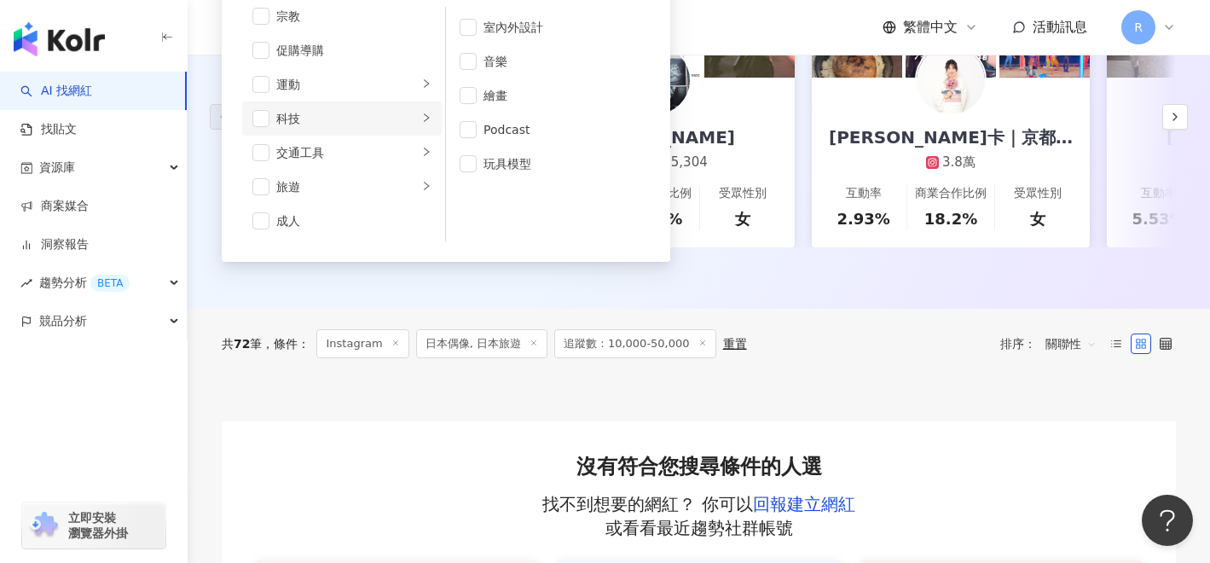
click at [409, 119] on div "科技" at bounding box center [347, 118] width 142 height 19
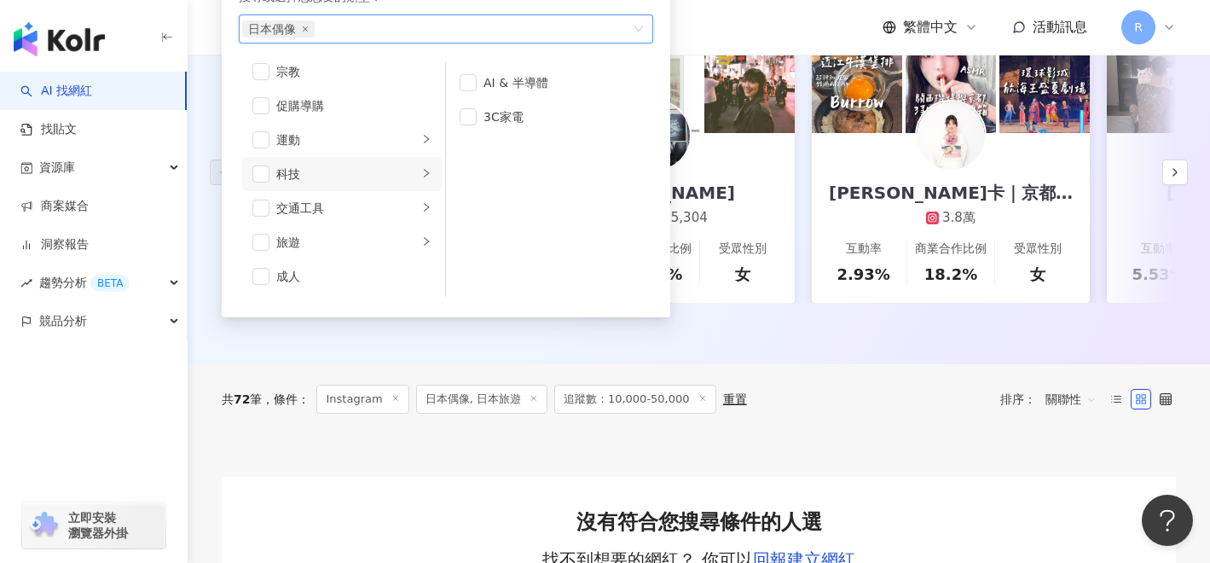
scroll to position [181, 0]
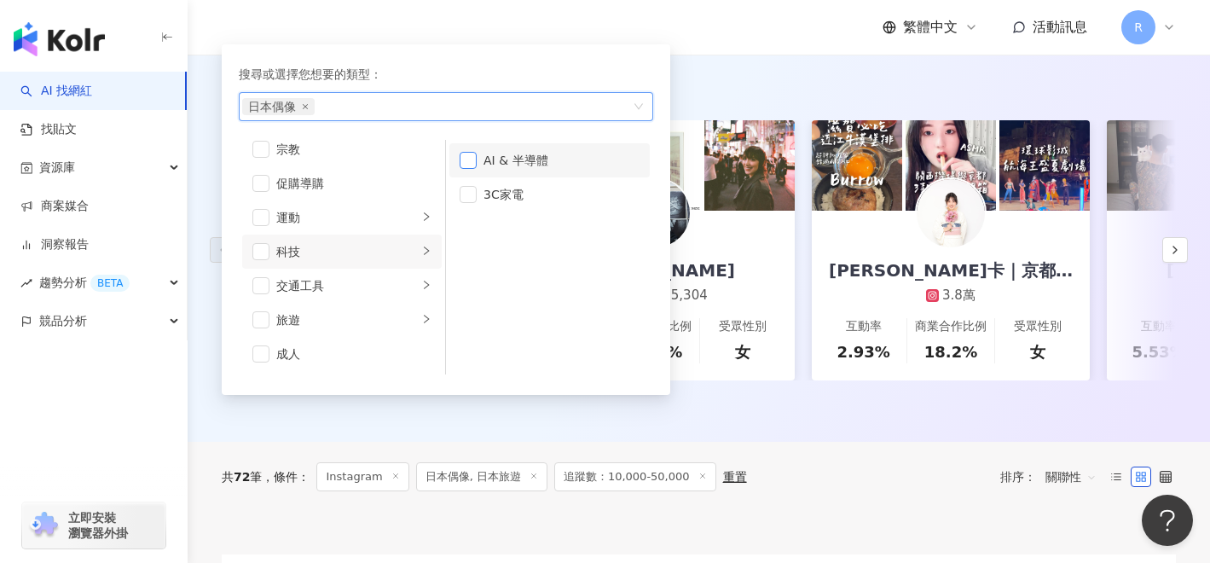
click at [473, 158] on span "button" at bounding box center [468, 160] width 17 height 17
click at [847, 105] on div "AI 推薦 ： 精選優質網紅 xinjung1124 1.1萬 1.4萬 互動率 1.84% 商業合作比例 40% 受眾性別 女 Motohiko Hasui…" at bounding box center [699, 247] width 1023 height 351
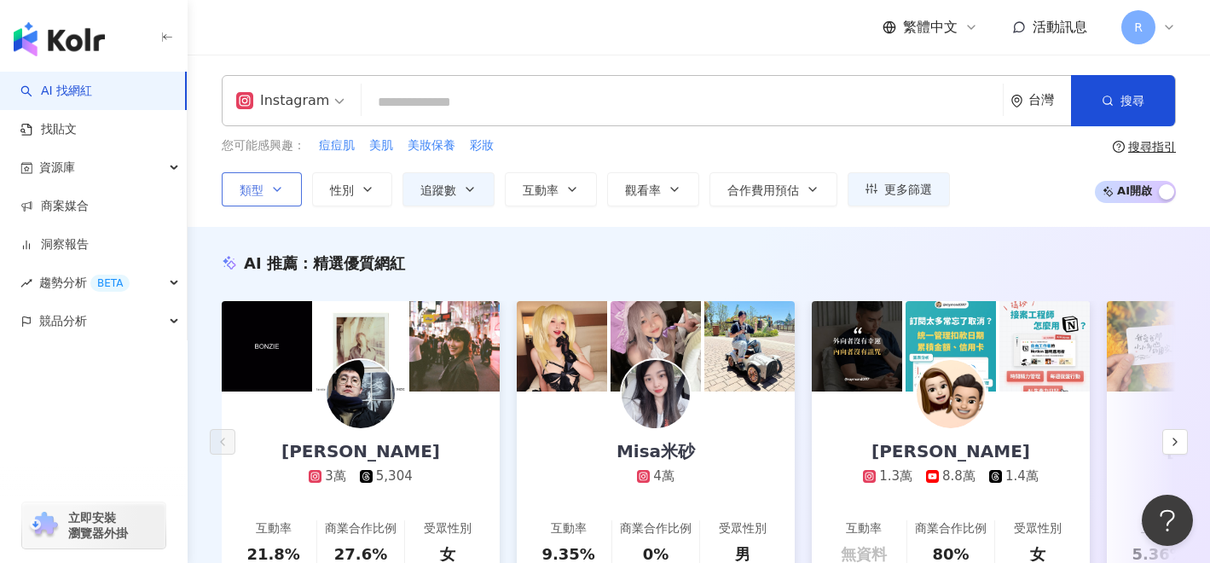
click at [268, 194] on button "類型" at bounding box center [262, 189] width 80 height 34
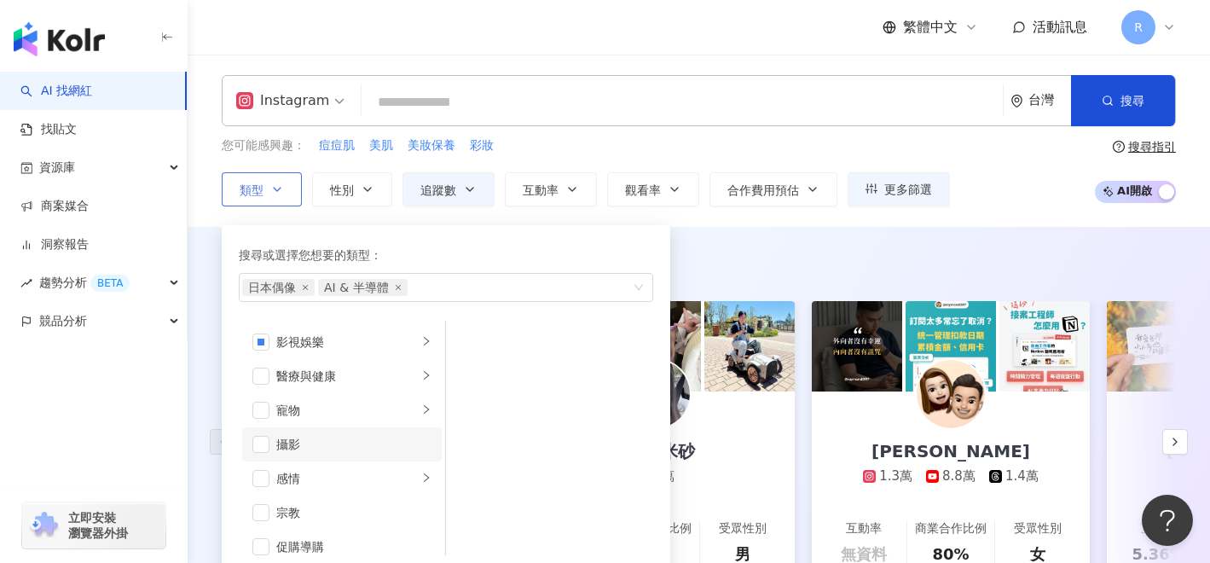
scroll to position [403, 0]
click at [353, 384] on div "醫療與健康" at bounding box center [347, 382] width 142 height 19
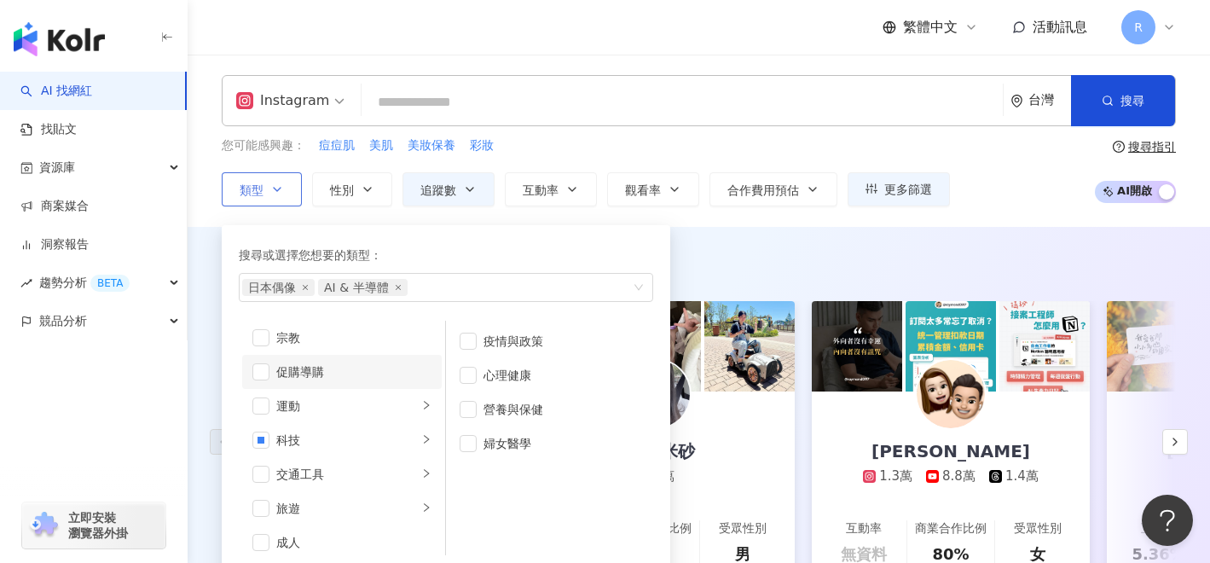
scroll to position [591, 0]
click at [395, 285] on icon "close" at bounding box center [398, 287] width 7 height 7
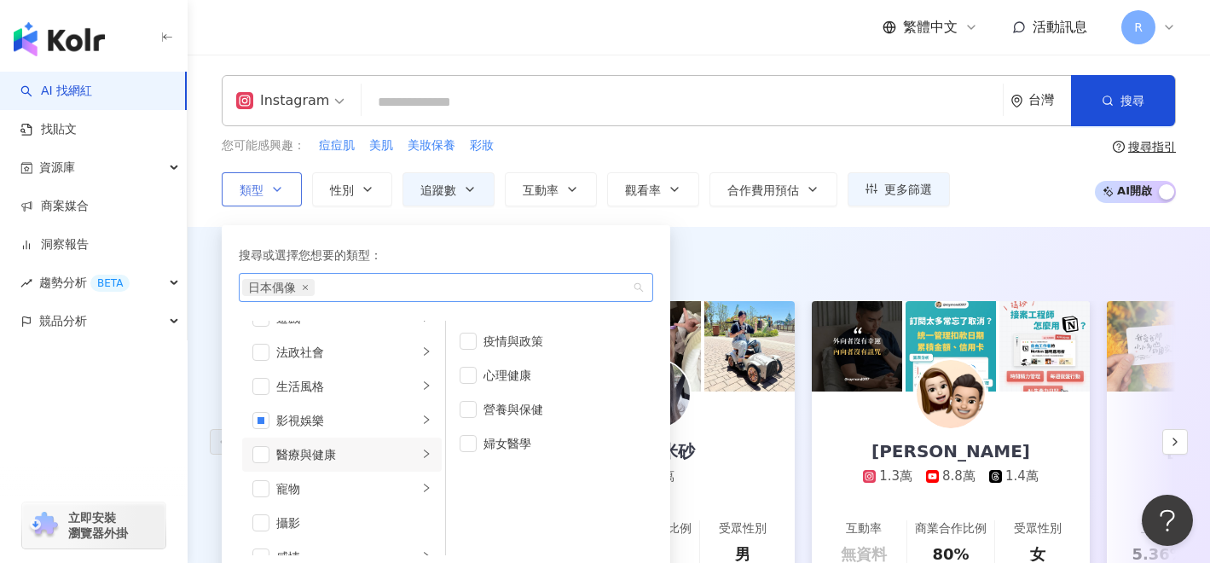
scroll to position [328, 0]
click at [368, 392] on div "生活風格" at bounding box center [347, 388] width 142 height 19
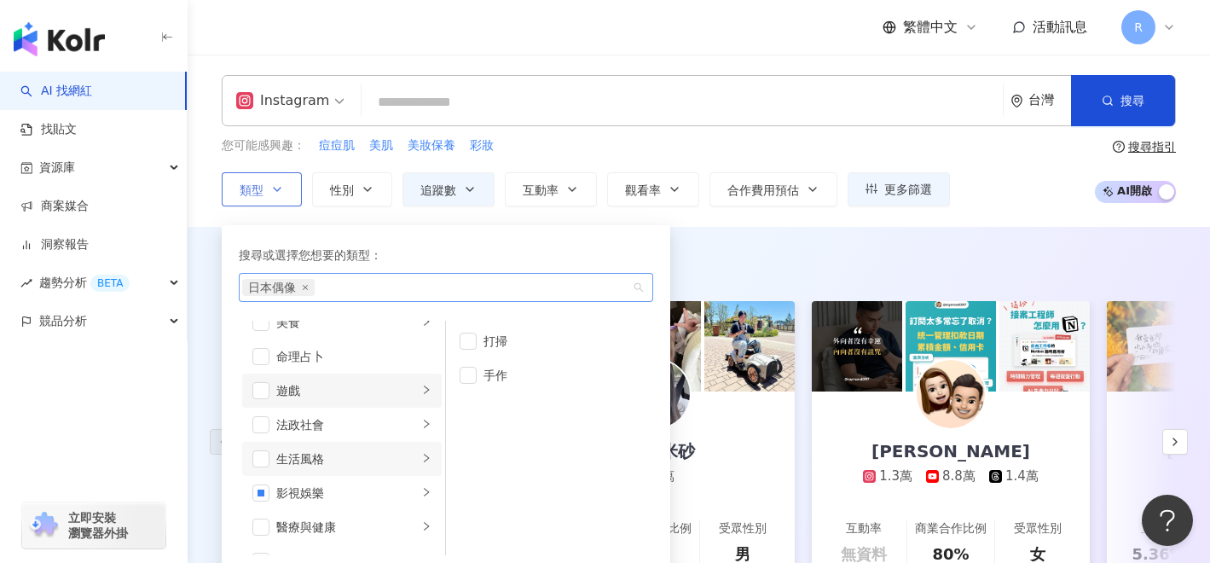
scroll to position [247, 0]
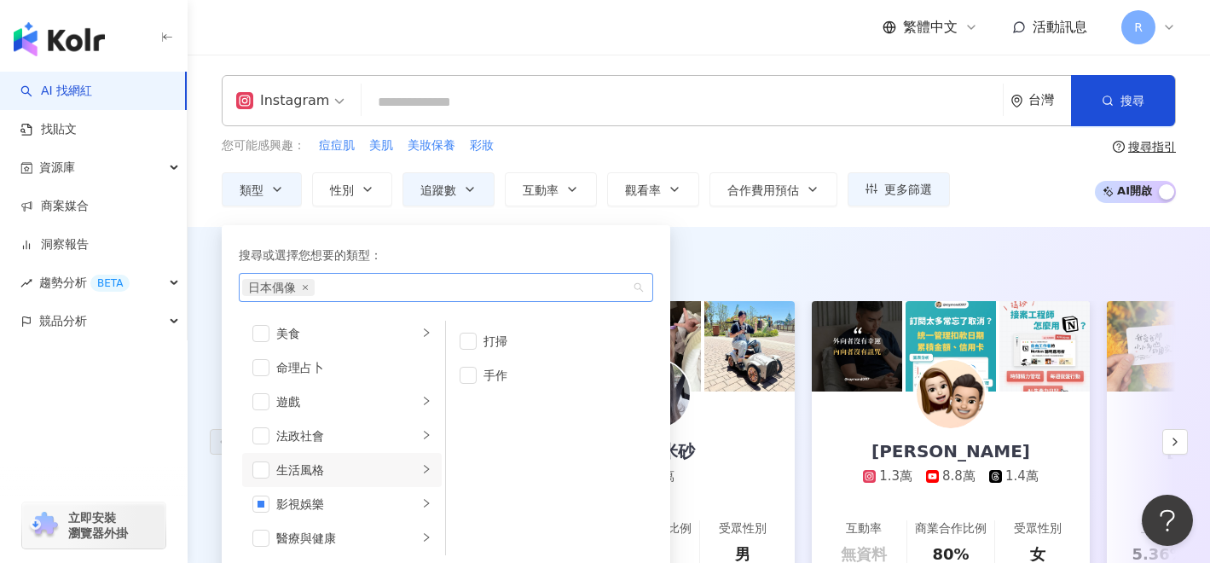
click at [364, 287] on div "日本偶像" at bounding box center [437, 287] width 390 height 17
type input "*"
type input "**"
click at [345, 331] on div "影視娛樂 / 戲劇" at bounding box center [446, 324] width 408 height 31
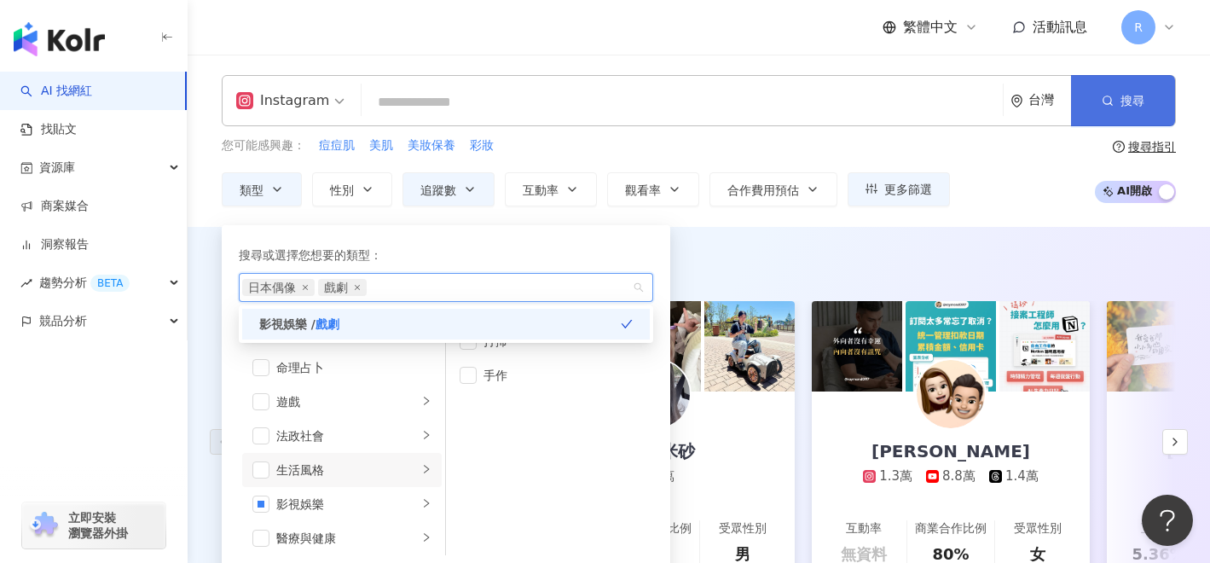
click at [1152, 116] on button "搜尋" at bounding box center [1123, 100] width 104 height 51
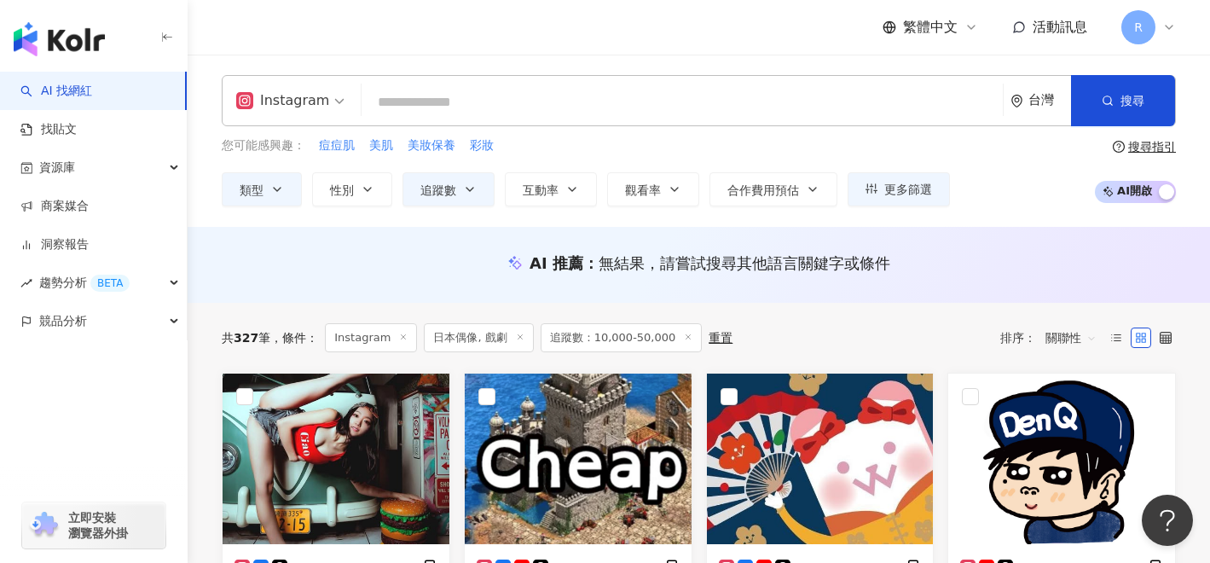
click at [451, 113] on input "search" at bounding box center [682, 102] width 628 height 32
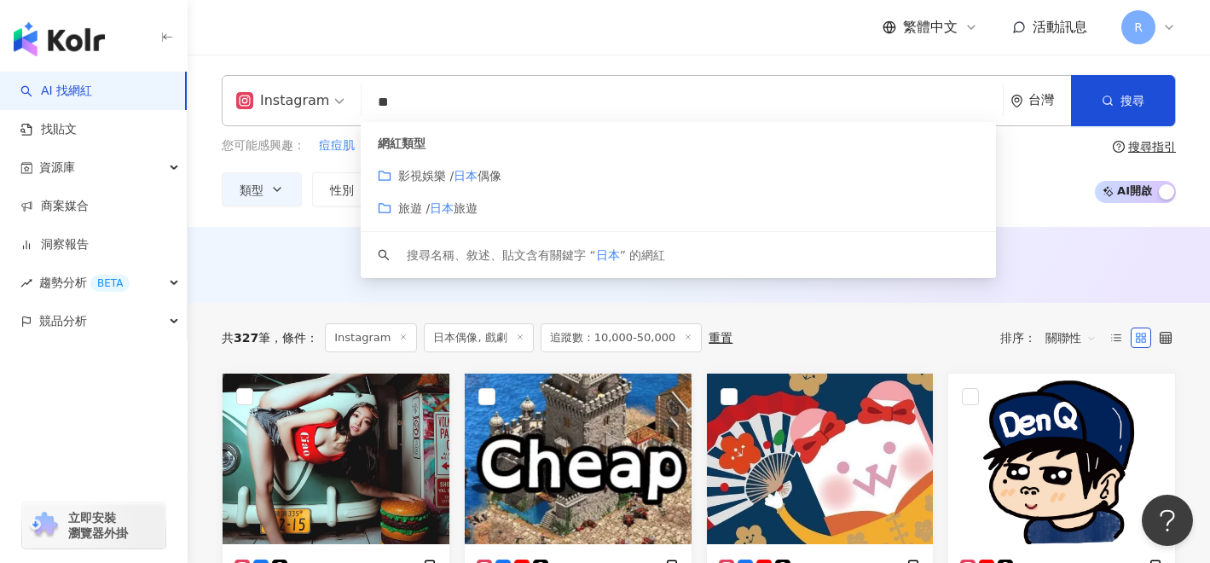
click at [432, 175] on span "影視娛樂 /" at bounding box center [425, 176] width 55 height 14
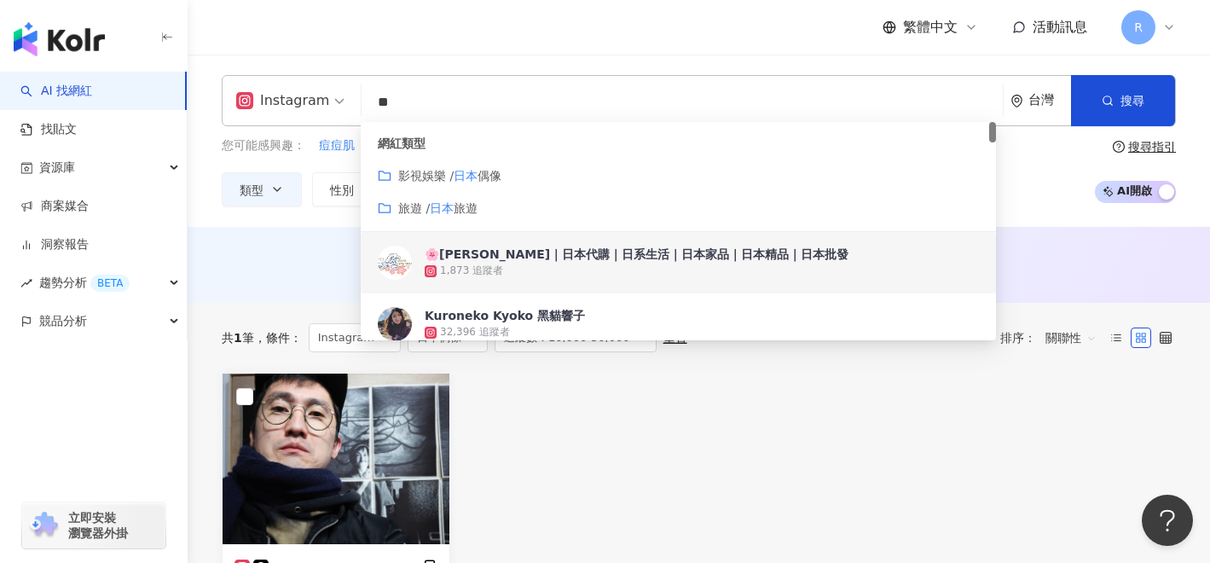
click at [305, 303] on div "共 1 筆 條件 ： Instagram 日本偶像 追蹤數：10,000-50,000 重置 排序： 關聯性" at bounding box center [699, 338] width 955 height 70
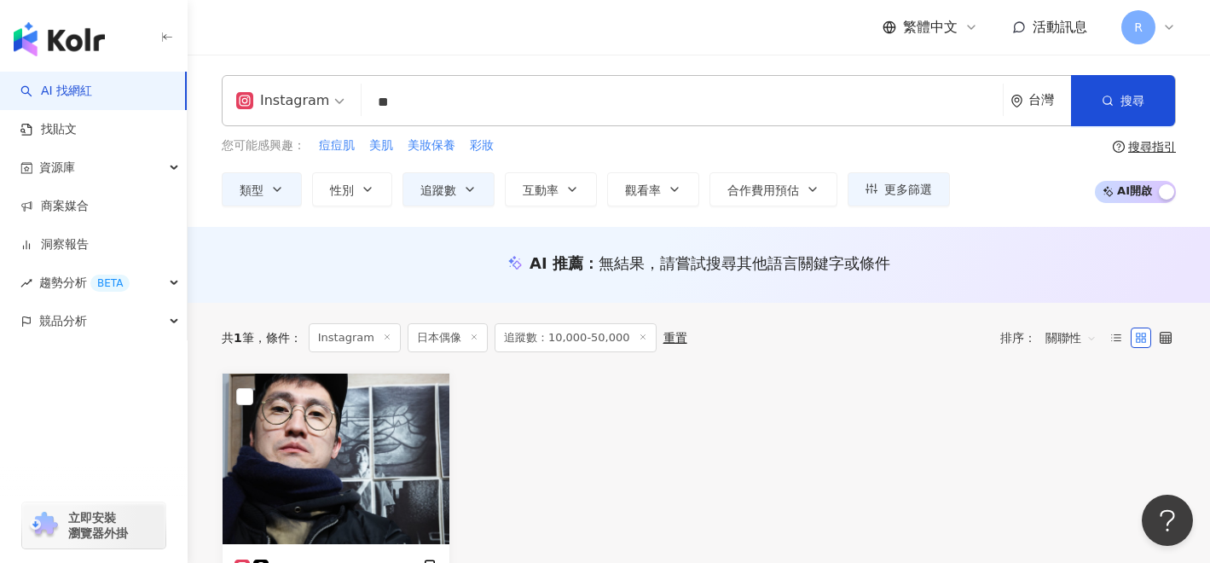
click at [411, 92] on input "**" at bounding box center [682, 102] width 628 height 32
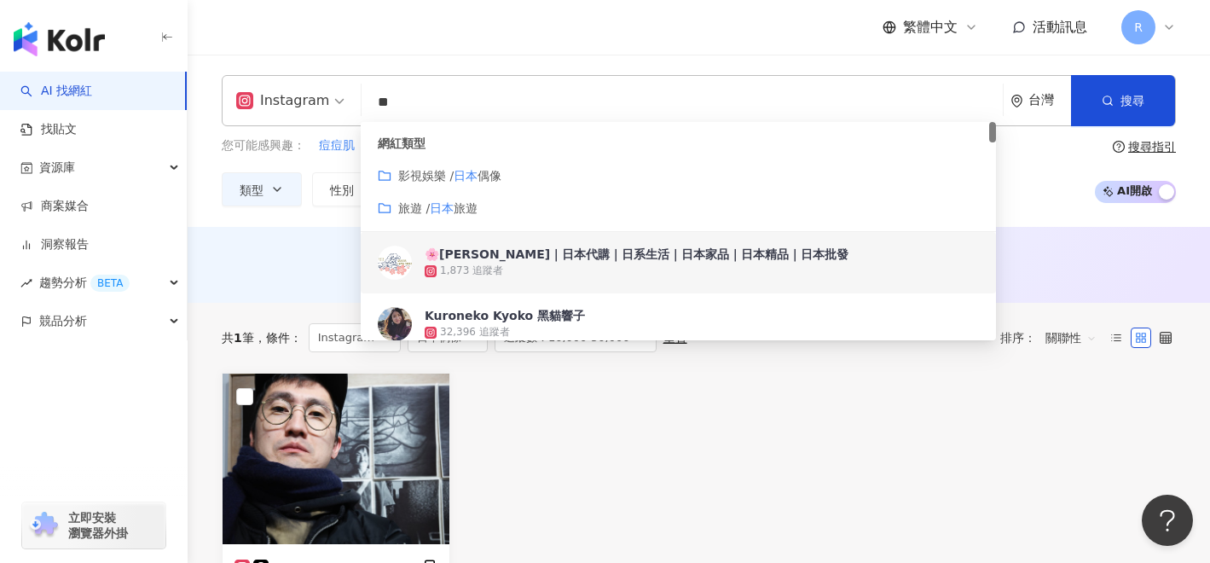
click at [411, 99] on input "**" at bounding box center [682, 102] width 628 height 32
type input "*"
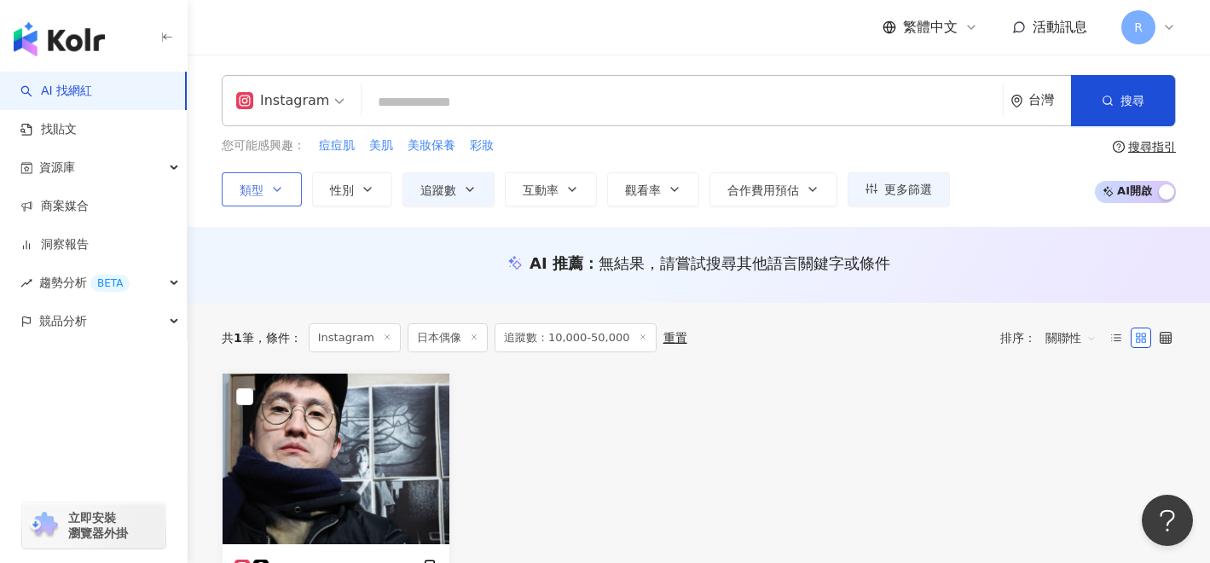
click at [266, 199] on button "類型" at bounding box center [262, 189] width 80 height 34
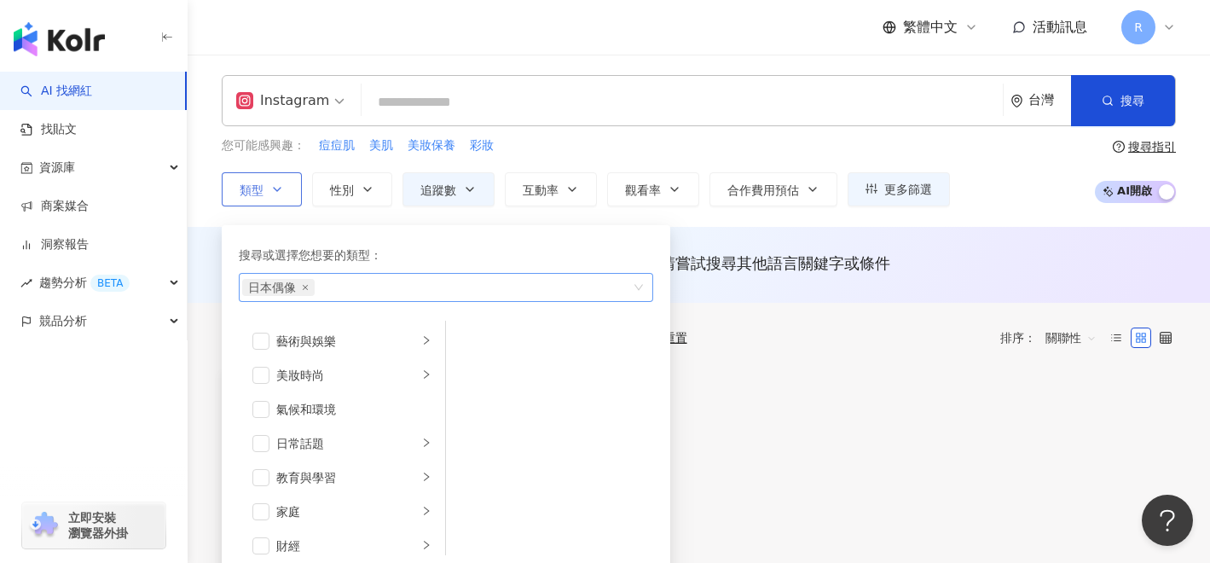
click at [362, 293] on div "日本偶像" at bounding box center [437, 287] width 390 height 17
click at [303, 289] on icon "close" at bounding box center [305, 287] width 5 height 5
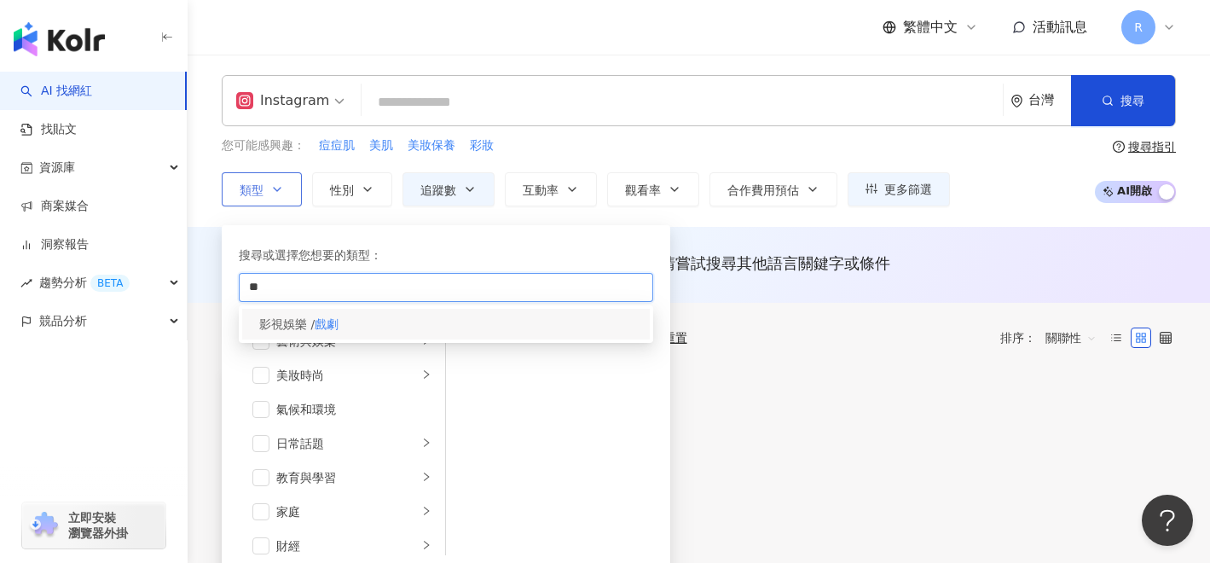
type input "**"
click at [283, 324] on span "影視娛樂 /" at bounding box center [286, 324] width 55 height 14
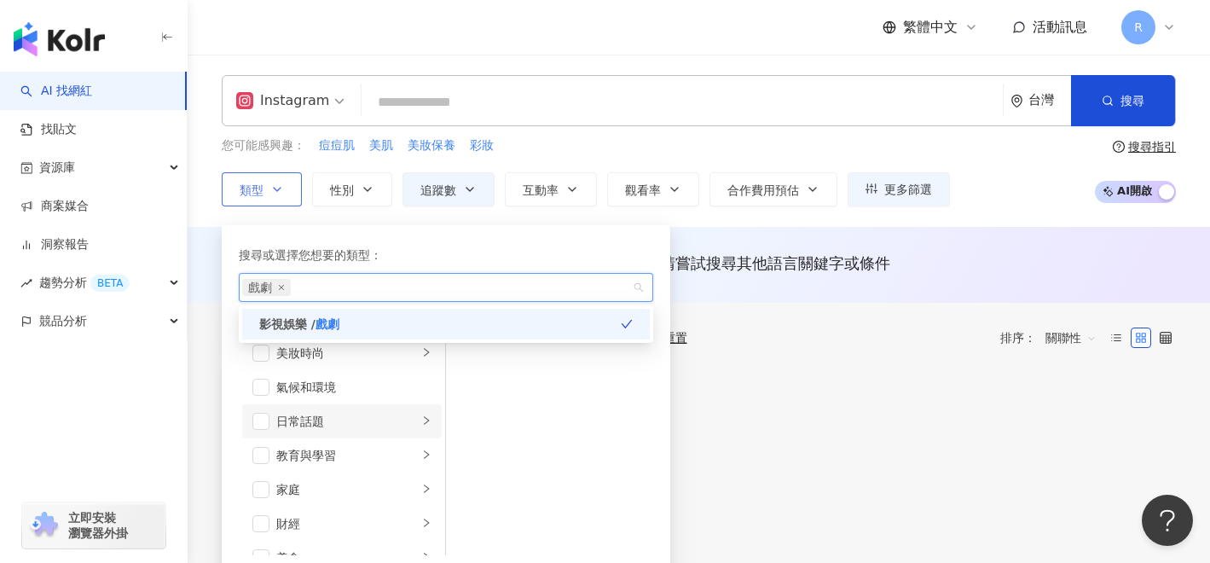
click at [263, 431] on li "日常話題" at bounding box center [342, 421] width 200 height 34
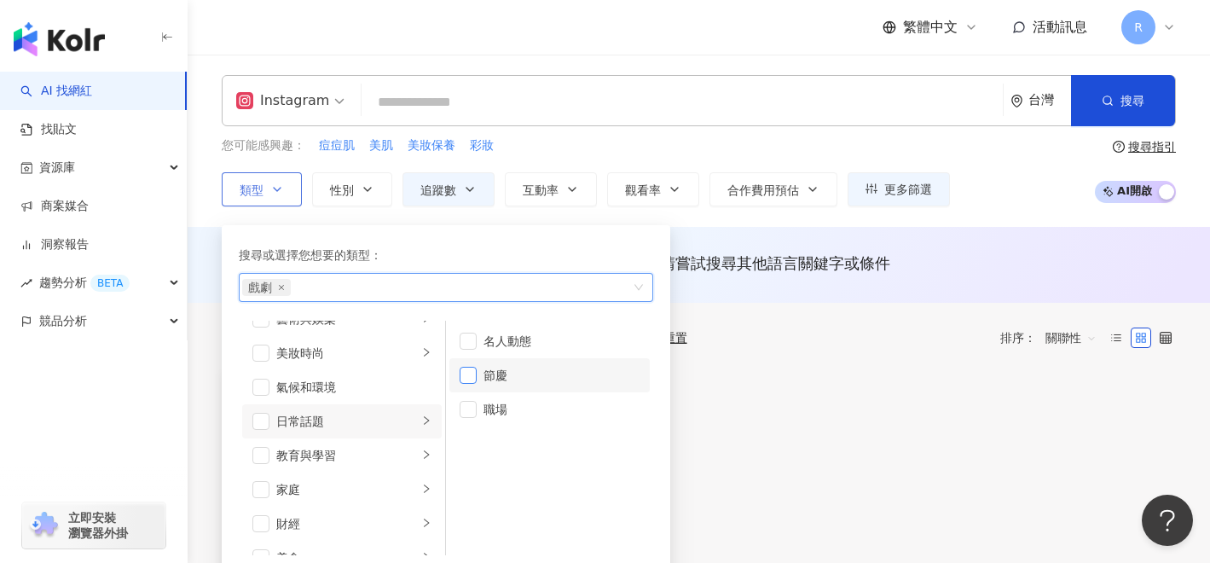
click at [467, 375] on span "button" at bounding box center [468, 375] width 17 height 17
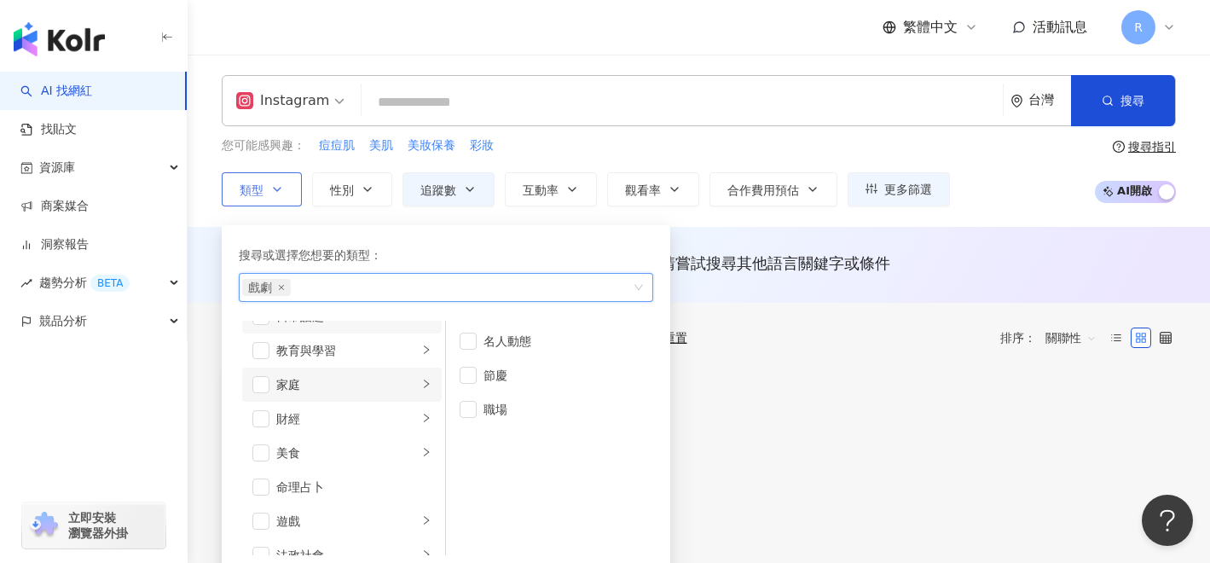
click at [402, 392] on div "家庭" at bounding box center [347, 384] width 142 height 19
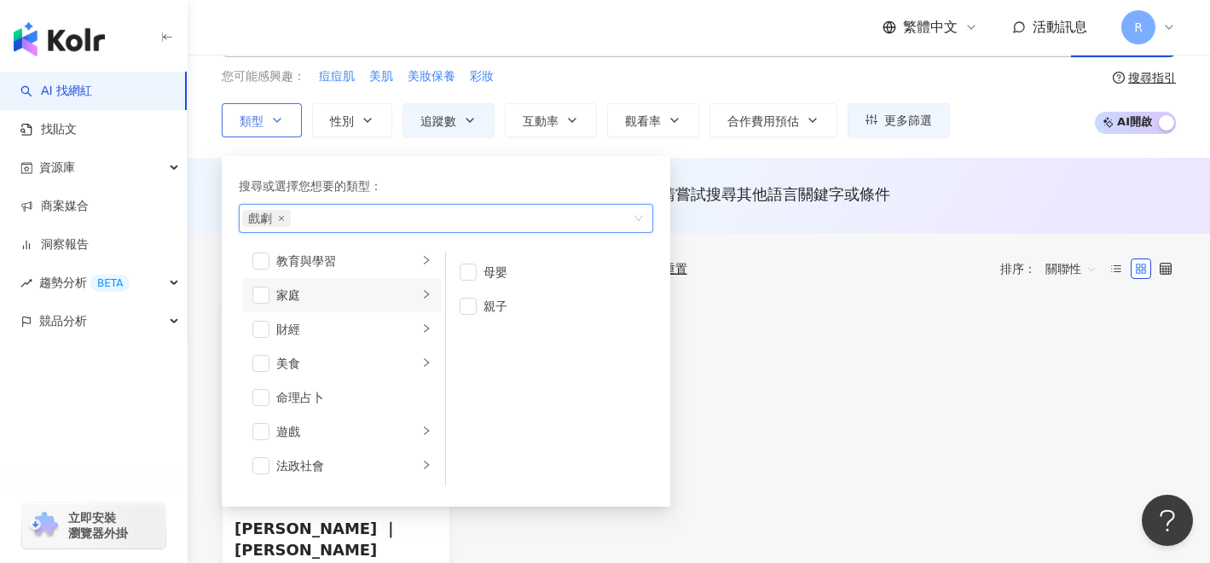
scroll to position [0, 0]
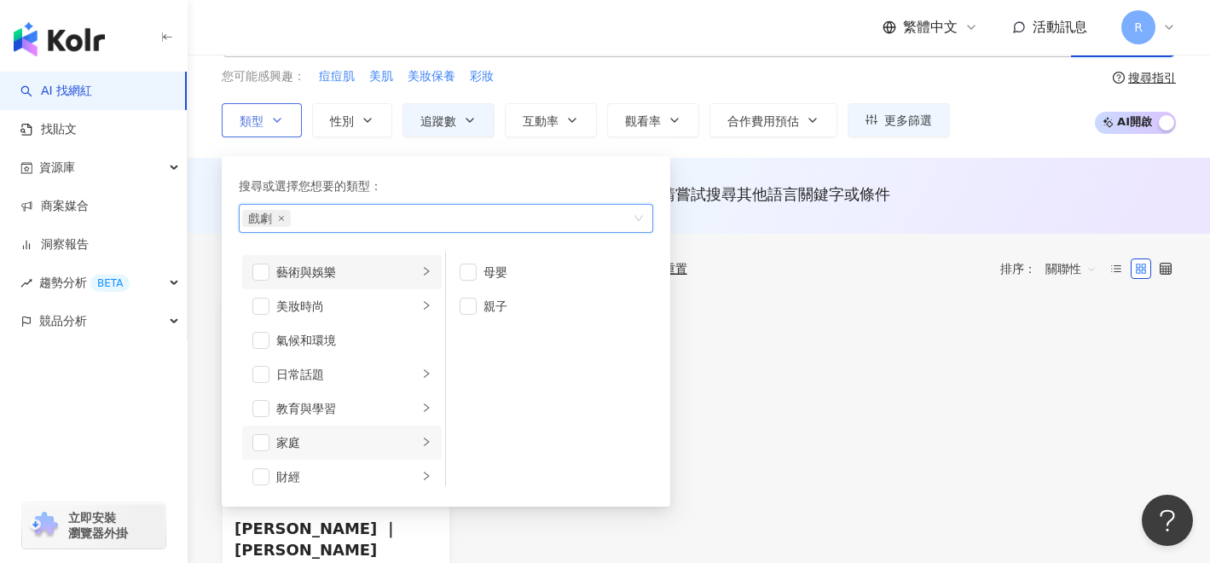
click at [387, 260] on li "藝術與娛樂" at bounding box center [342, 272] width 200 height 34
click at [468, 295] on li "音樂" at bounding box center [550, 306] width 200 height 34
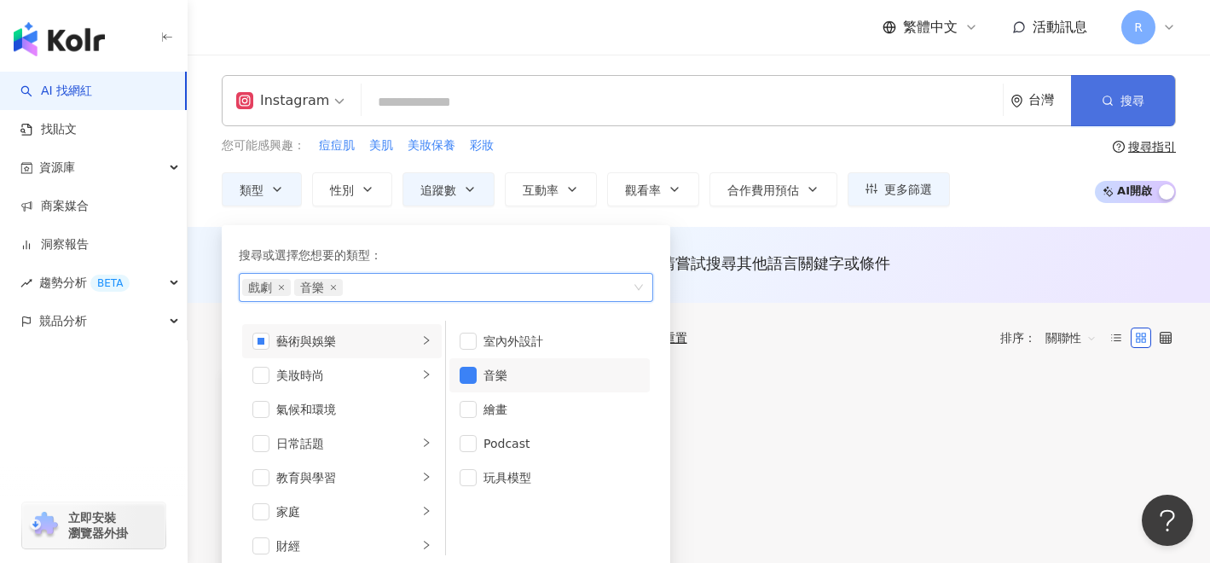
click at [1084, 103] on button "搜尋" at bounding box center [1123, 100] width 104 height 51
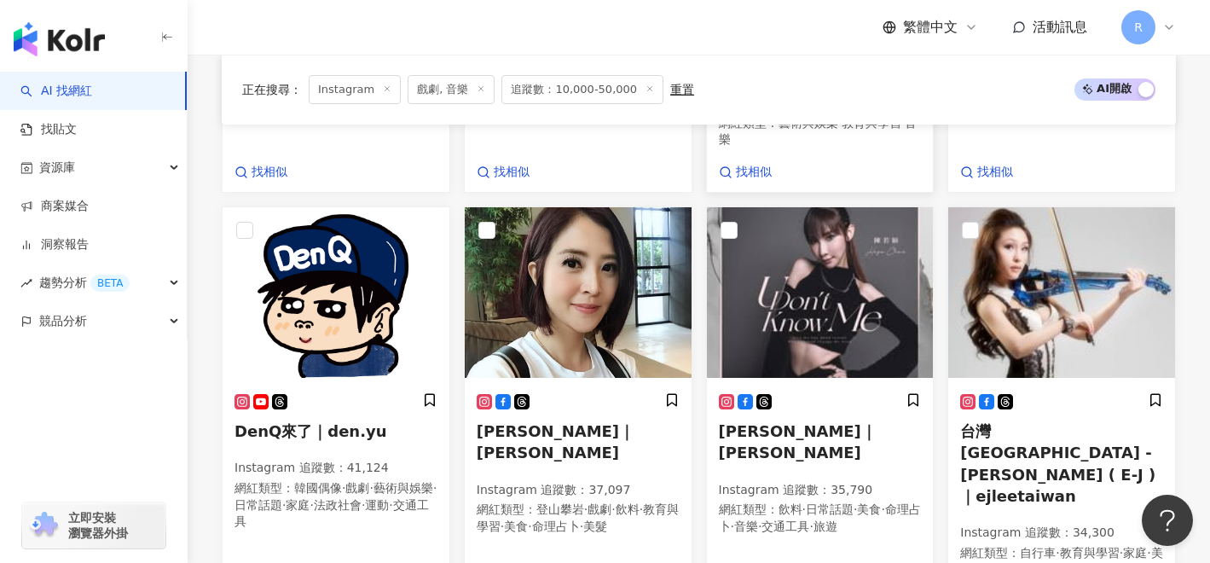
scroll to position [978, 0]
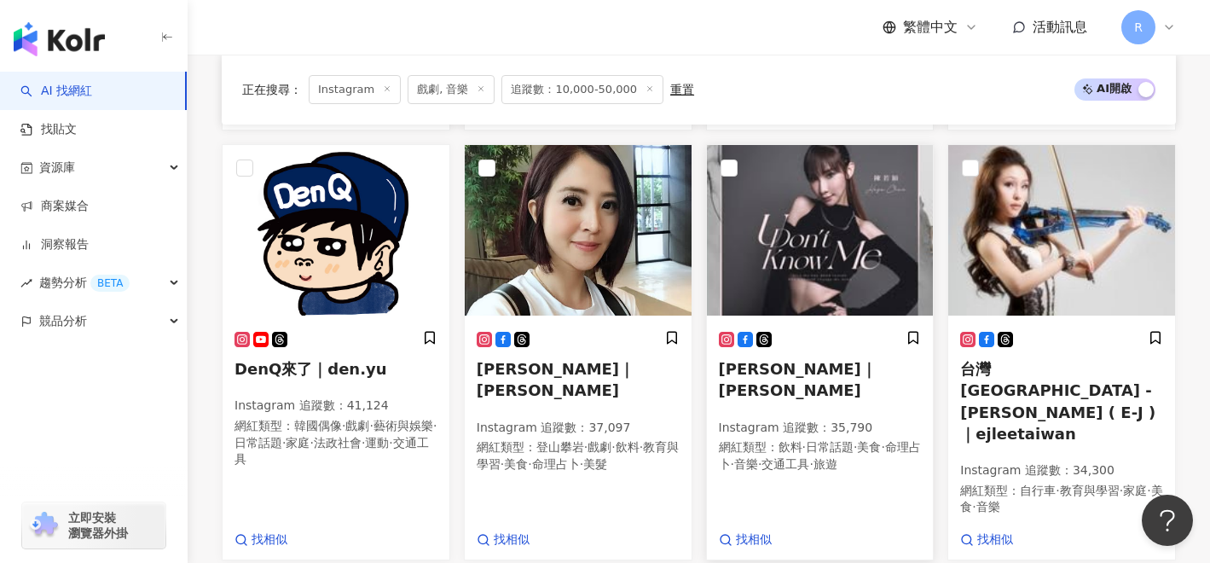
click at [798, 360] on span "若穎｜Haze Chen" at bounding box center [798, 379] width 158 height 39
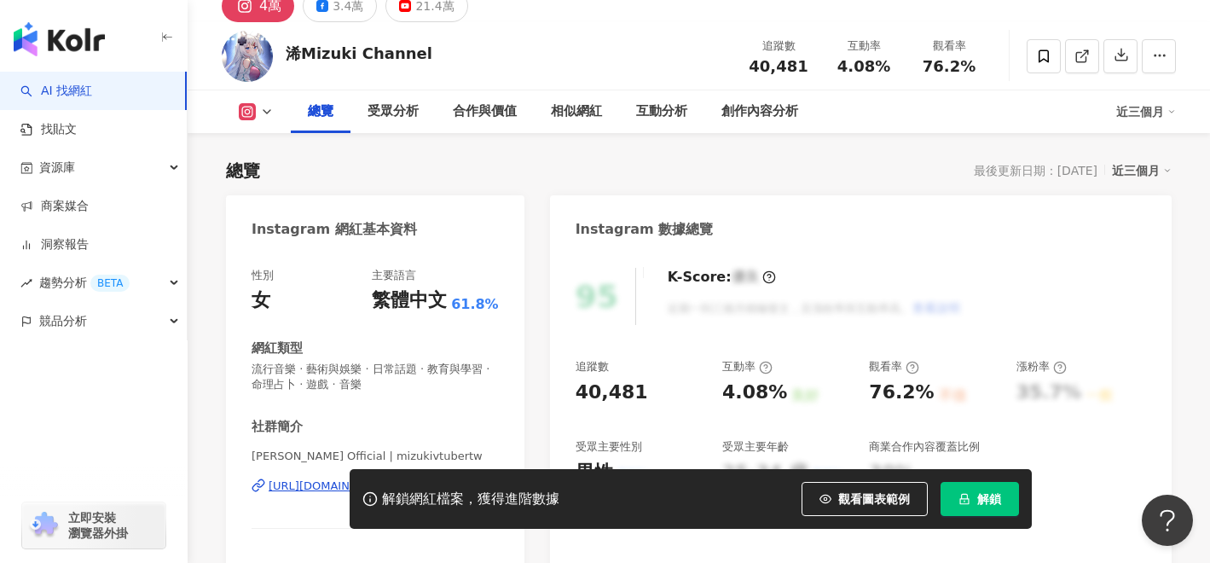
scroll to position [149, 0]
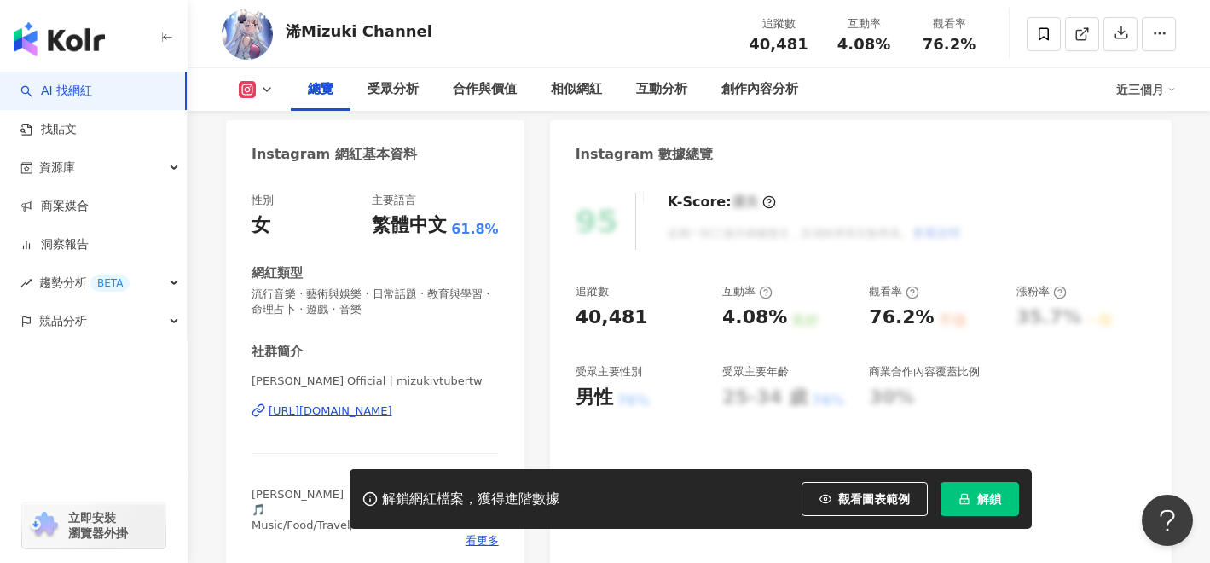
click at [392, 414] on div "https://www.instagram.com/mizukivtubertw/" at bounding box center [331, 410] width 124 height 15
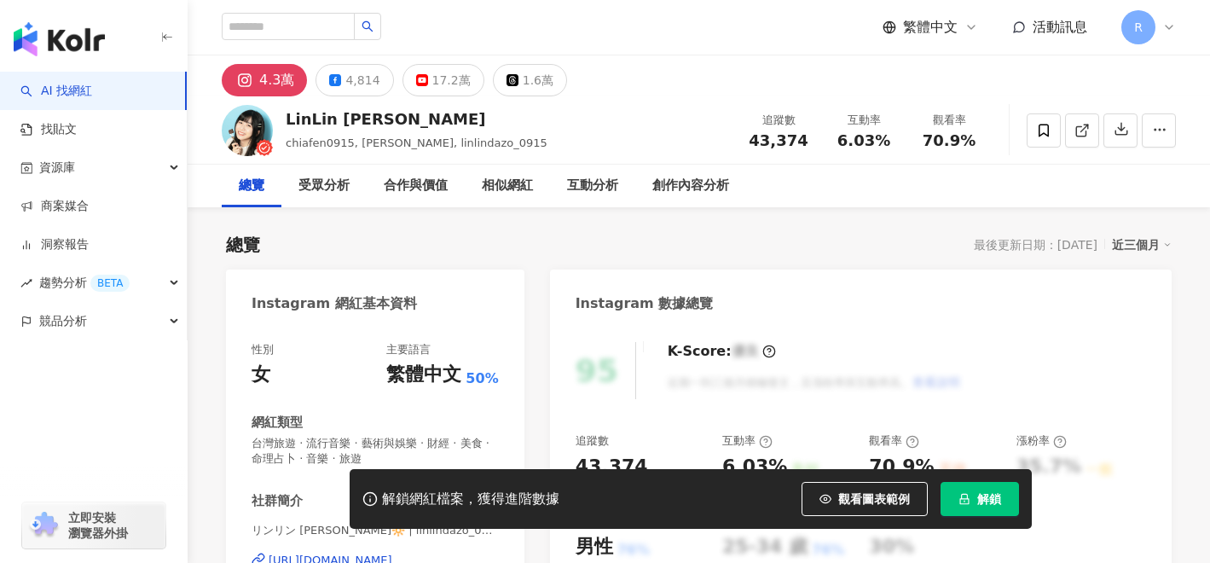
click at [392, 553] on div "https://www.instagram.com/linlindazo_0915/" at bounding box center [331, 560] width 124 height 15
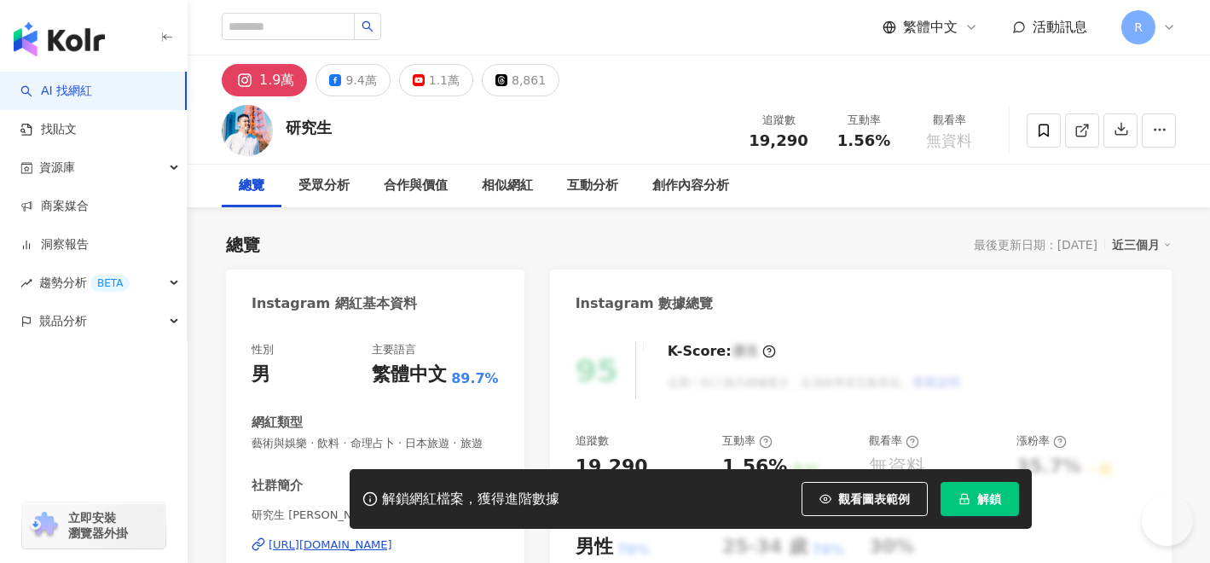
click at [392, 537] on div "https://www.instagram.com/pointsjourney/" at bounding box center [331, 544] width 124 height 15
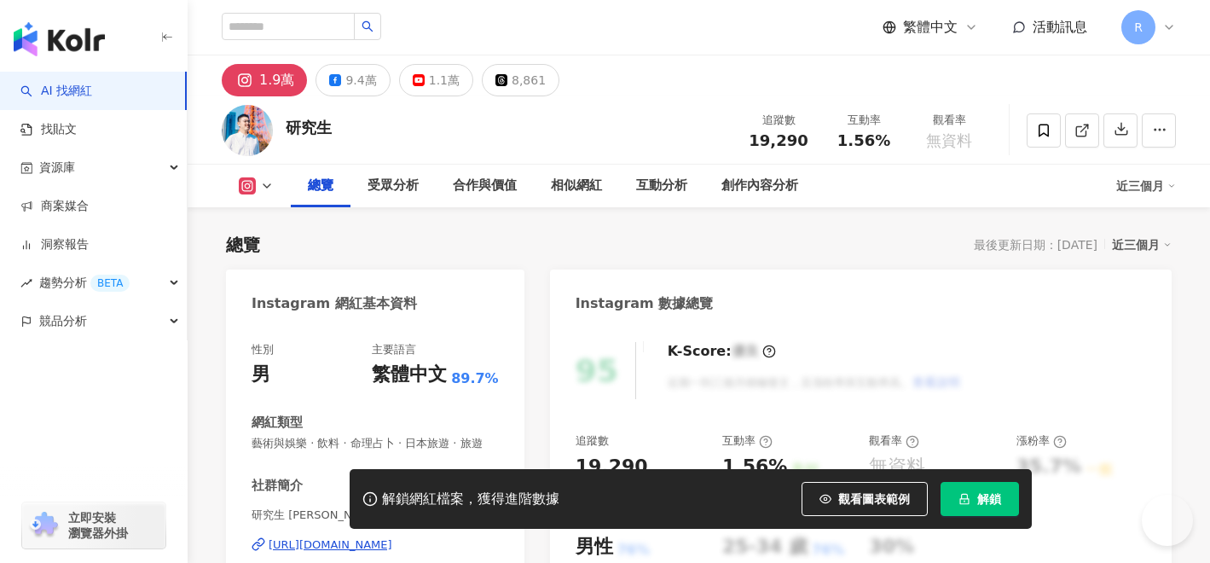
scroll to position [147, 0]
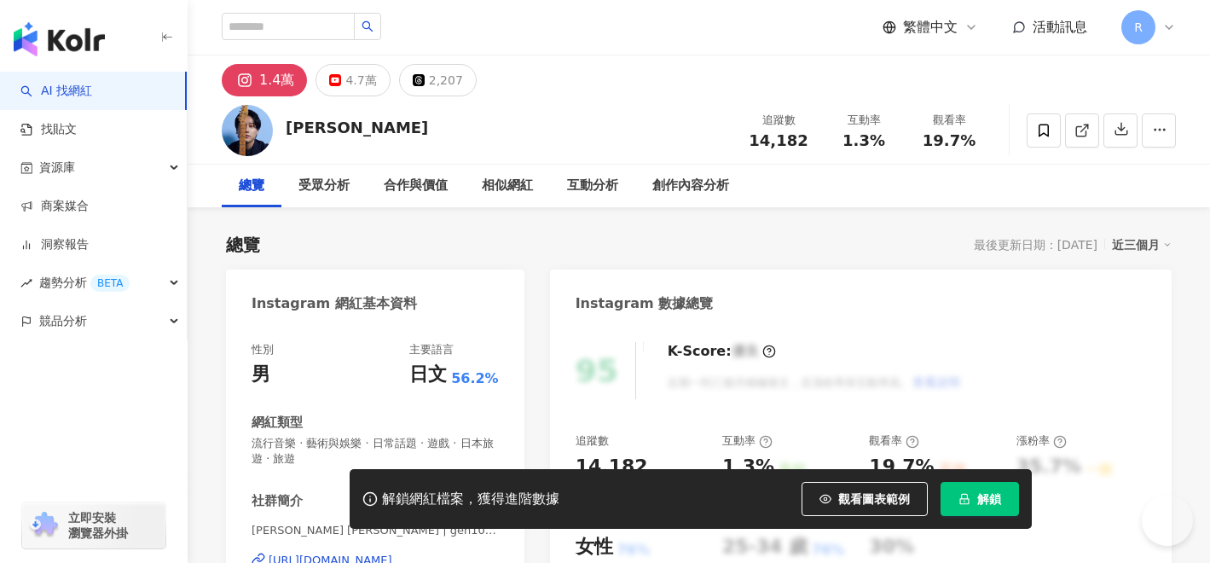
click at [392, 553] on div "https://www.instagram.com/gen1029/" at bounding box center [331, 560] width 124 height 15
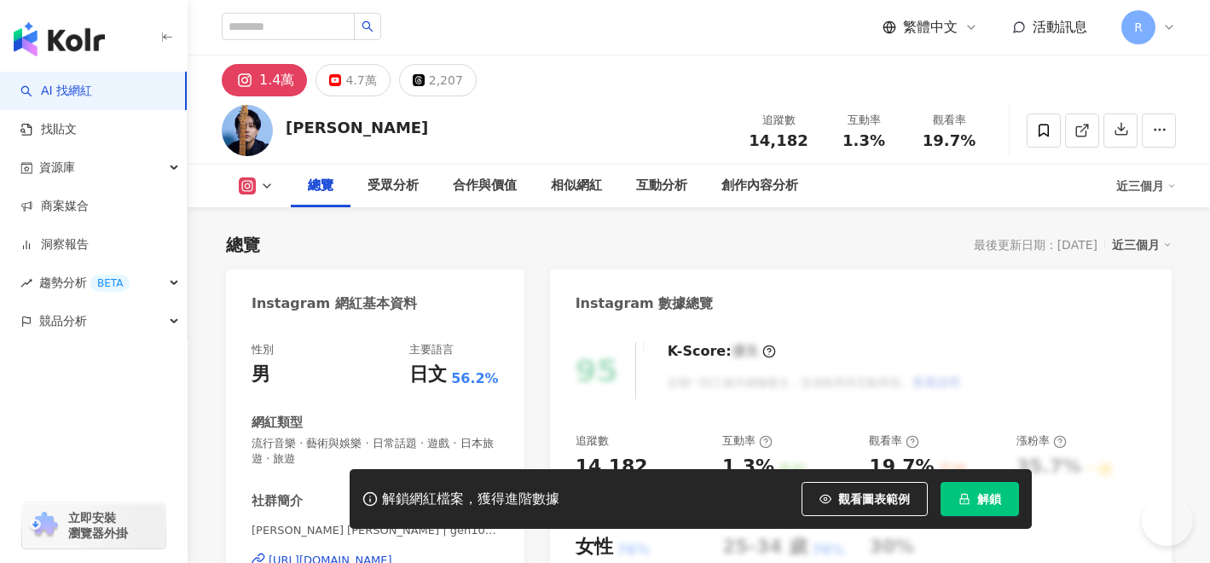
scroll to position [189, 0]
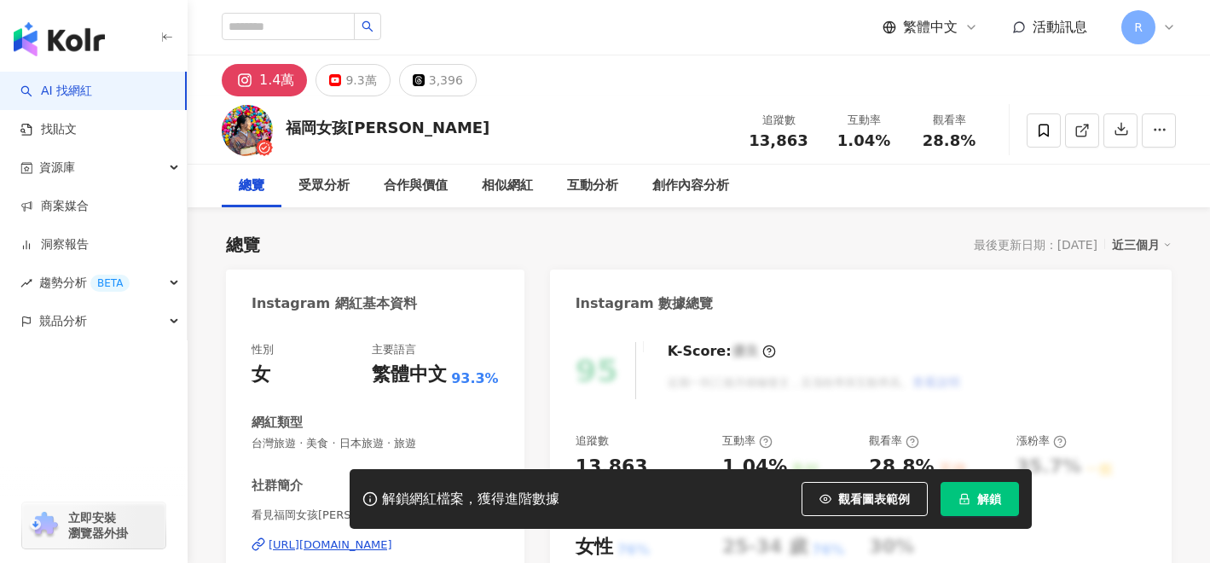
click at [372, 381] on div "性別 女 主要語言 繁體中文 93.3% 網紅類型 台灣旅遊 · 美食 · 日本旅遊 · 旅遊 社群簡介 看見福岡女孩yumeko | [GEOGRAPHIC…" at bounding box center [375, 504] width 247 height 325
click at [378, 537] on div "[URL][DOMAIN_NAME]" at bounding box center [331, 544] width 124 height 15
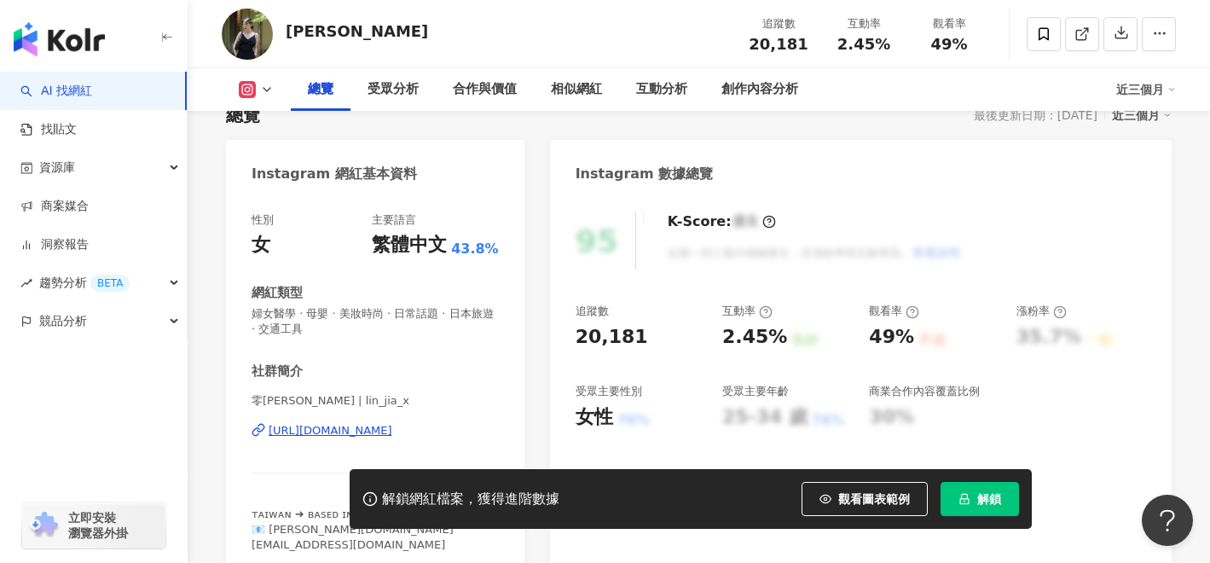
click at [392, 431] on div "https://www.instagram.com/lin_jia_x/" at bounding box center [331, 430] width 124 height 15
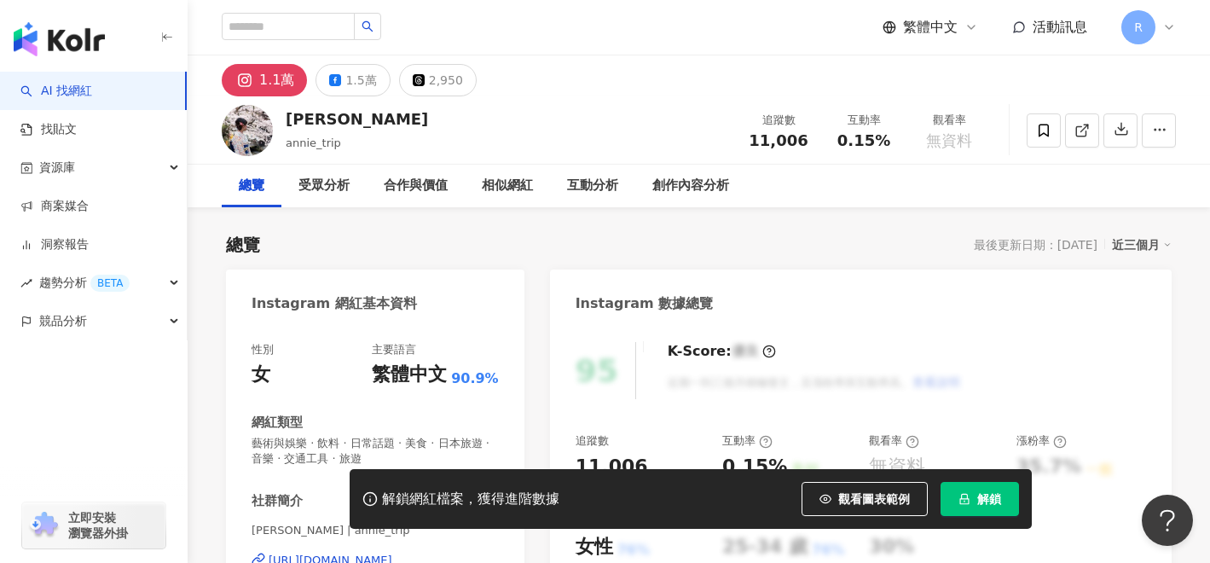
click at [392, 553] on div "https://www.instagram.com/annie_trip/" at bounding box center [331, 560] width 124 height 15
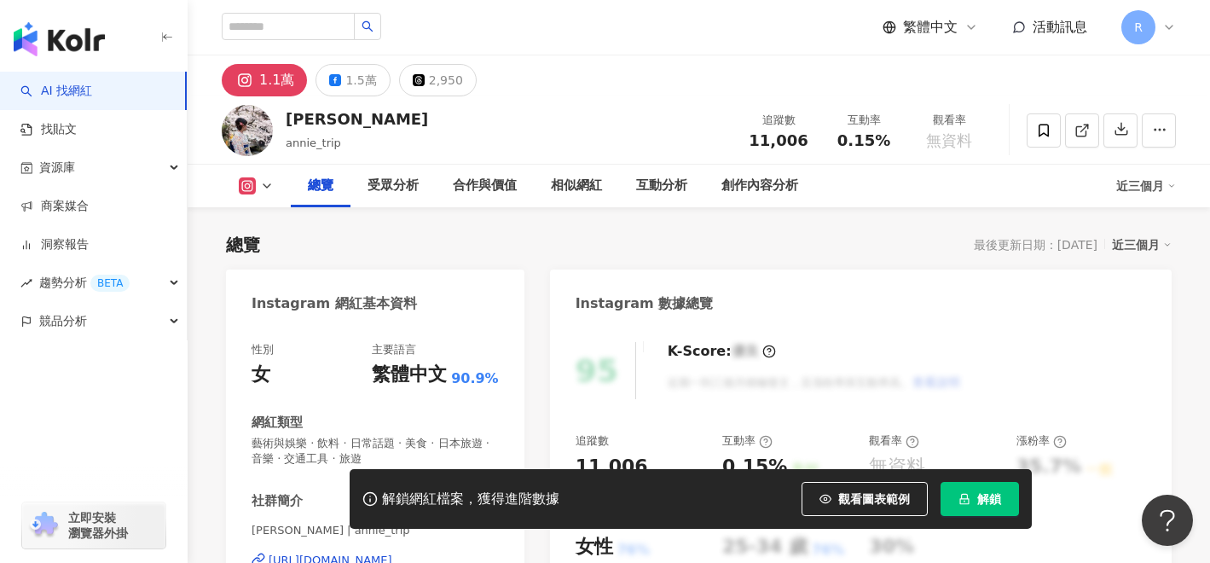
scroll to position [137, 0]
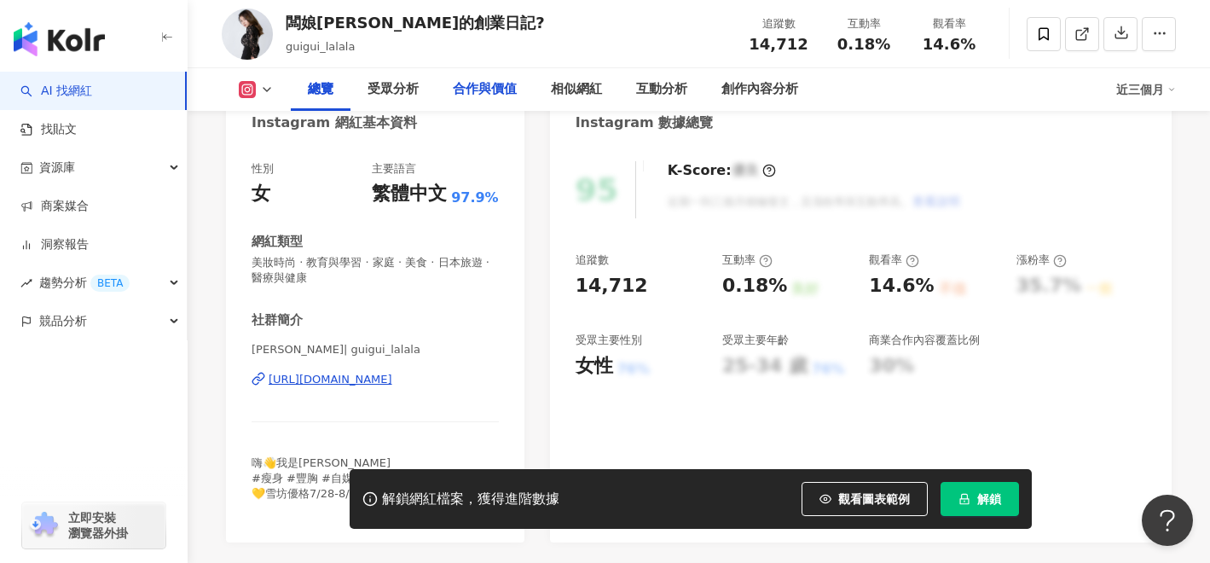
click at [508, 85] on div "合作與價值" at bounding box center [485, 89] width 64 height 20
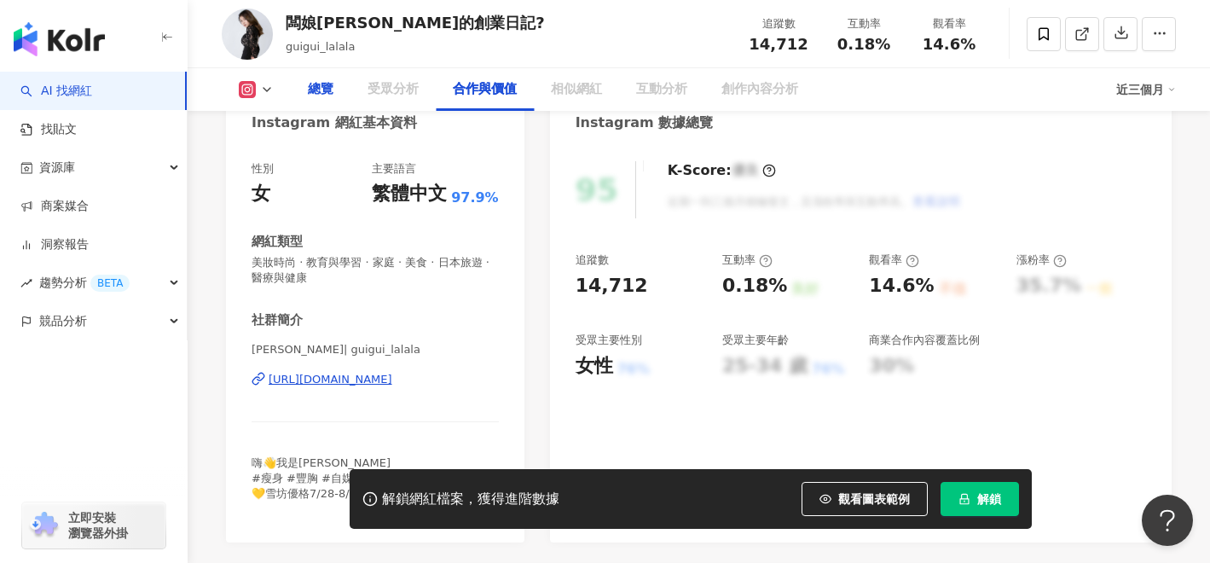
scroll to position [205, 0]
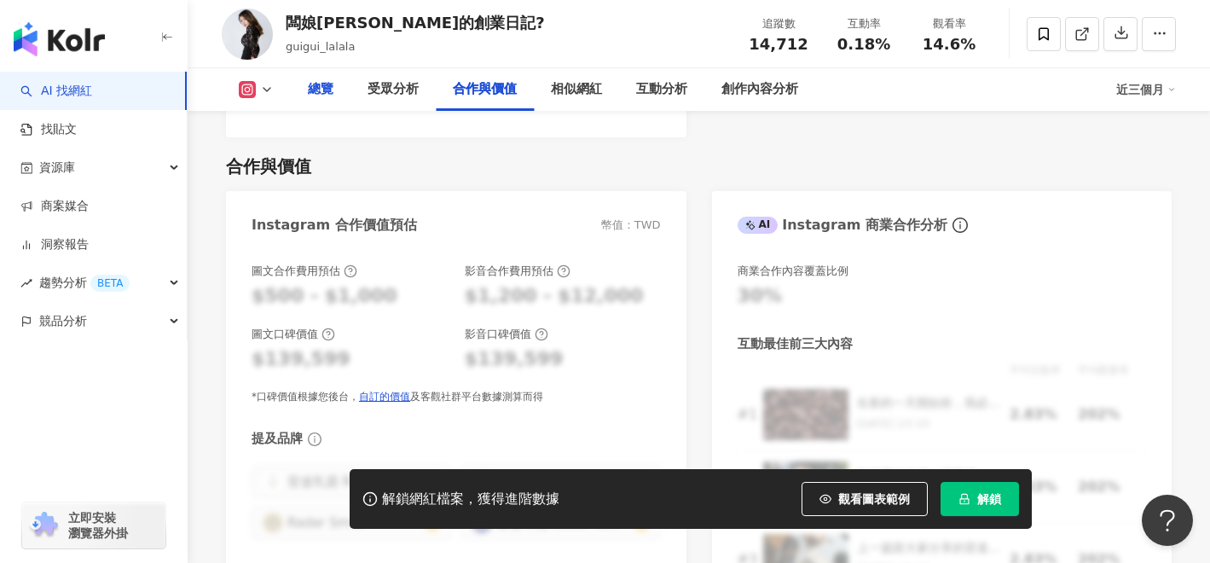
click at [321, 86] on div "總覽" at bounding box center [321, 89] width 26 height 20
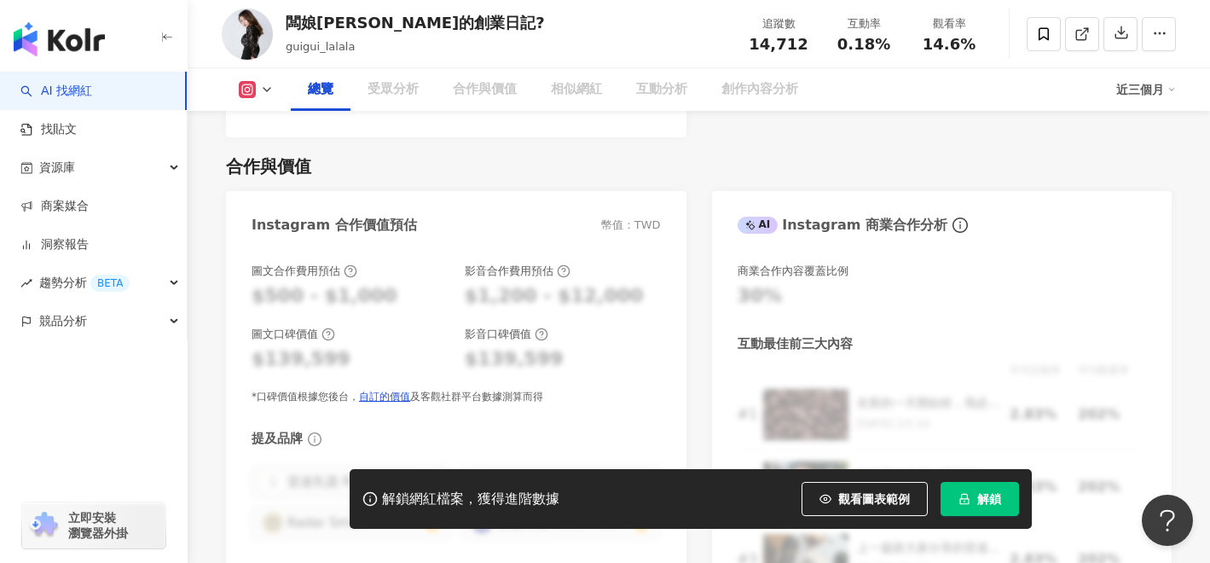
scroll to position [105, 0]
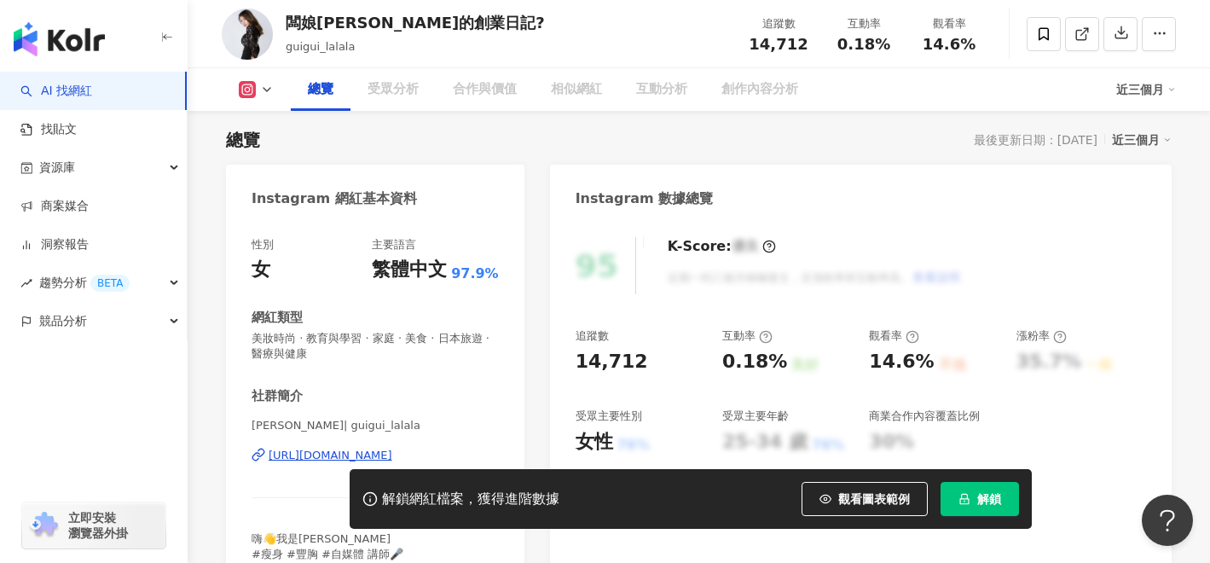
click at [348, 457] on div "https://www.instagram.com/guigui_lalala/" at bounding box center [331, 455] width 124 height 15
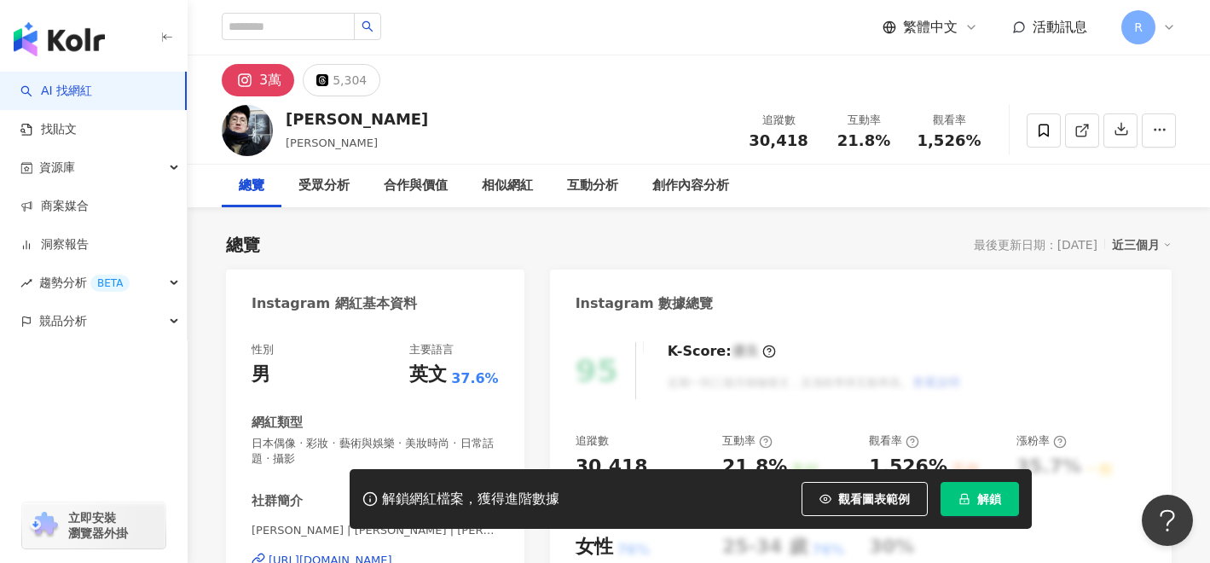
scroll to position [157, 0]
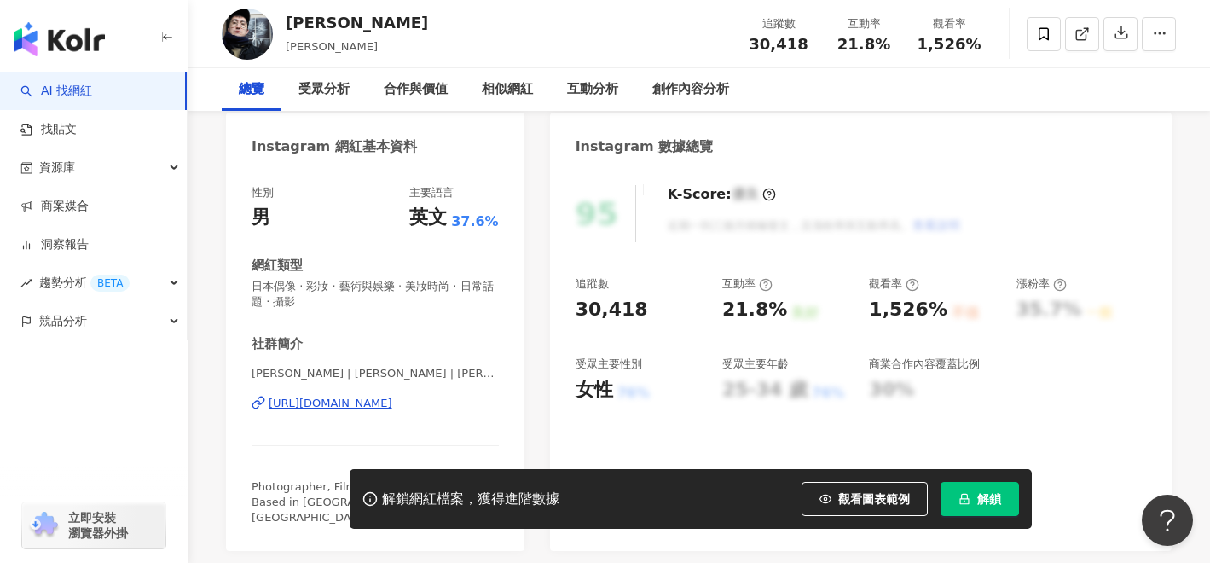
click at [337, 405] on div "https://www.instagram.com/motohiko_hasui/" at bounding box center [331, 403] width 124 height 15
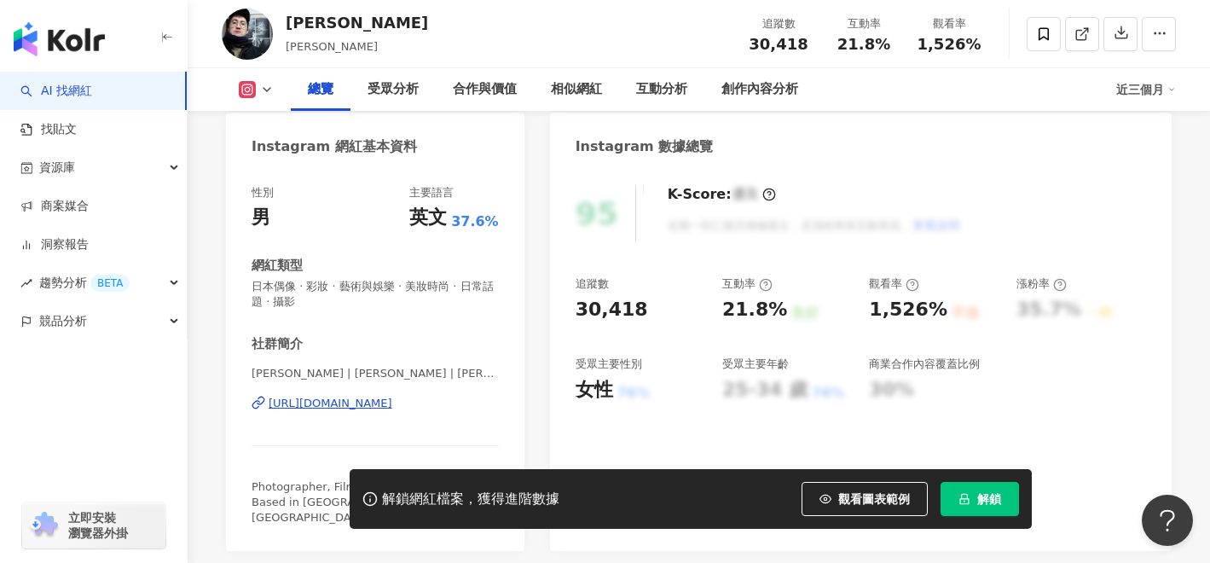
scroll to position [0, 0]
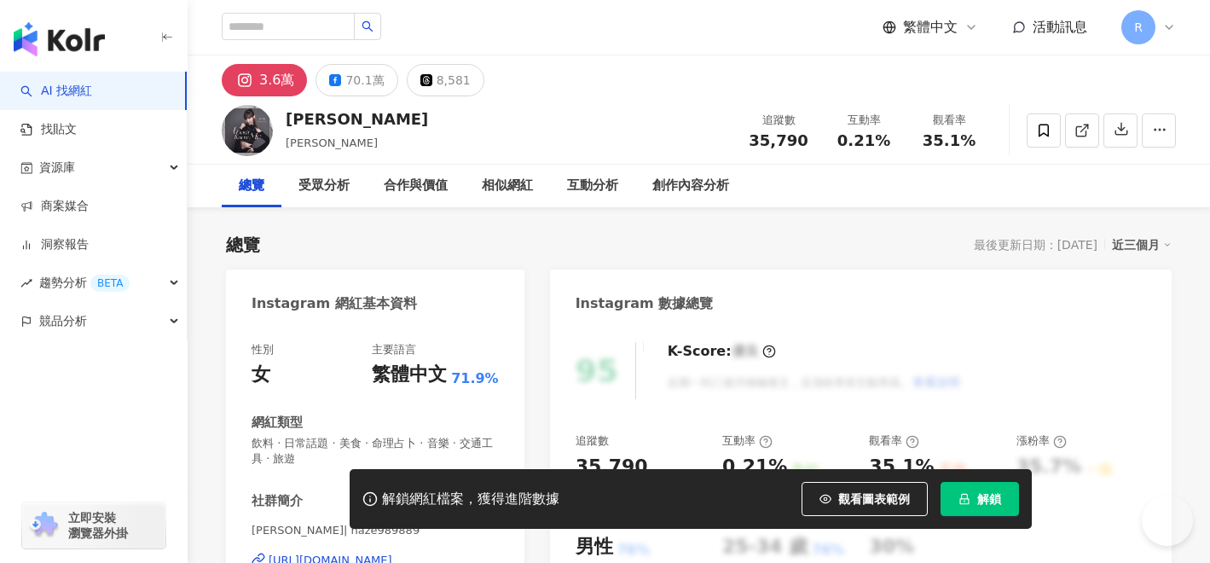
click at [392, 553] on div "[URL][DOMAIN_NAME]" at bounding box center [331, 560] width 124 height 15
